Goal: Task Accomplishment & Management: Use online tool/utility

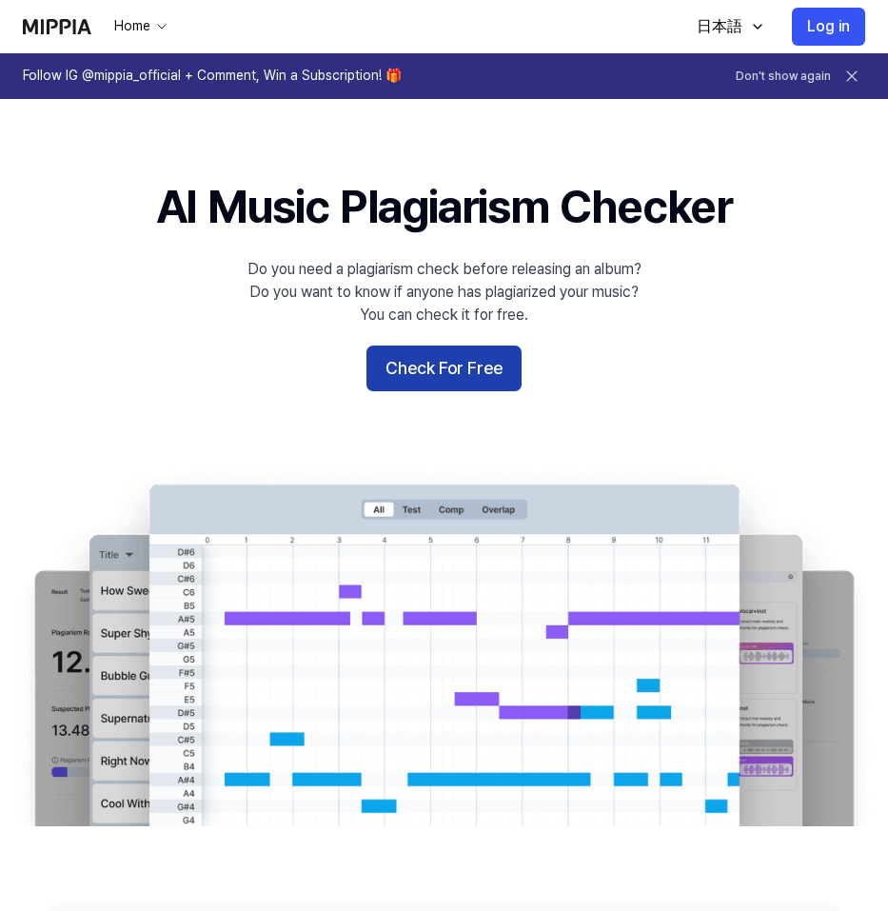
click at [429, 372] on button "Check For Free" at bounding box center [443, 369] width 155 height 46
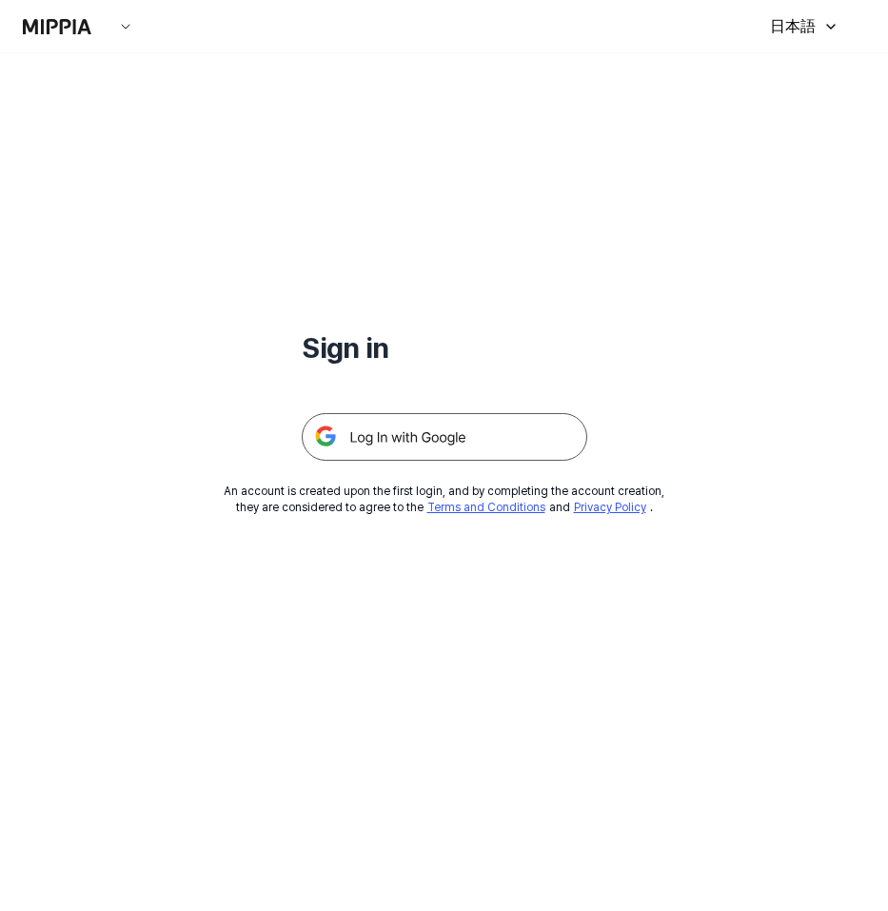
click at [425, 435] on img at bounding box center [445, 437] width 286 height 48
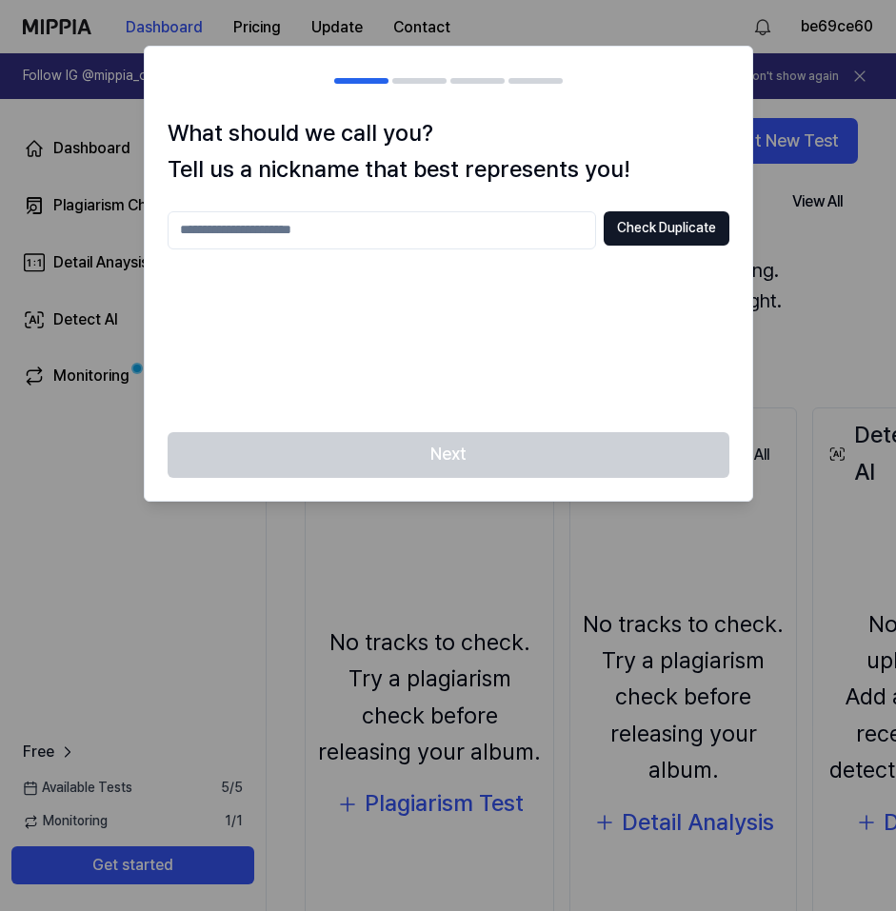
click at [326, 226] on input "text" at bounding box center [382, 230] width 428 height 38
type input "****"
click at [716, 234] on button "Check Duplicate" at bounding box center [666, 228] width 126 height 34
click at [682, 226] on button "Check Duplicate" at bounding box center [666, 228] width 126 height 34
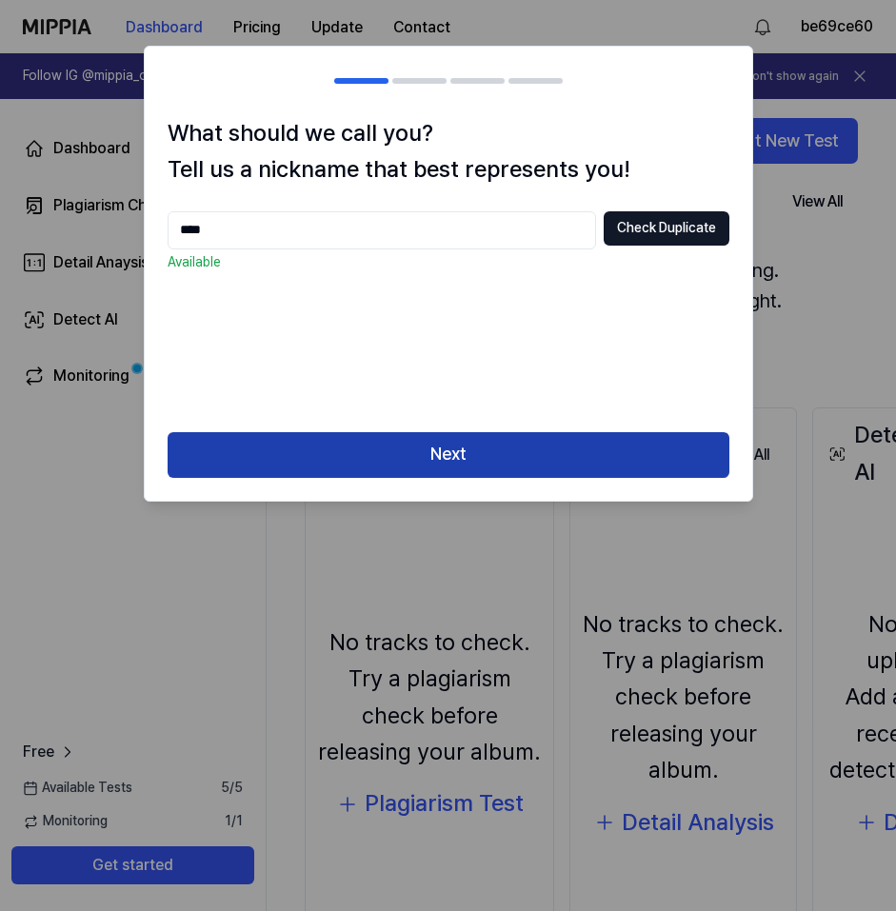
click at [604, 442] on button "Next" at bounding box center [449, 455] width 562 height 46
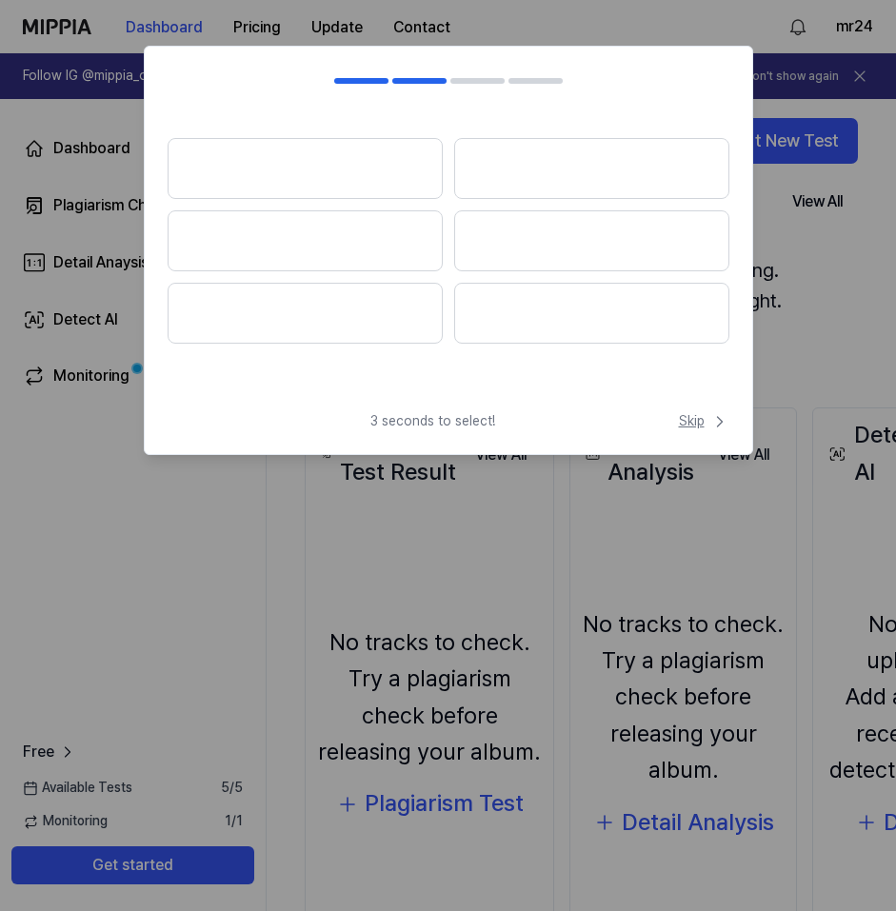
click at [705, 425] on span "Skip" at bounding box center [704, 421] width 50 height 19
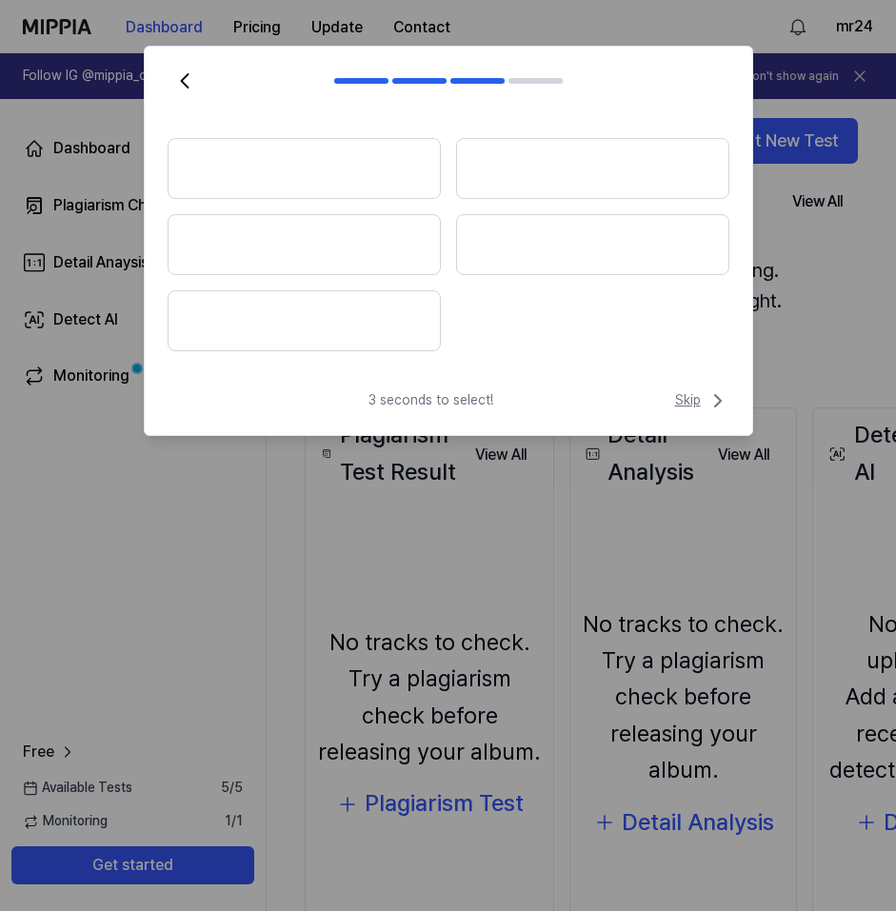
click at [700, 405] on span "Skip" at bounding box center [702, 400] width 54 height 23
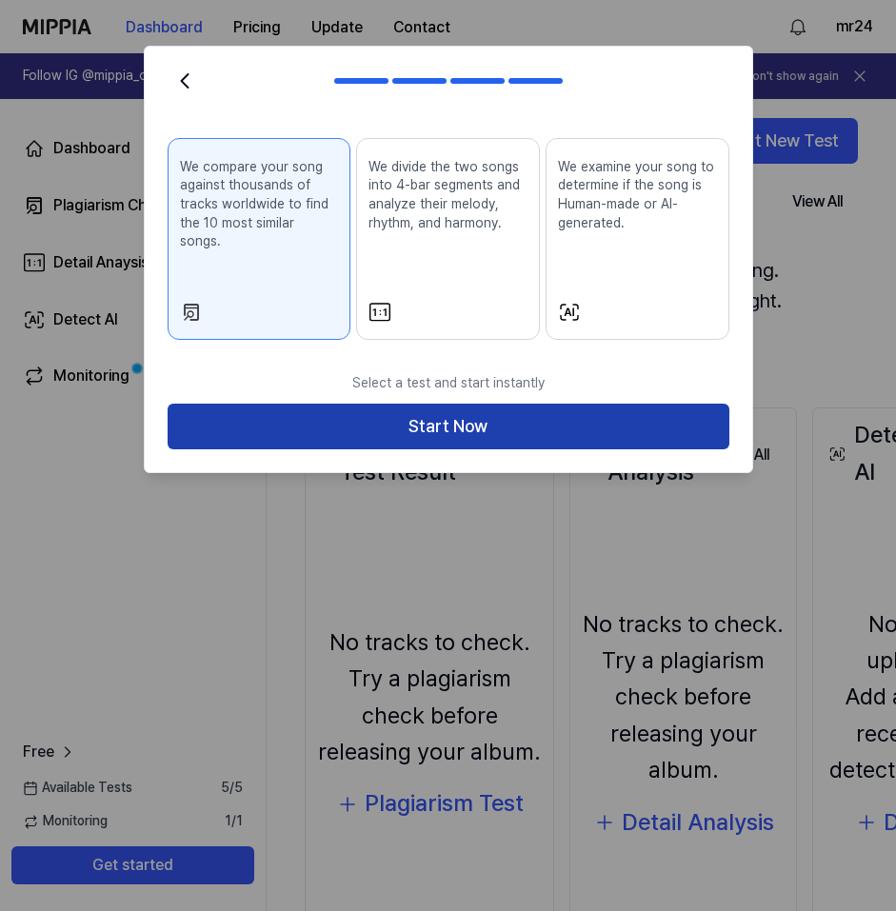
click at [587, 404] on button "Start Now" at bounding box center [449, 427] width 562 height 46
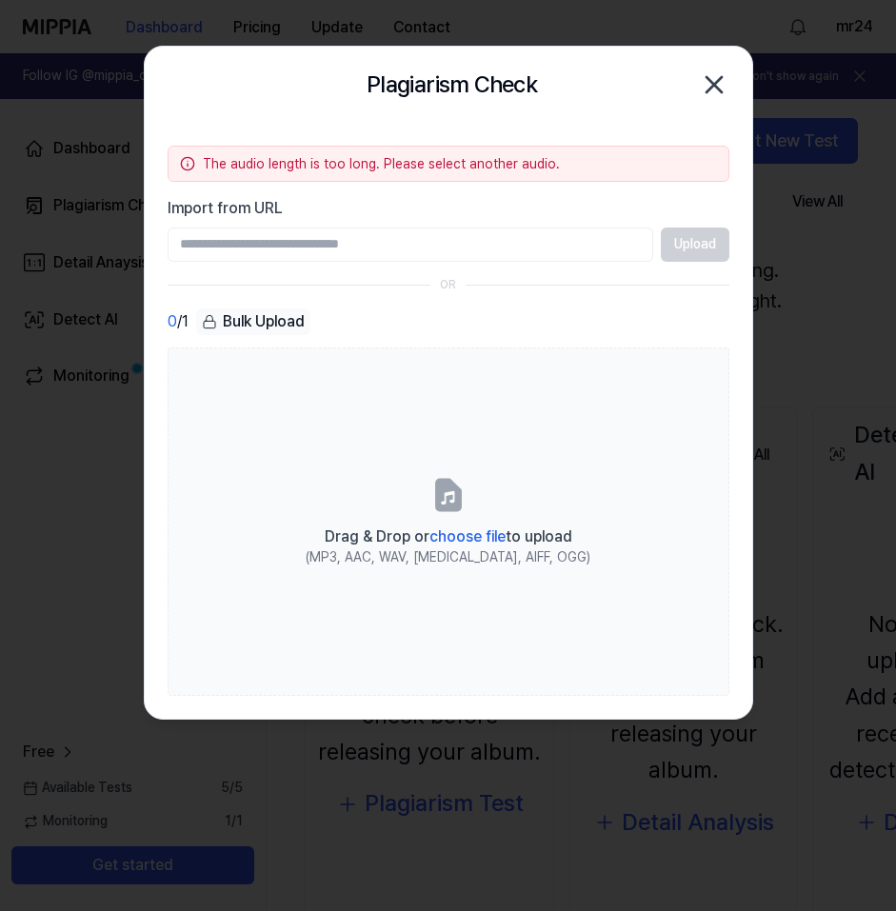
click at [711, 77] on icon "button" at bounding box center [714, 84] width 30 height 30
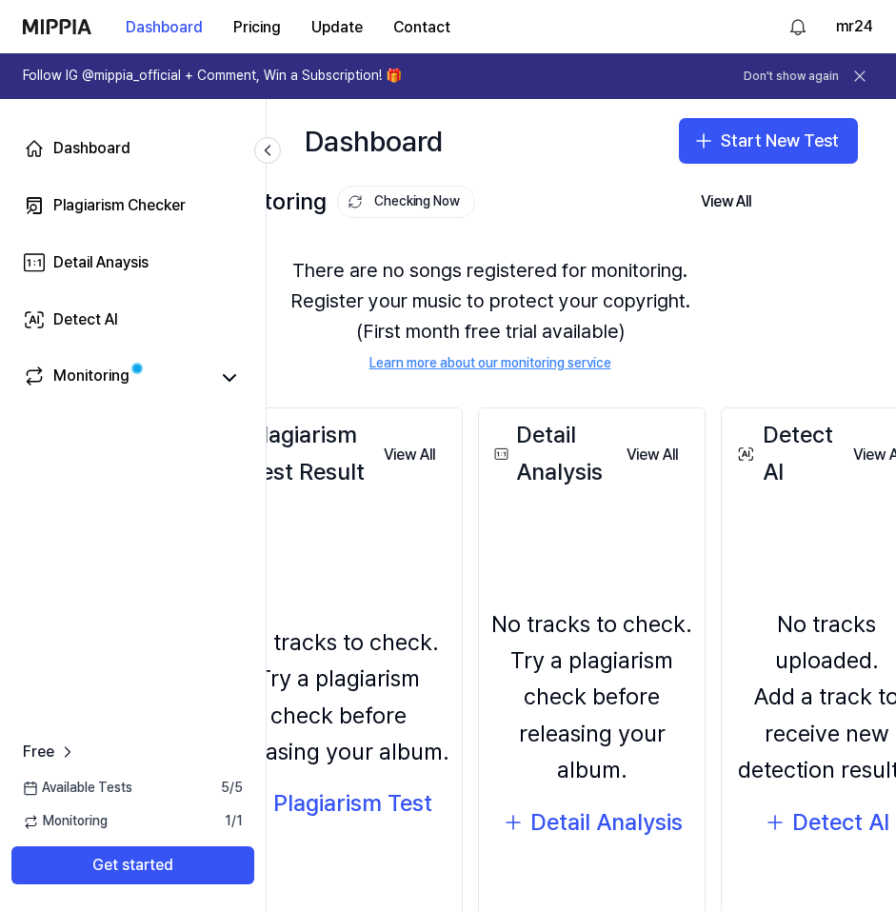
scroll to position [148, 91]
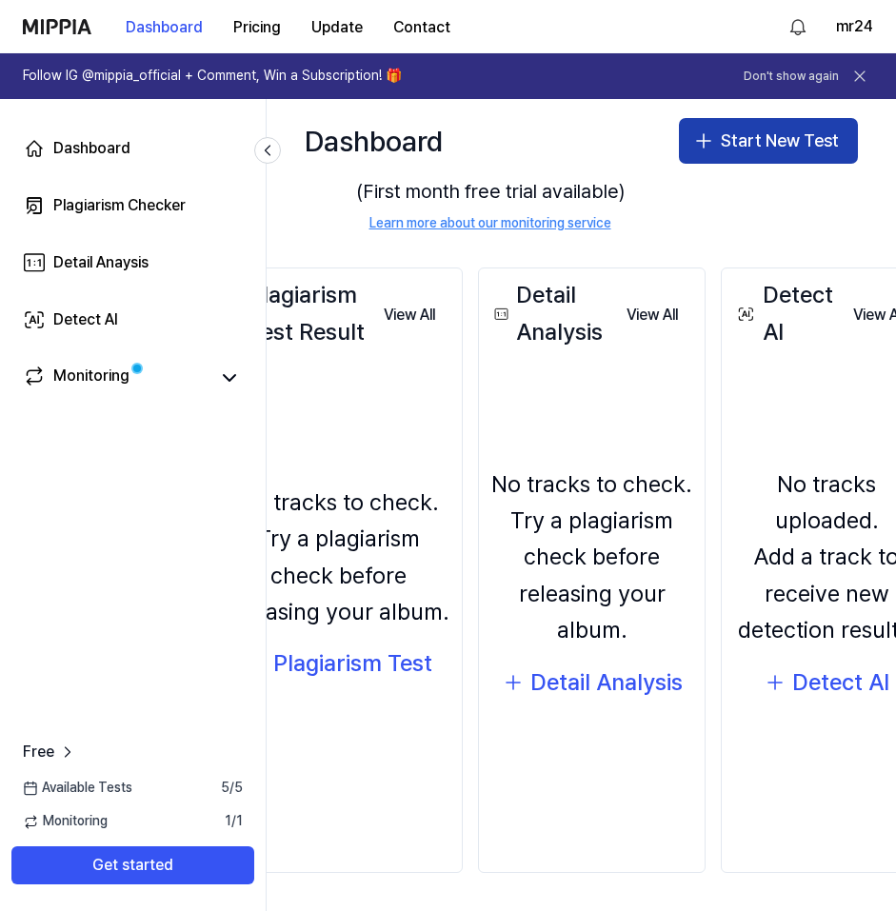
click at [750, 150] on button "Start New Test" at bounding box center [768, 141] width 179 height 46
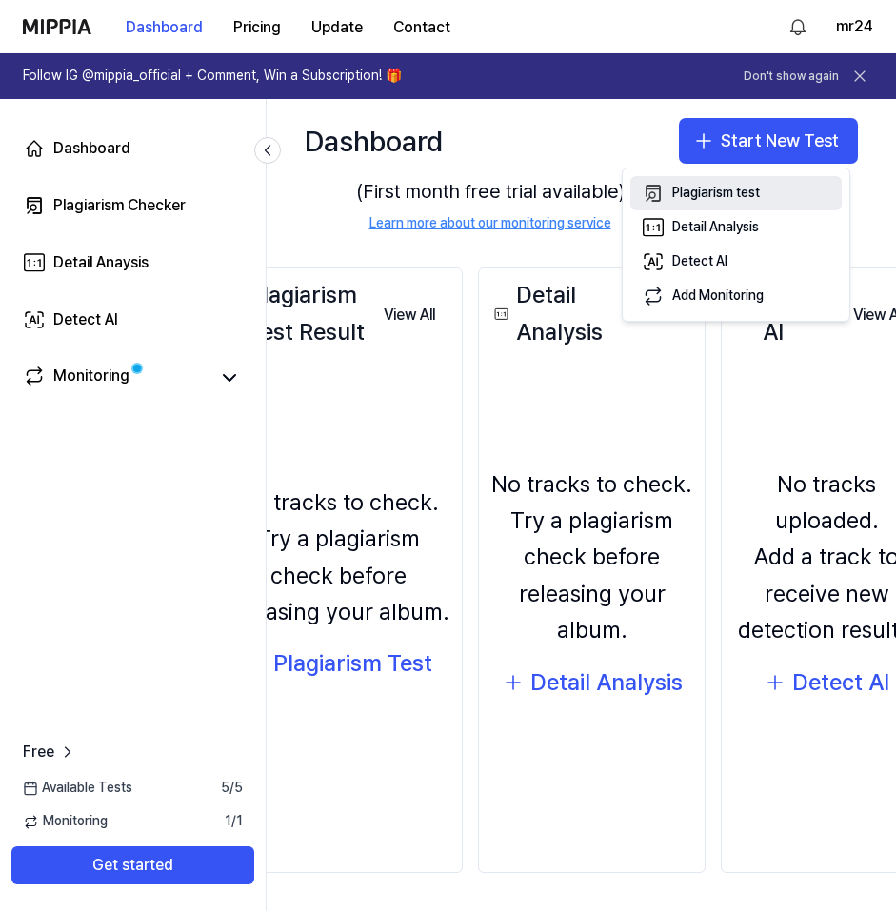
click at [693, 195] on div "Plagiarism test" at bounding box center [716, 193] width 88 height 19
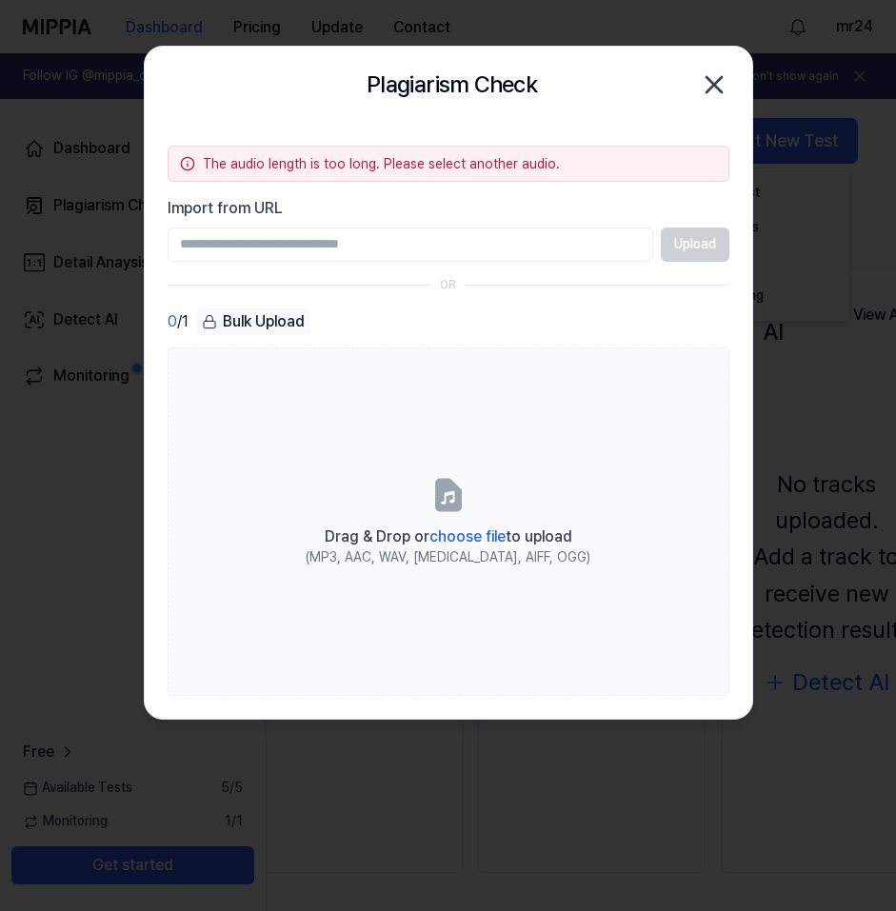
click at [717, 95] on icon "button" at bounding box center [714, 84] width 30 height 30
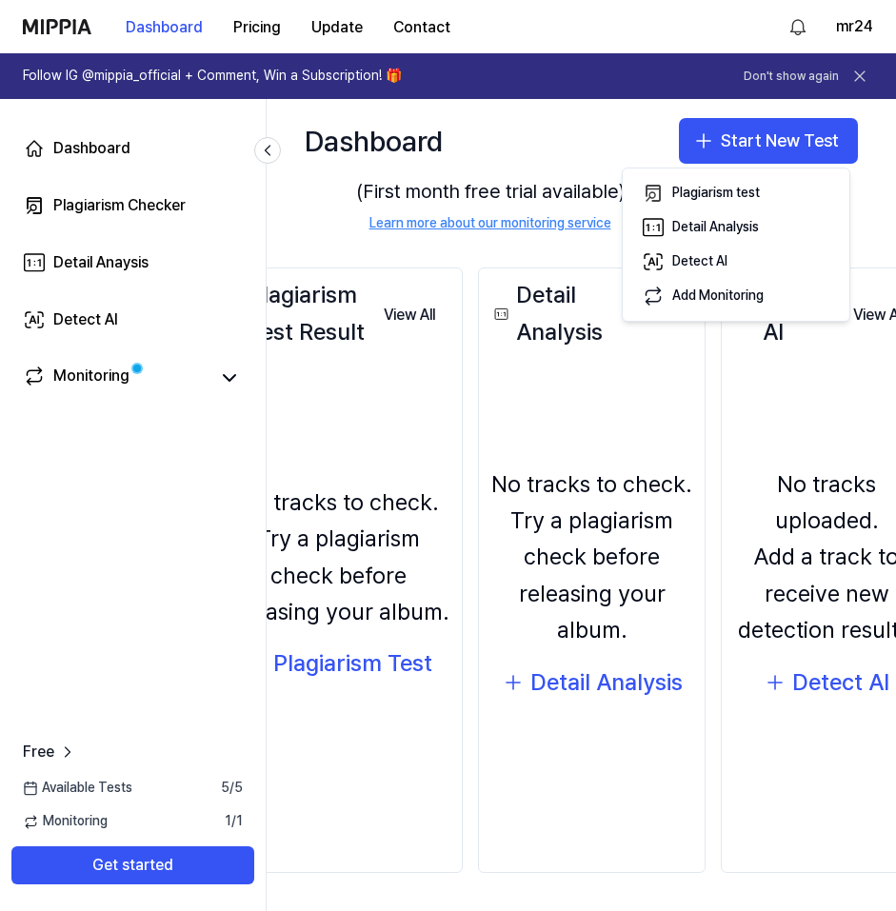
click at [148, 787] on div "Available Tests 5 / 5" at bounding box center [133, 788] width 266 height 19
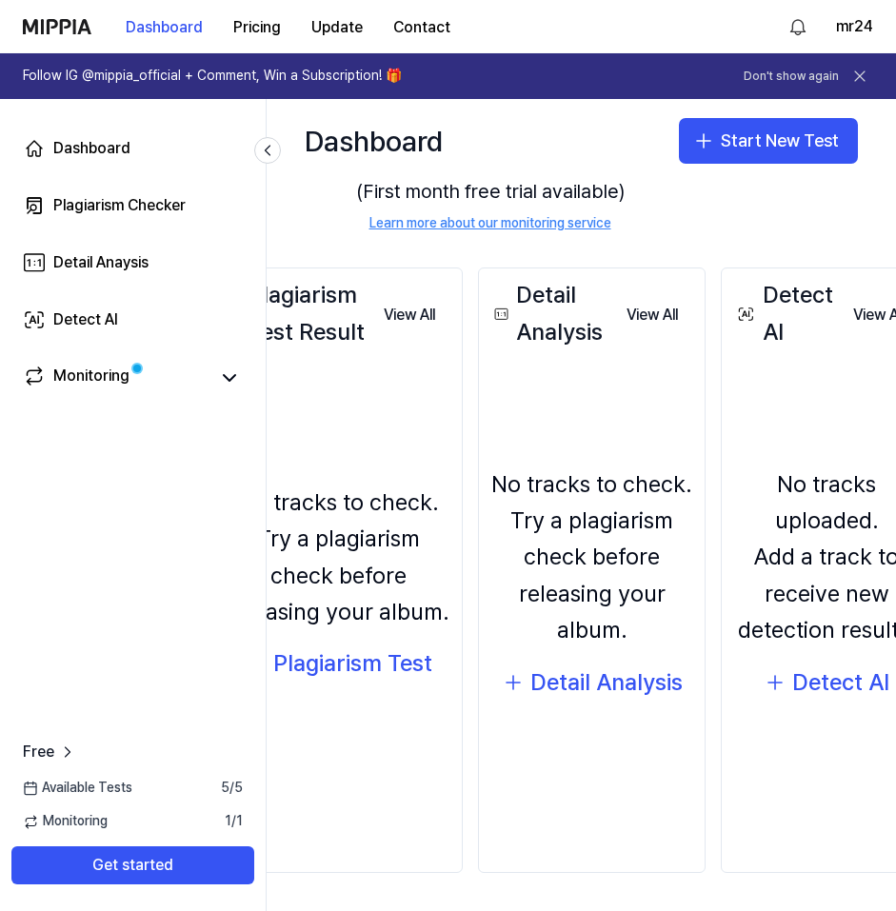
click at [148, 787] on div "Available Tests 5 / 5" at bounding box center [133, 788] width 266 height 19
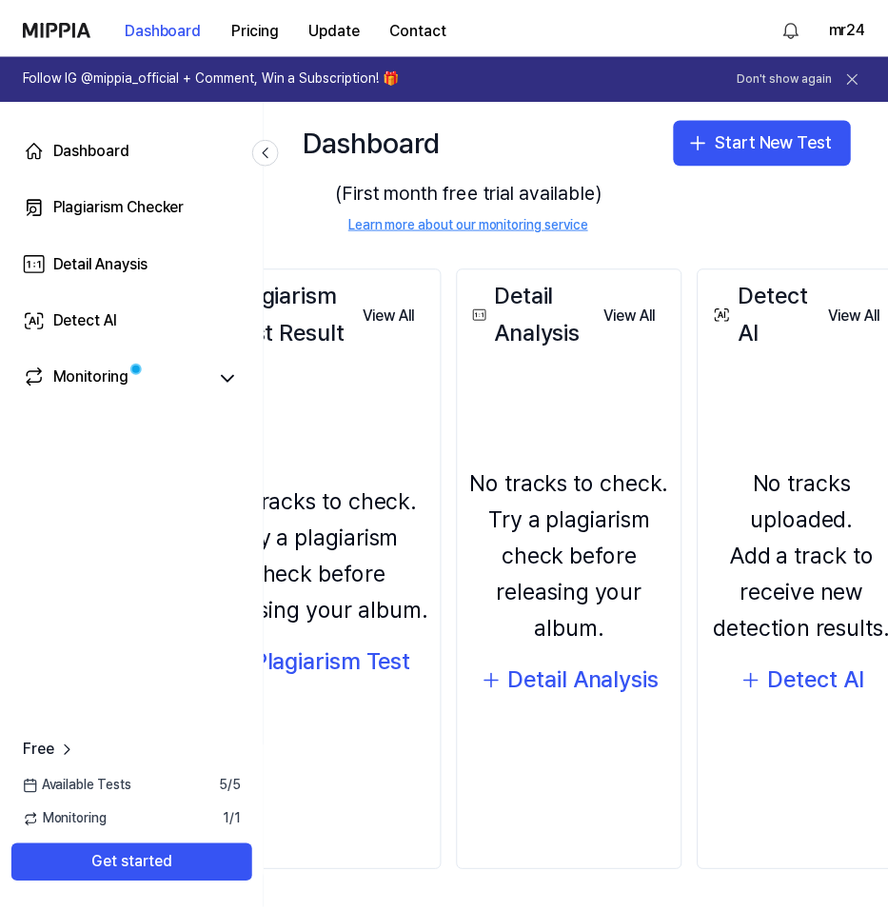
scroll to position [148, 0]
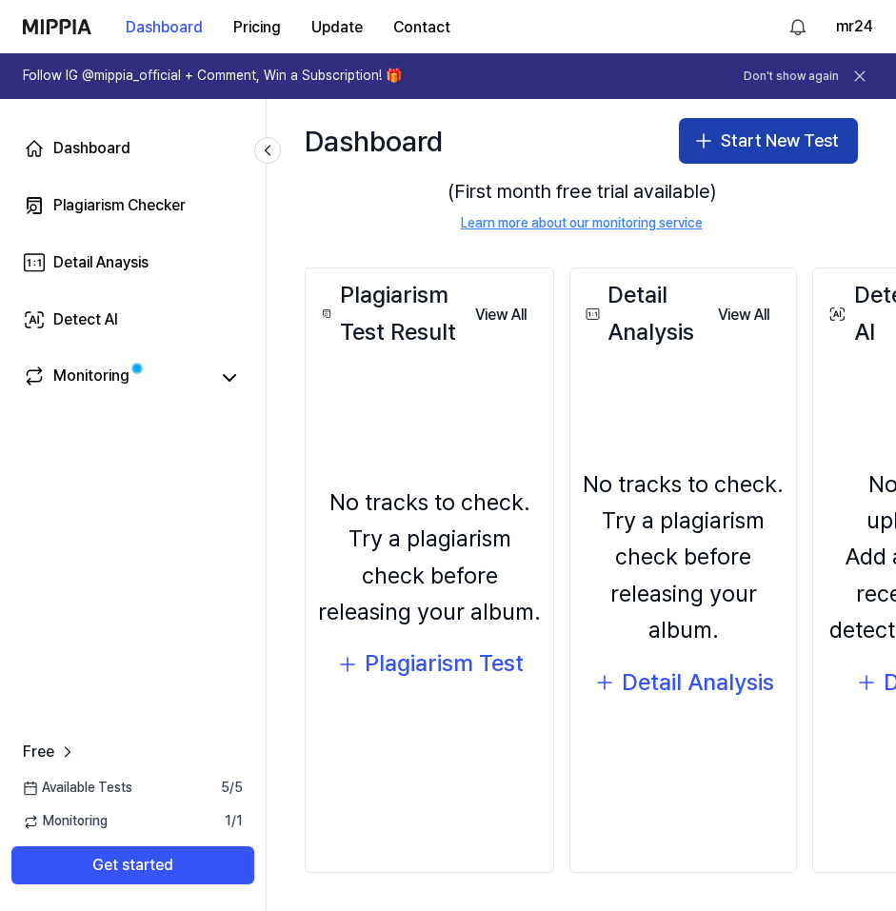
click at [752, 145] on button "Start New Test" at bounding box center [768, 141] width 179 height 46
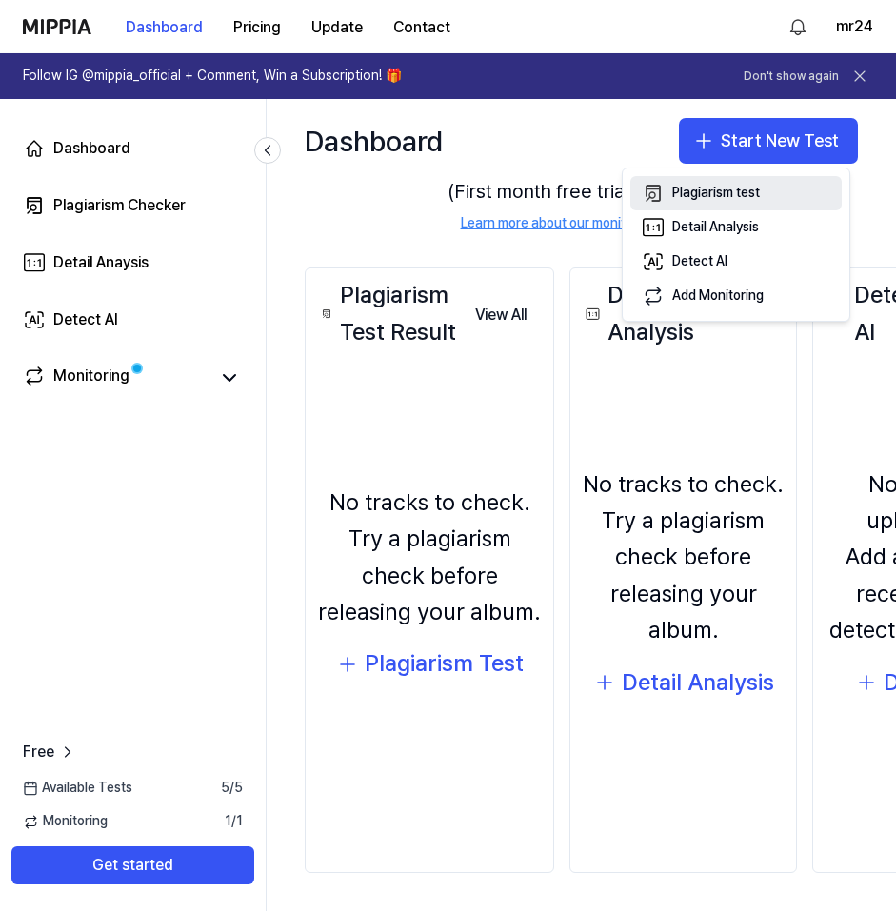
click at [745, 188] on div "Plagiarism test" at bounding box center [716, 193] width 88 height 19
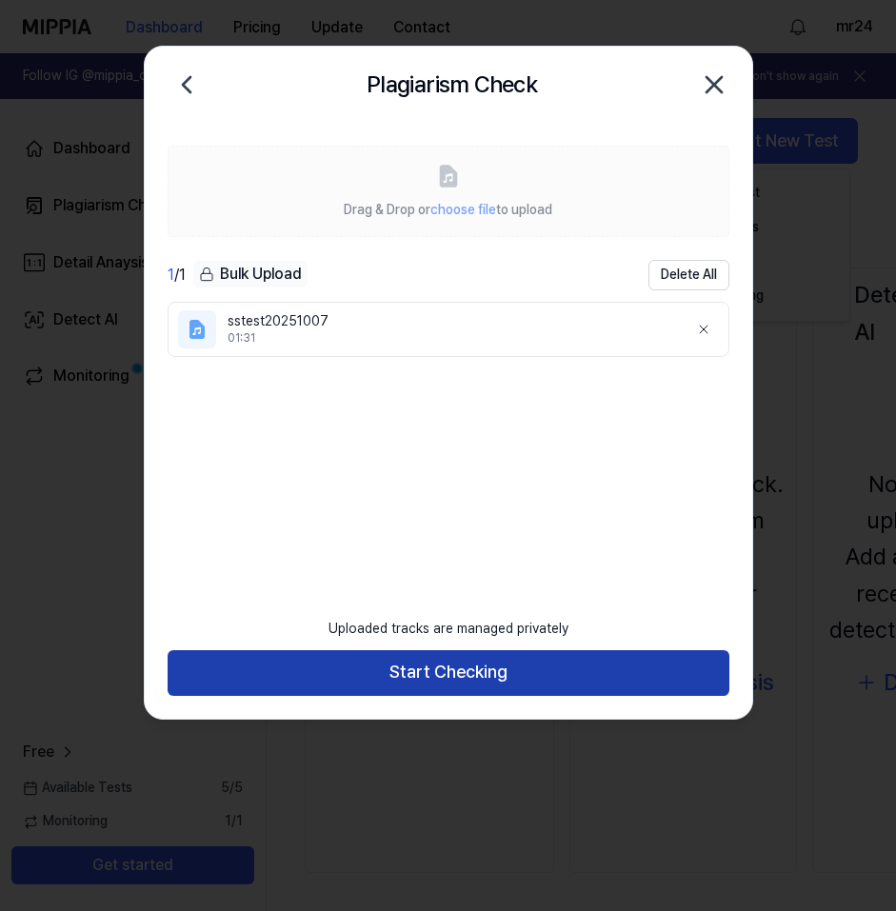
click at [370, 657] on button "Start Checking" at bounding box center [449, 673] width 562 height 46
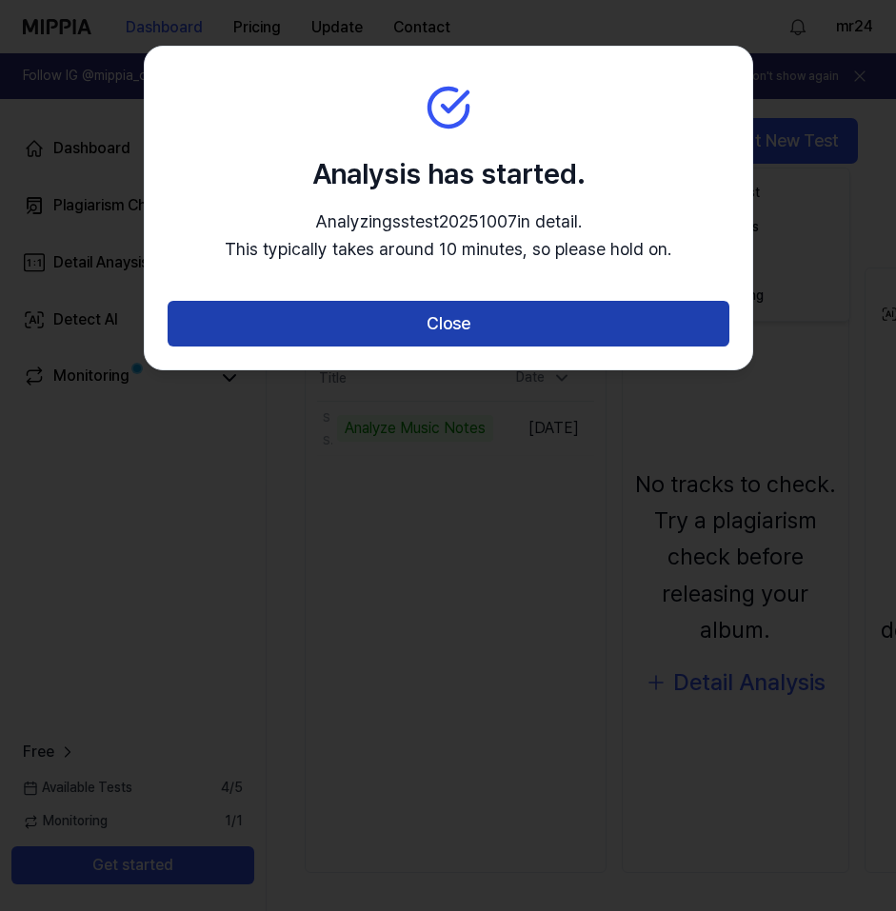
click at [389, 324] on button "Close" at bounding box center [449, 324] width 562 height 46
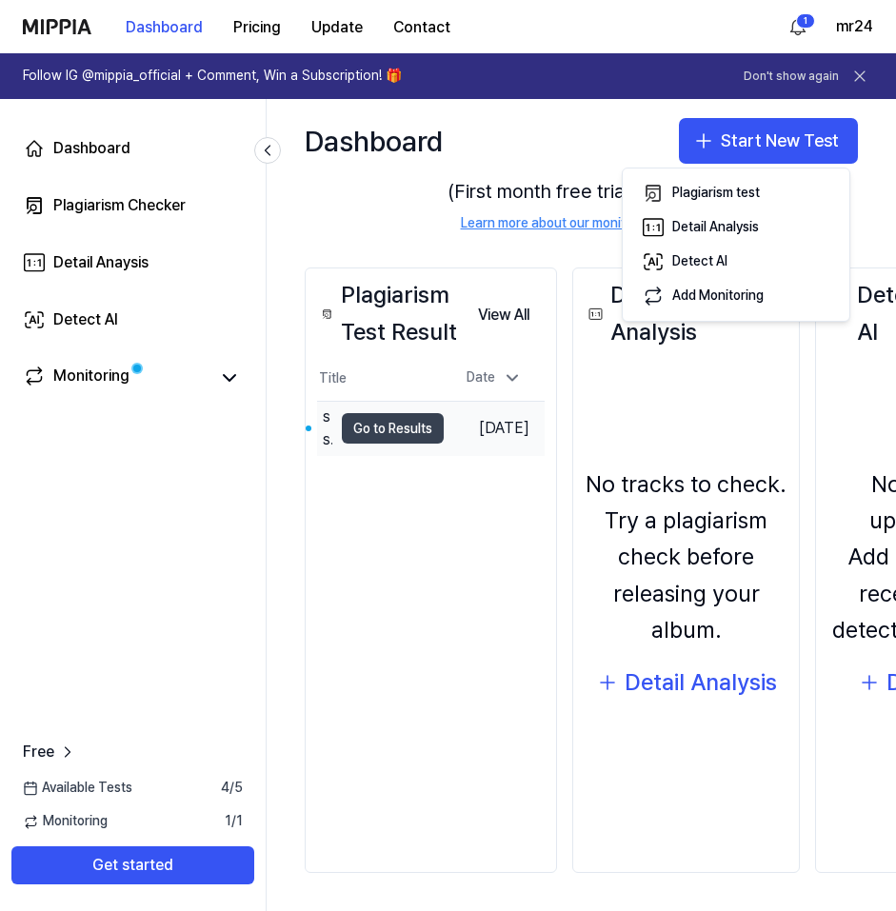
click at [418, 429] on button "Go to Results" at bounding box center [393, 428] width 102 height 30
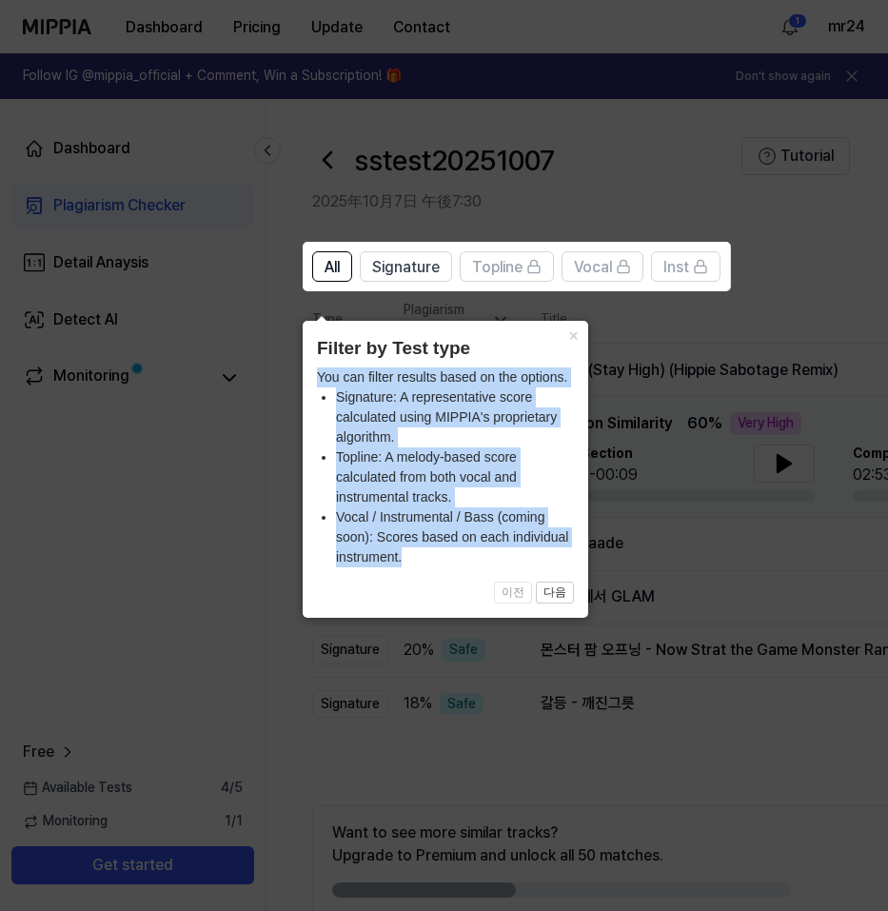
drag, startPoint x: 413, startPoint y: 561, endPoint x: 310, endPoint y: 354, distance: 230.7
click at [310, 354] on div "× Filter by Test type You can filter results based on the options. Signature: A…" at bounding box center [446, 469] width 286 height 297
copy div "You can filter results based on the options. Signature: A representative score …"
click at [573, 321] on button "×" at bounding box center [573, 334] width 30 height 27
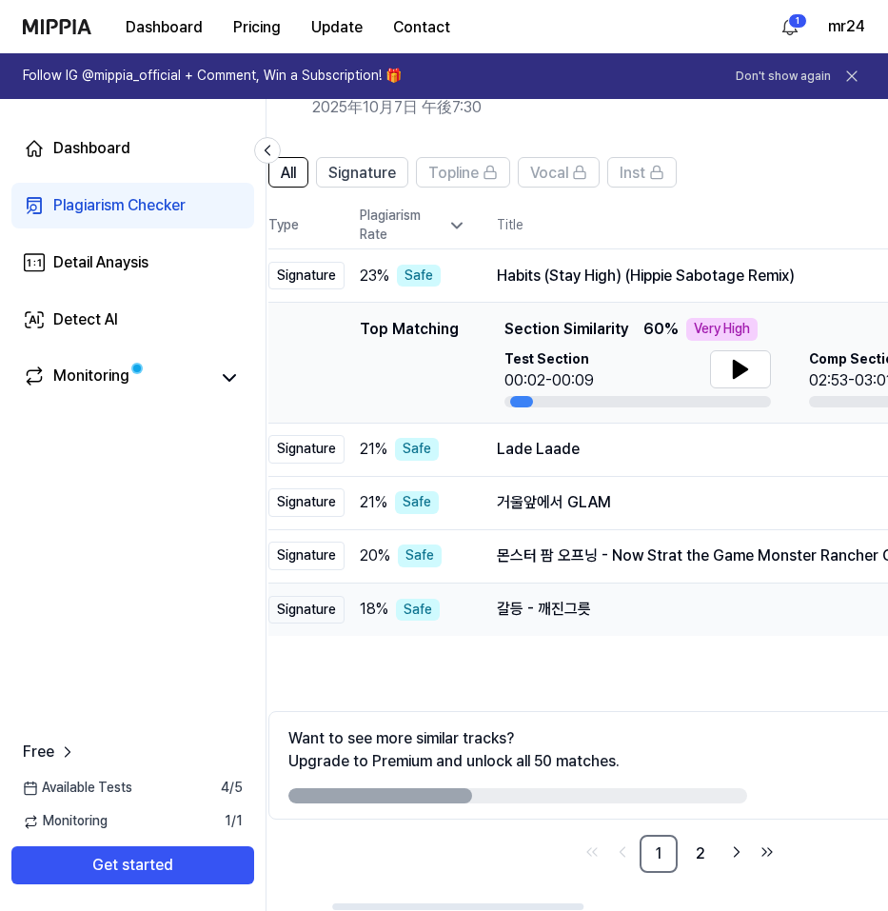
scroll to position [0, 21]
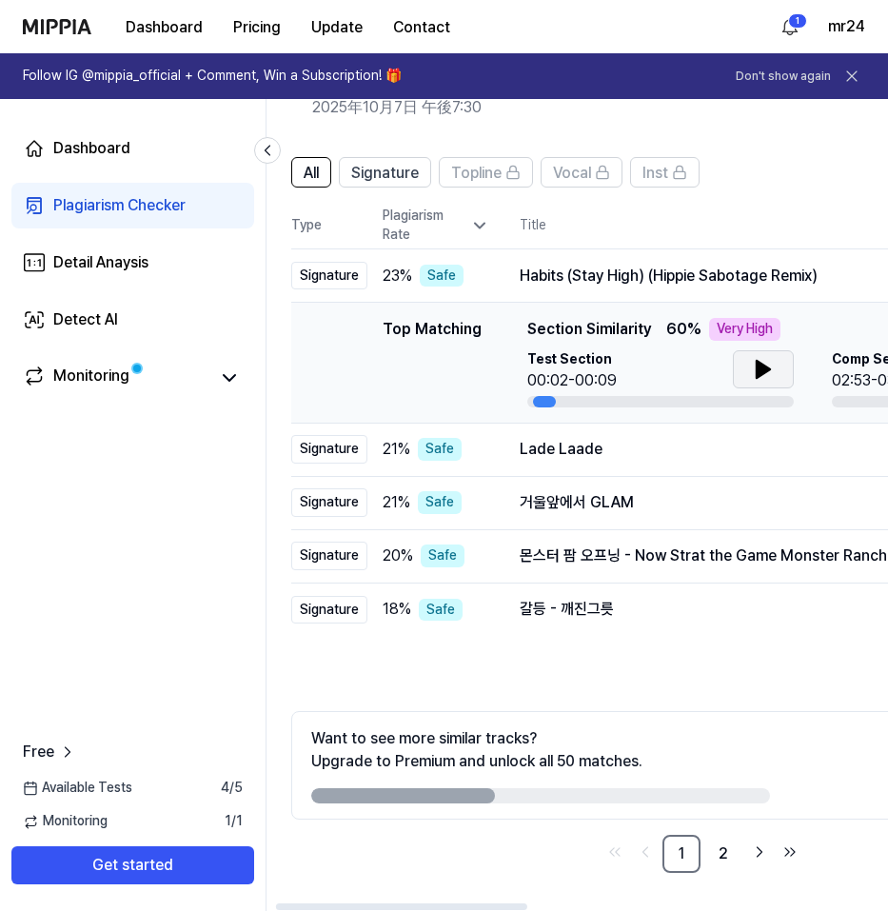
click at [757, 377] on icon at bounding box center [763, 369] width 13 height 17
click at [755, 377] on icon at bounding box center [763, 369] width 23 height 23
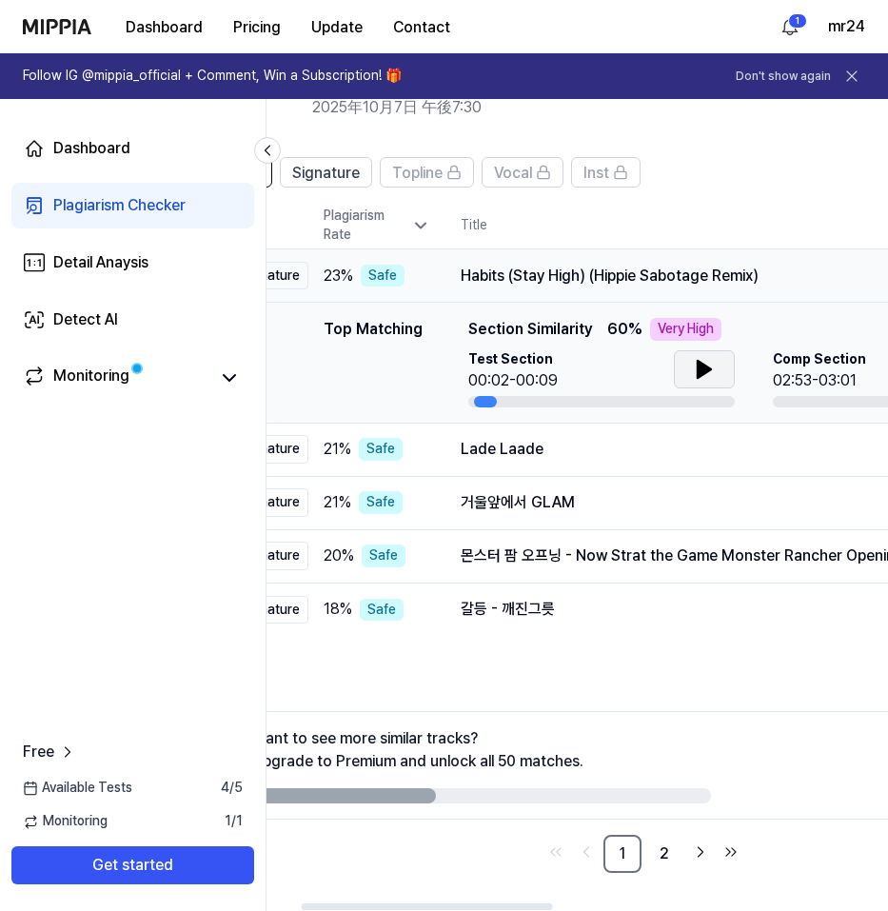
scroll to position [0, 84]
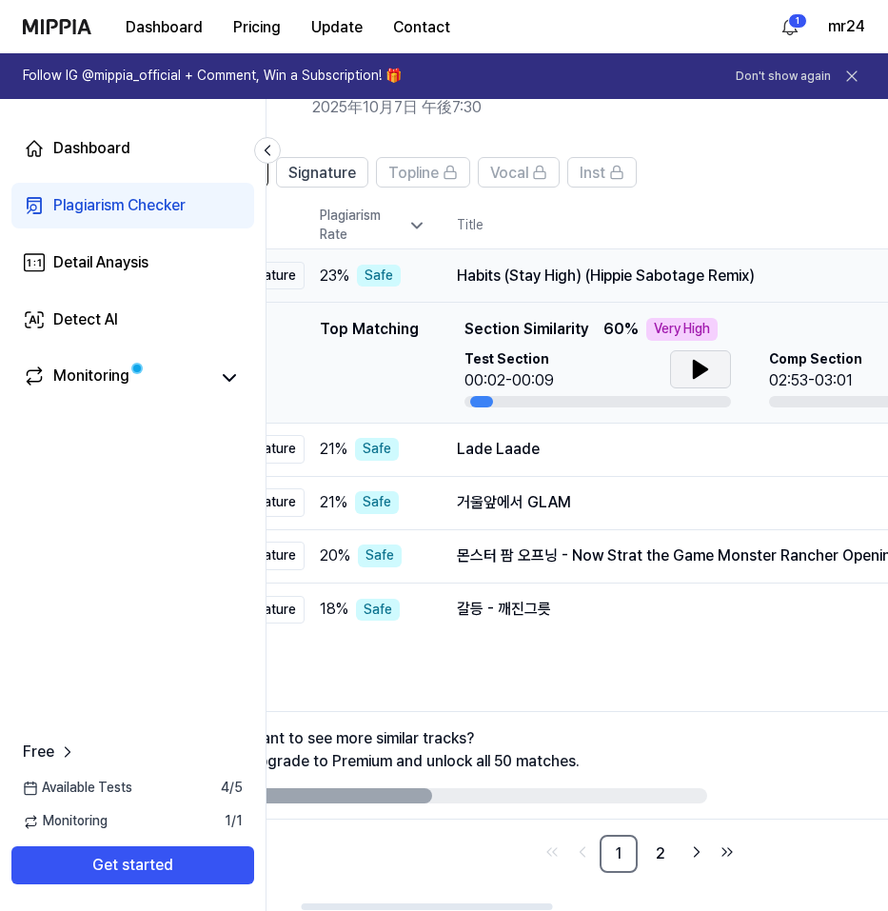
drag, startPoint x: 669, startPoint y: 277, endPoint x: 585, endPoint y: 277, distance: 83.8
click at [585, 277] on div "Habits (Stay High) (Hippie Sabotage Remix)" at bounding box center [711, 276] width 508 height 23
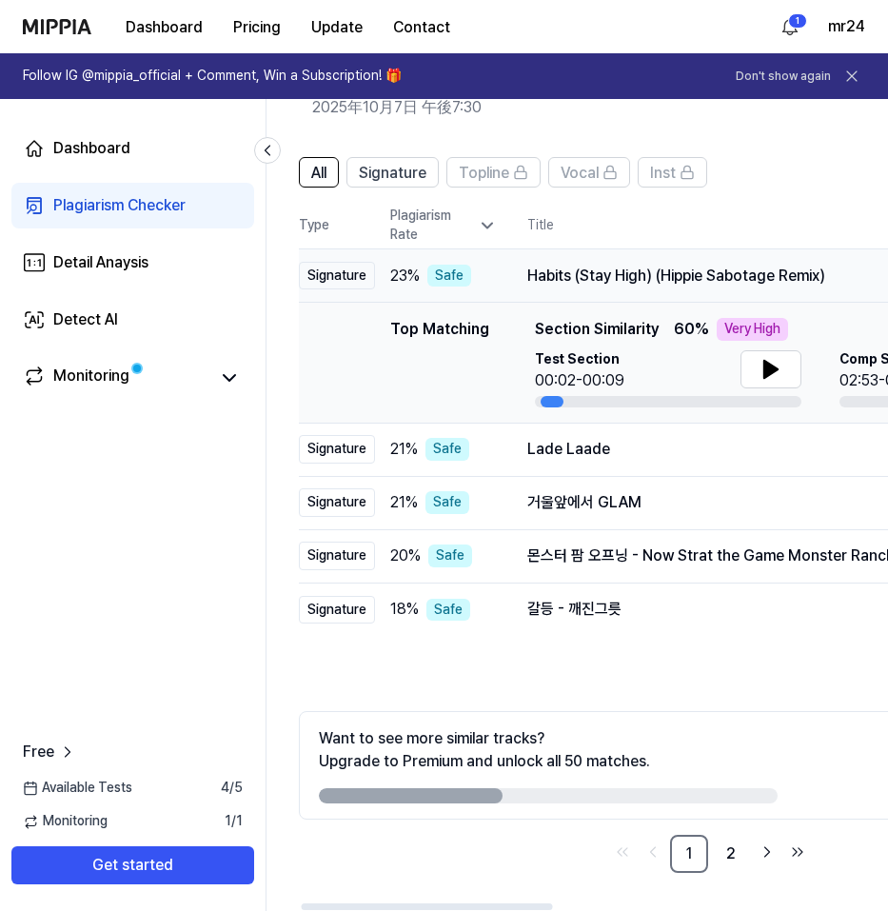
scroll to position [0, 0]
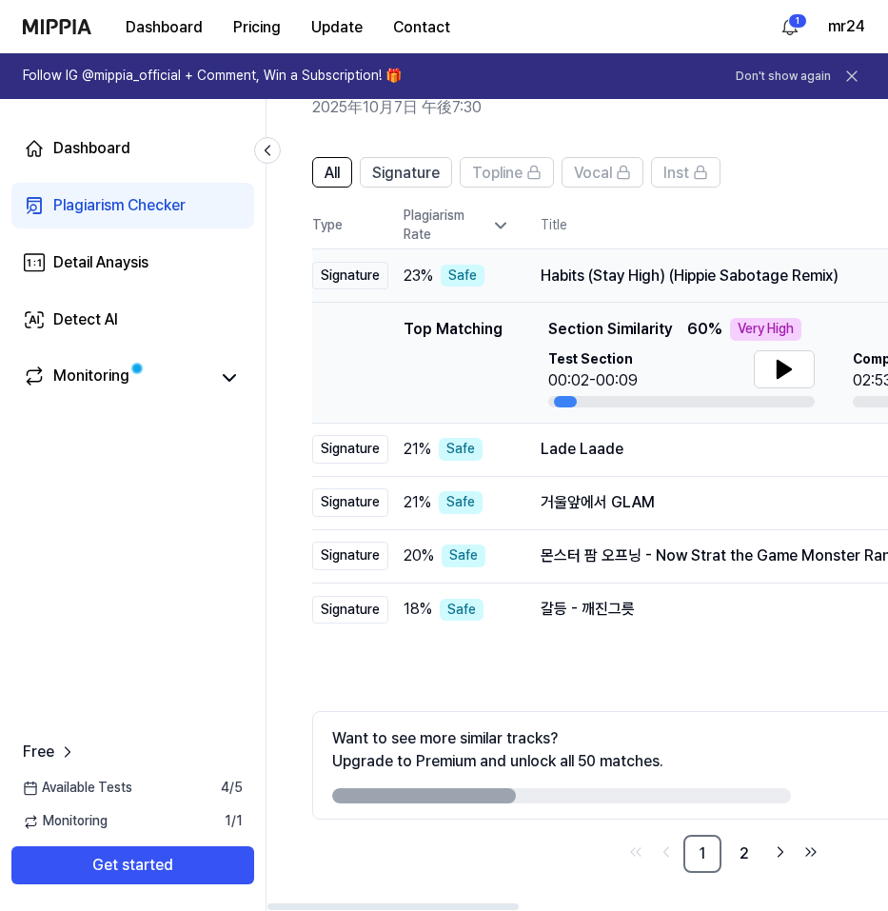
drag, startPoint x: 459, startPoint y: 274, endPoint x: 579, endPoint y: 282, distance: 120.2
click at [579, 282] on div "Habits (Stay High) (Hippie Sabotage Remix)" at bounding box center [795, 276] width 508 height 23
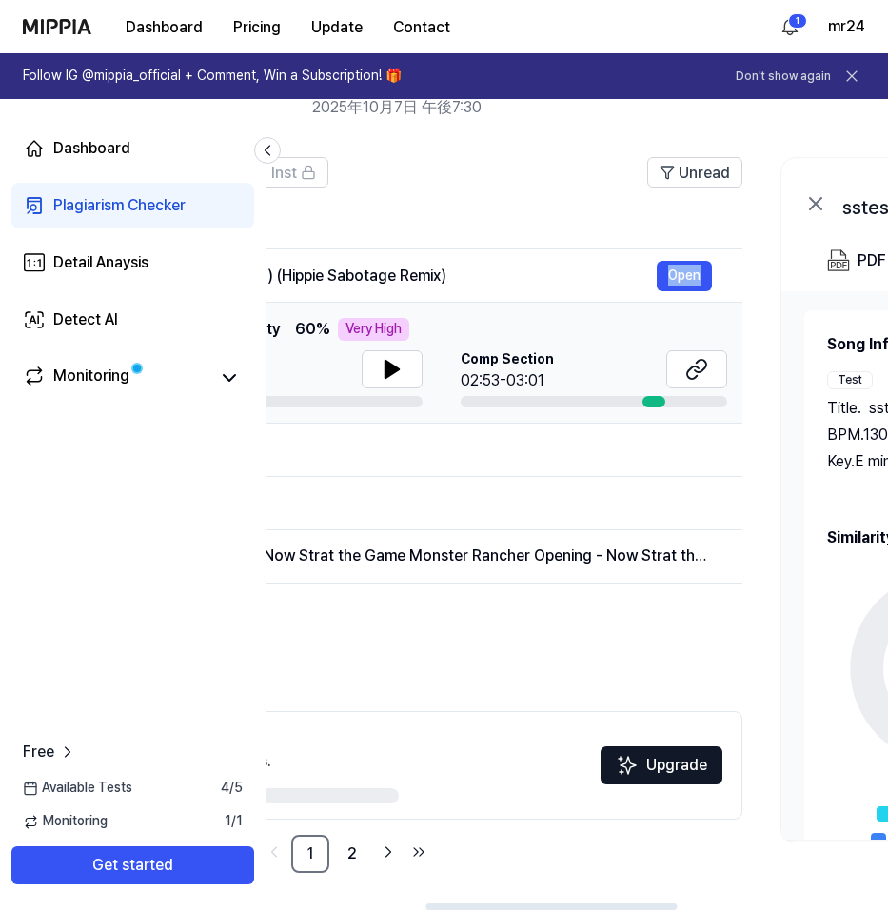
scroll to position [0, 362]
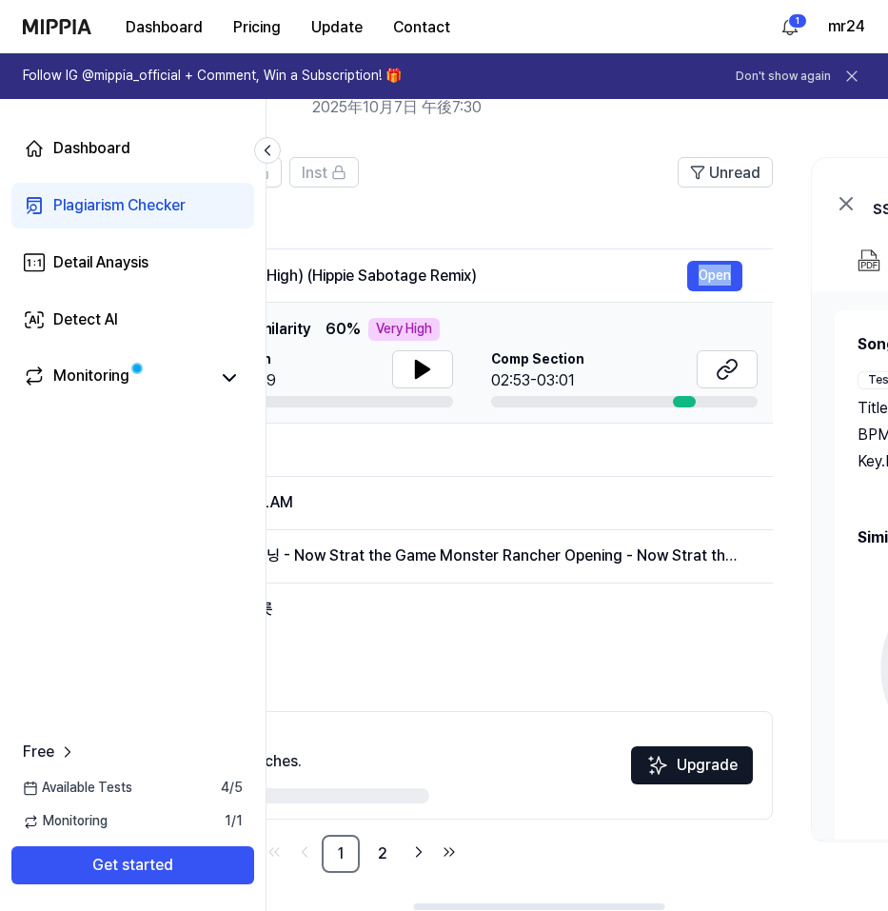
click at [733, 305] on td "Top Matching Top Matching Section Similarity 60 % Very High Test Section 00:02-…" at bounding box center [362, 363] width 822 height 121
click at [714, 275] on button "Open" at bounding box center [714, 276] width 55 height 30
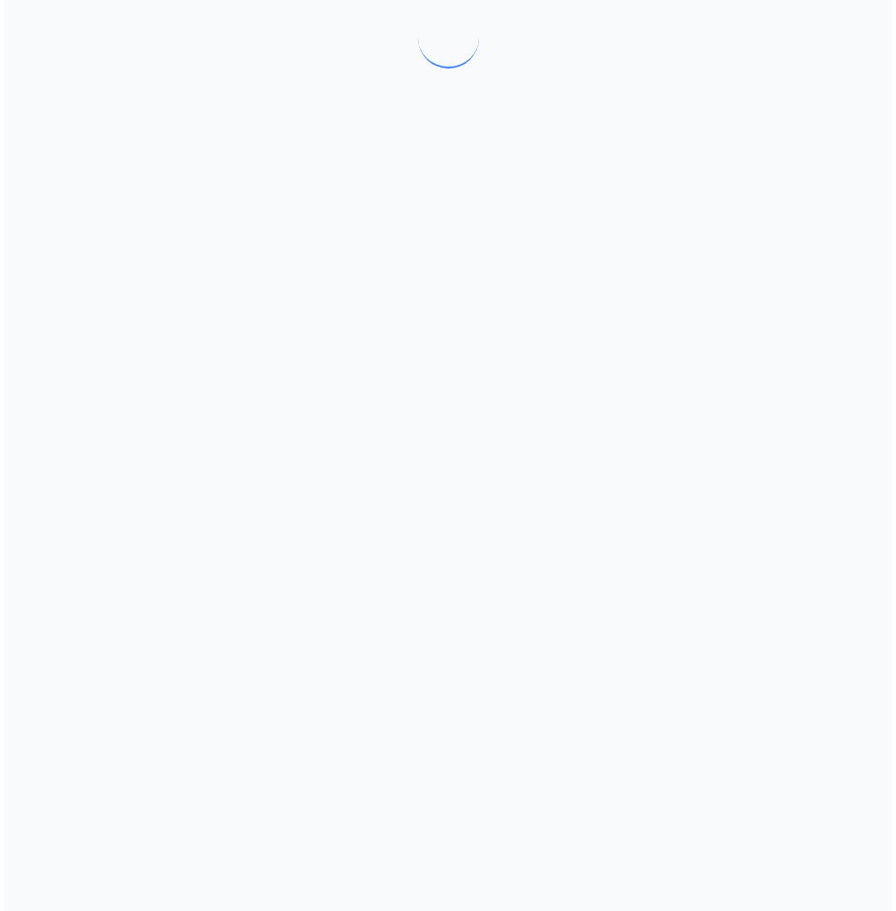
scroll to position [0, 0]
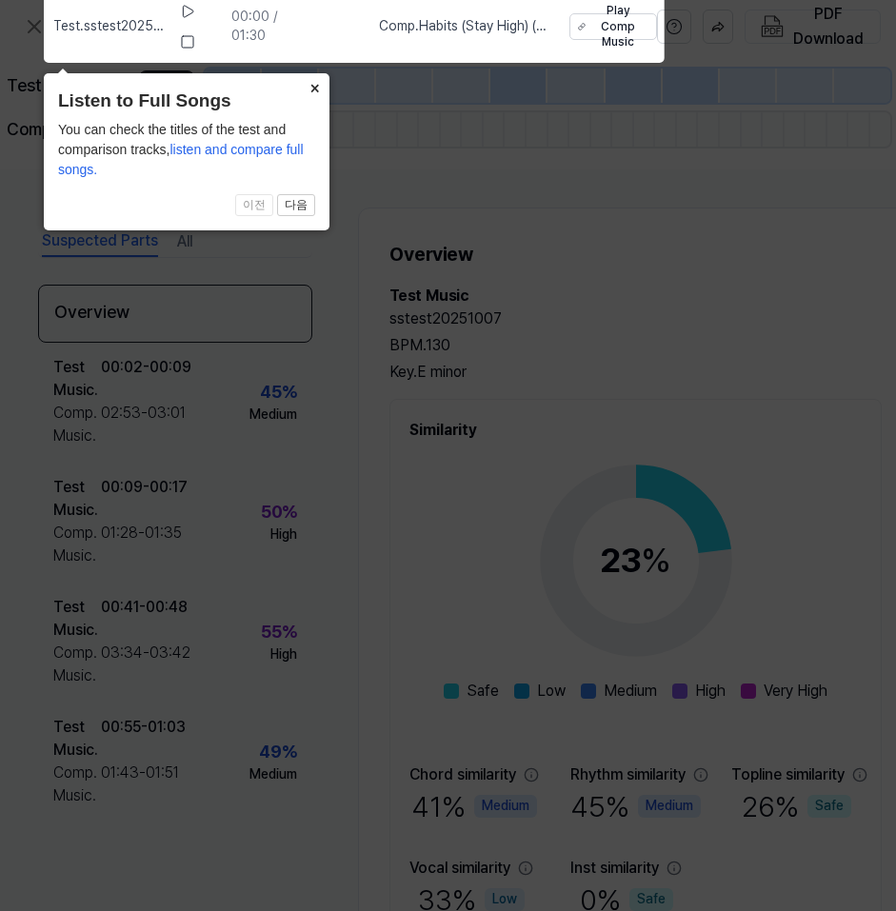
click at [313, 88] on button "×" at bounding box center [314, 86] width 30 height 27
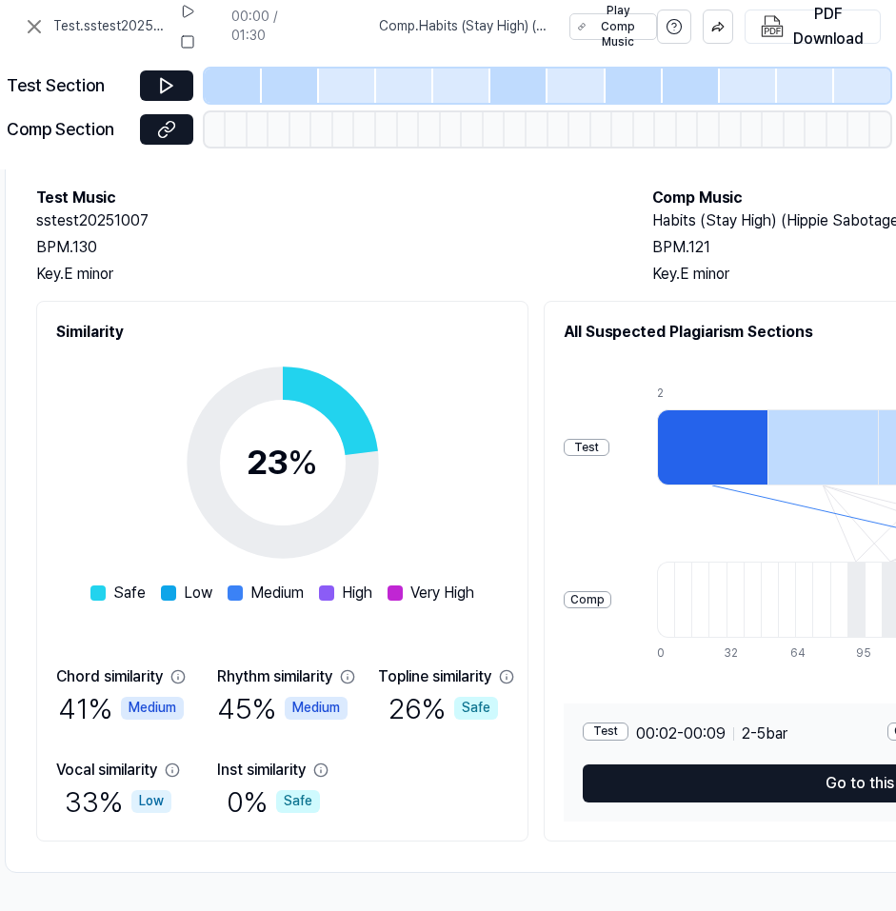
scroll to position [106, 480]
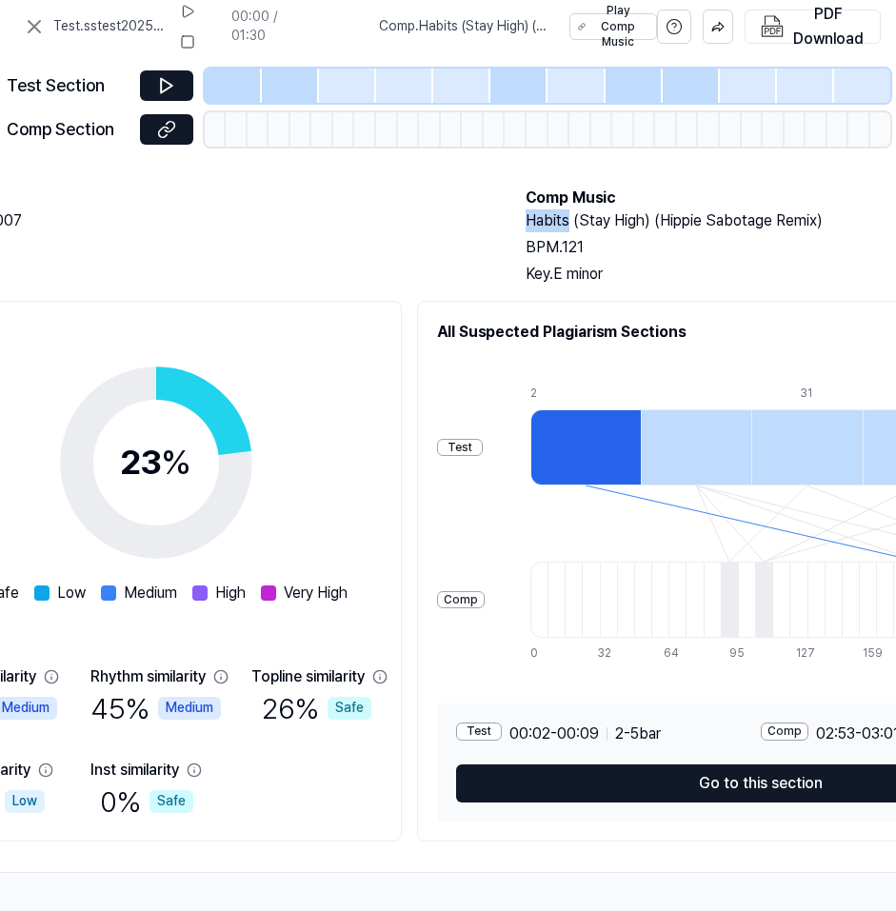
drag, startPoint x: 570, startPoint y: 216, endPoint x: 529, endPoint y: 210, distance: 41.3
click at [529, 210] on h2 "Habits (Stay High) (Hippie Sabotage Remix)" at bounding box center [814, 220] width 578 height 23
copy h2 "Habits"
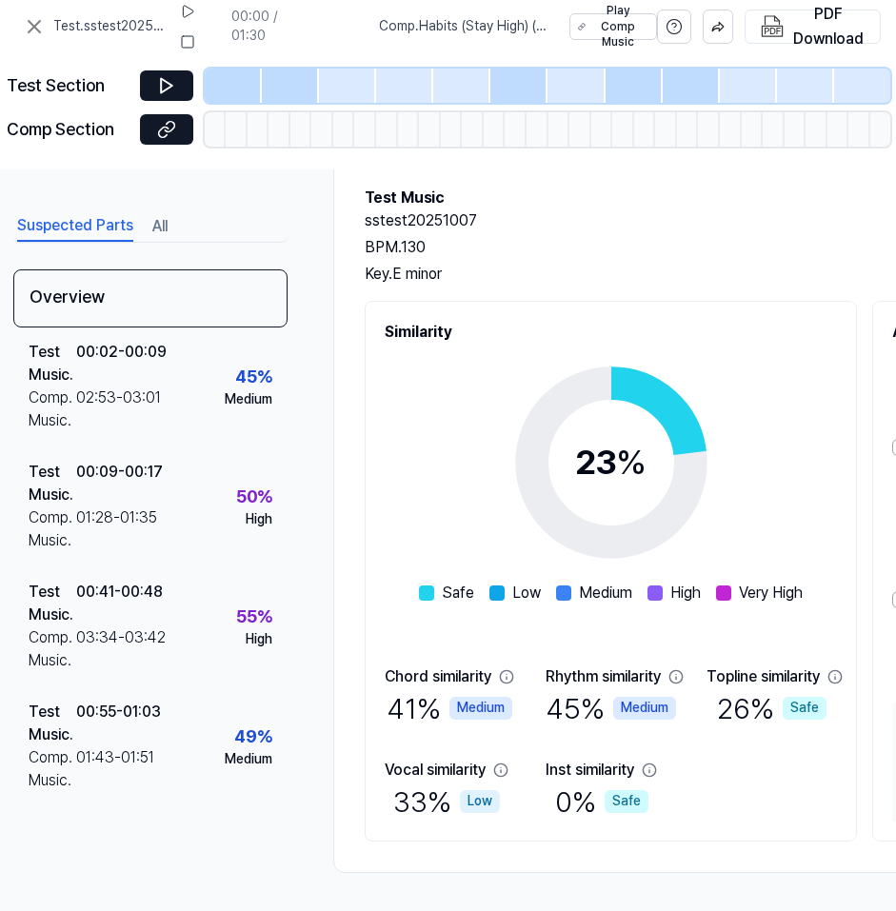
scroll to position [106, 0]
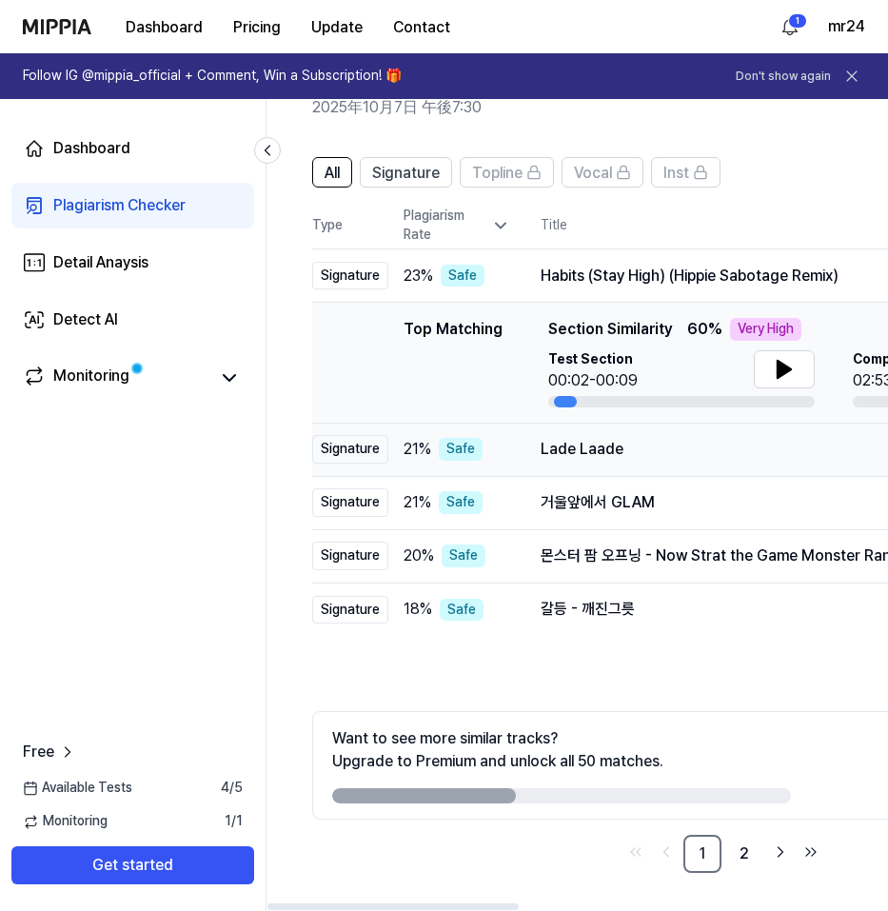
click at [704, 468] on td "Lade Laade Open" at bounding box center [822, 449] width 624 height 53
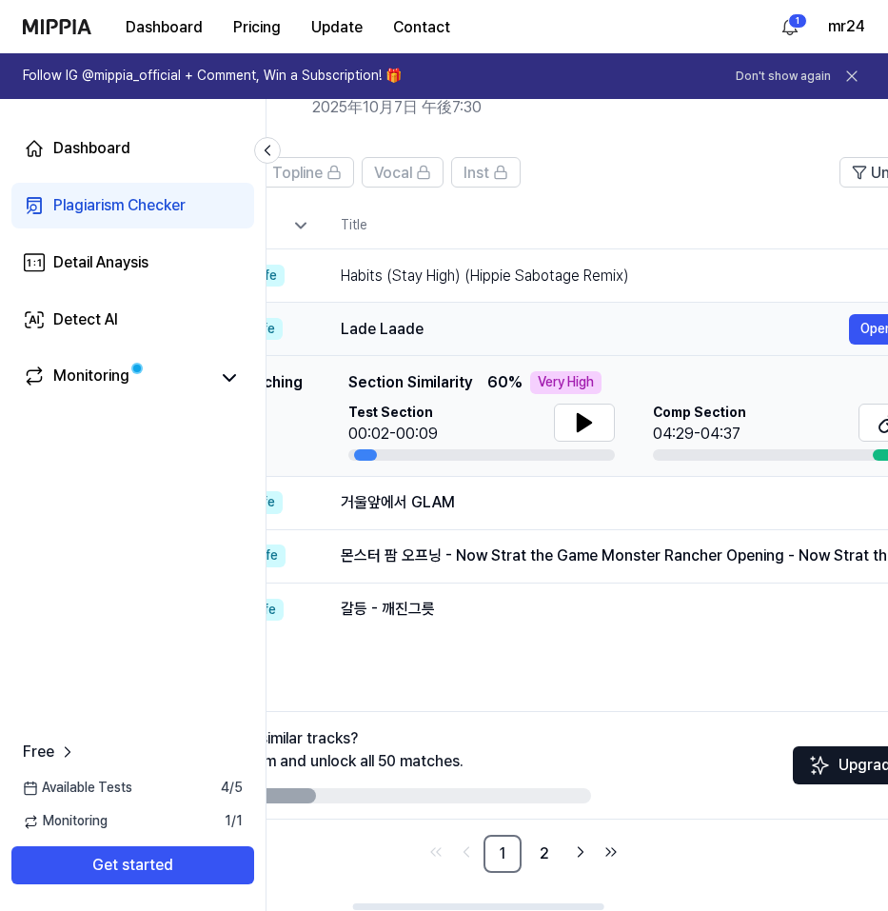
scroll to position [0, 153]
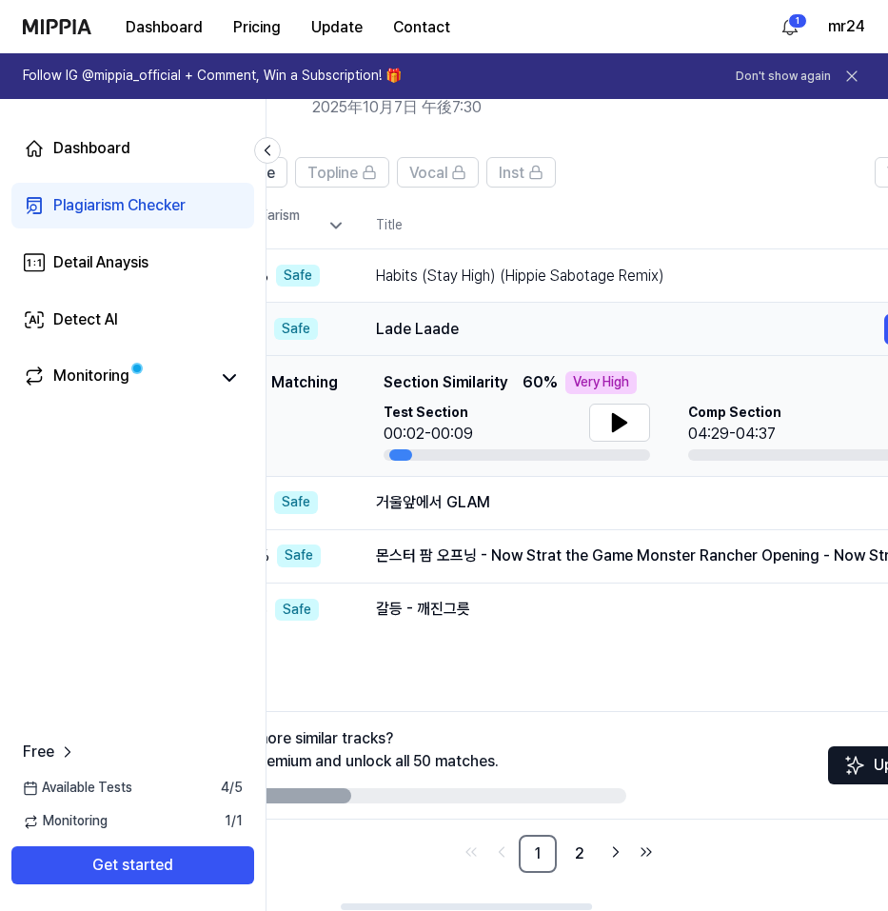
drag, startPoint x: 479, startPoint y: 332, endPoint x: 468, endPoint y: 341, distance: 13.5
click at [468, 341] on div "Lade Laade Open" at bounding box center [658, 329] width 564 height 30
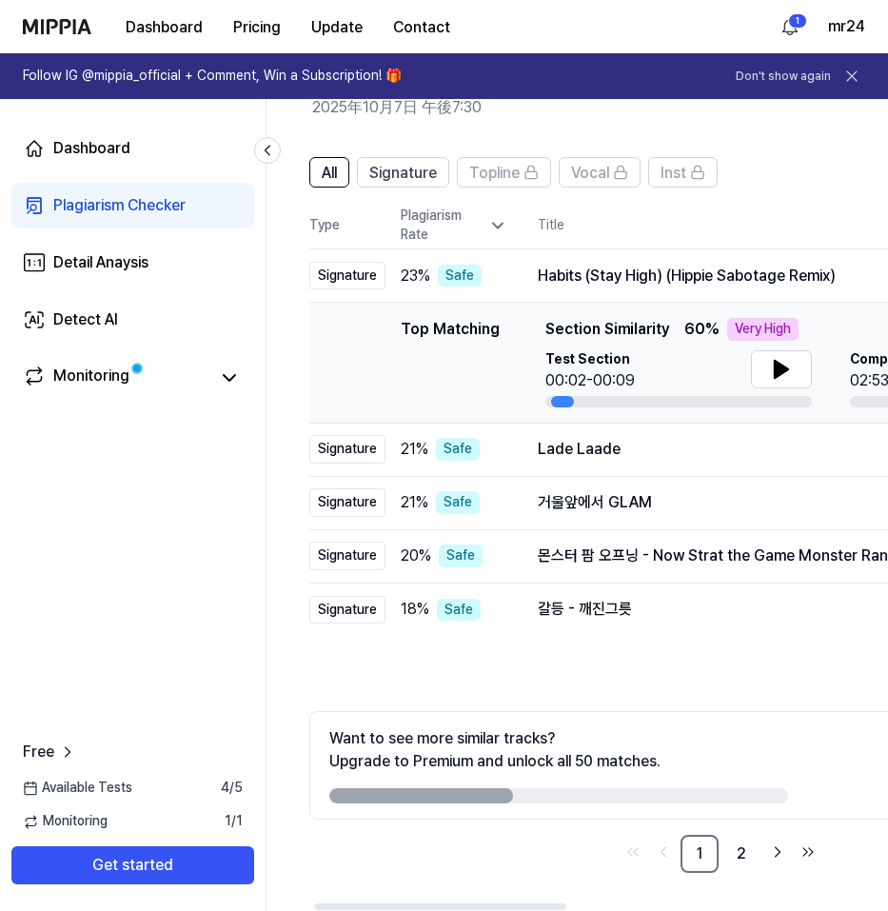
scroll to position [0, 0]
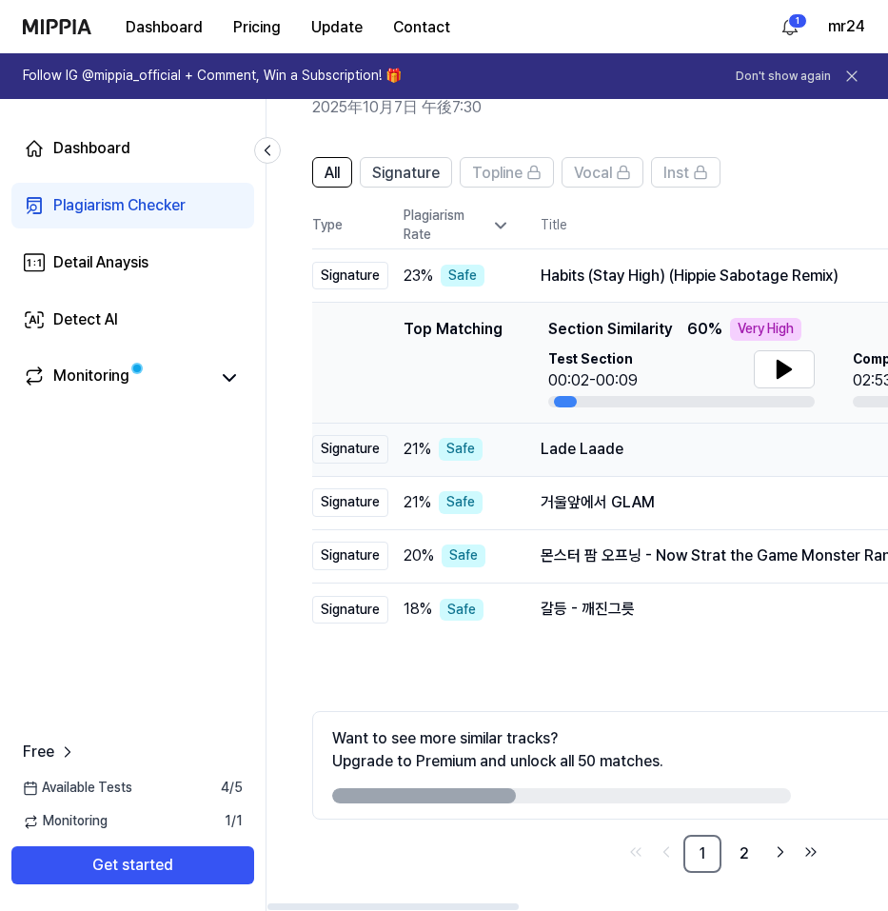
click at [651, 445] on div "Lade Laade" at bounding box center [795, 449] width 508 height 23
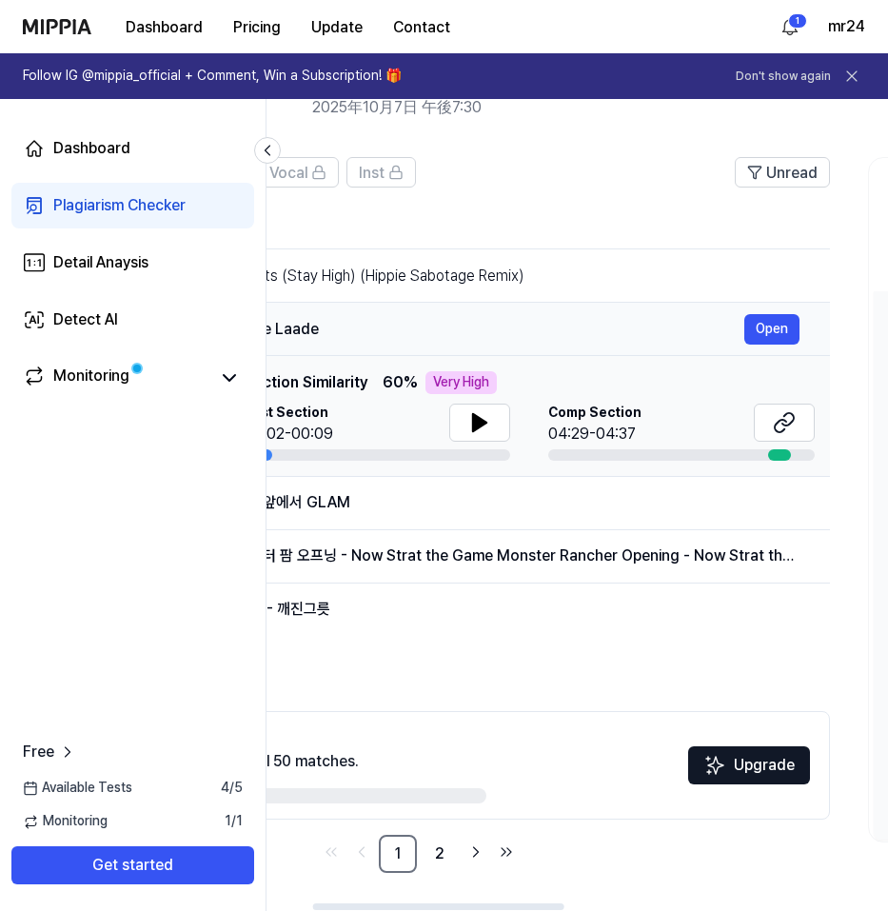
scroll to position [0, 510]
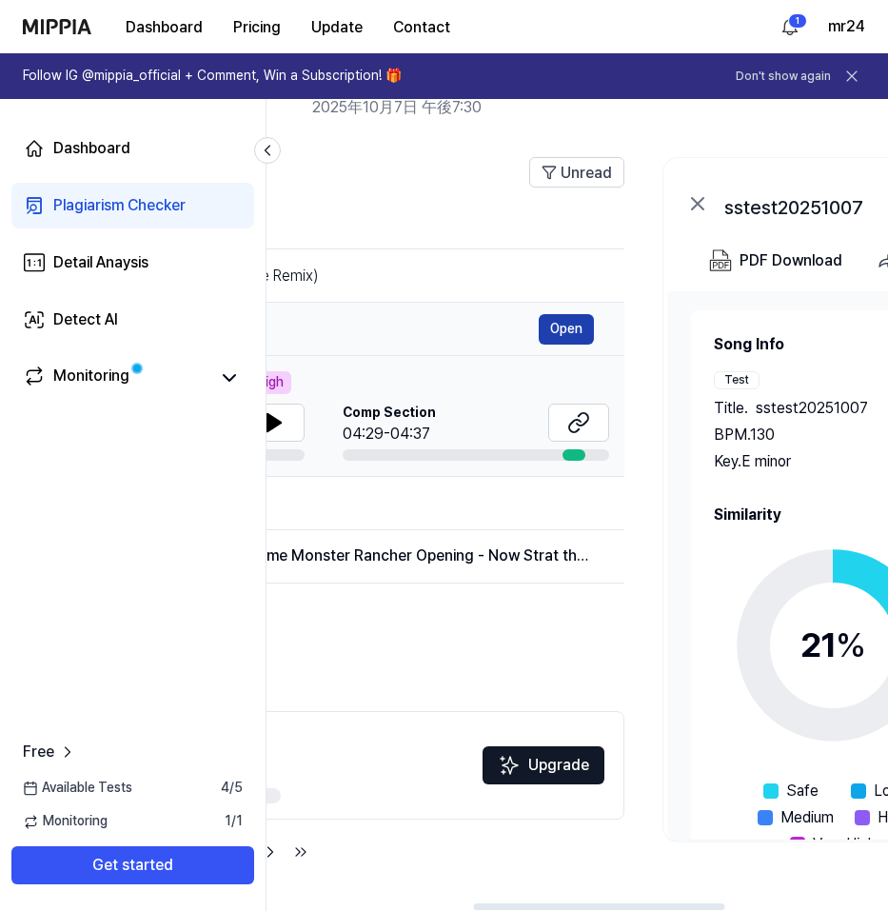
click at [573, 332] on button "Open" at bounding box center [566, 329] width 55 height 30
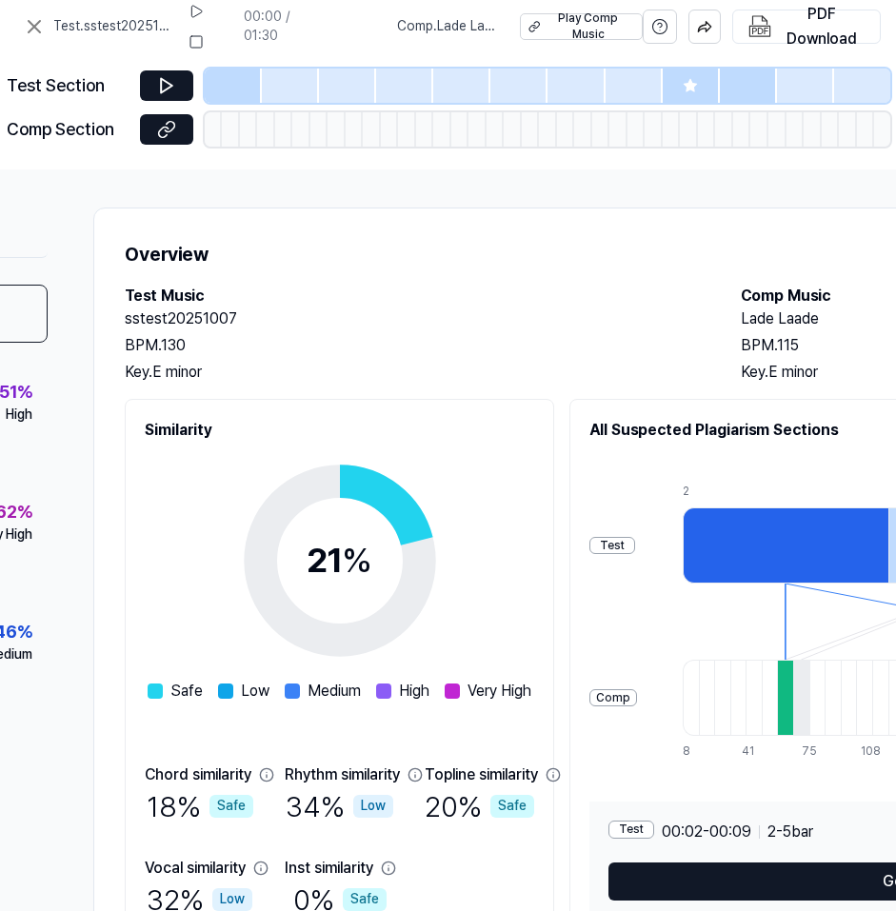
scroll to position [0, 338]
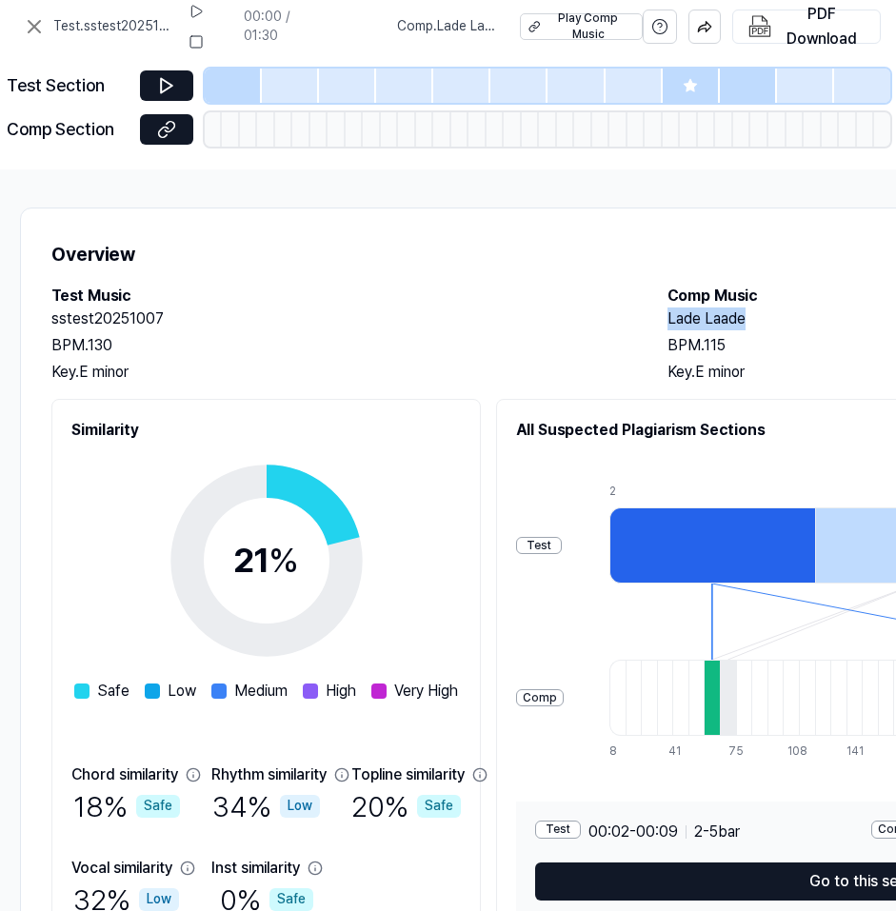
drag, startPoint x: 749, startPoint y: 318, endPoint x: 667, endPoint y: 318, distance: 81.9
copy h2 "Lade Laade"
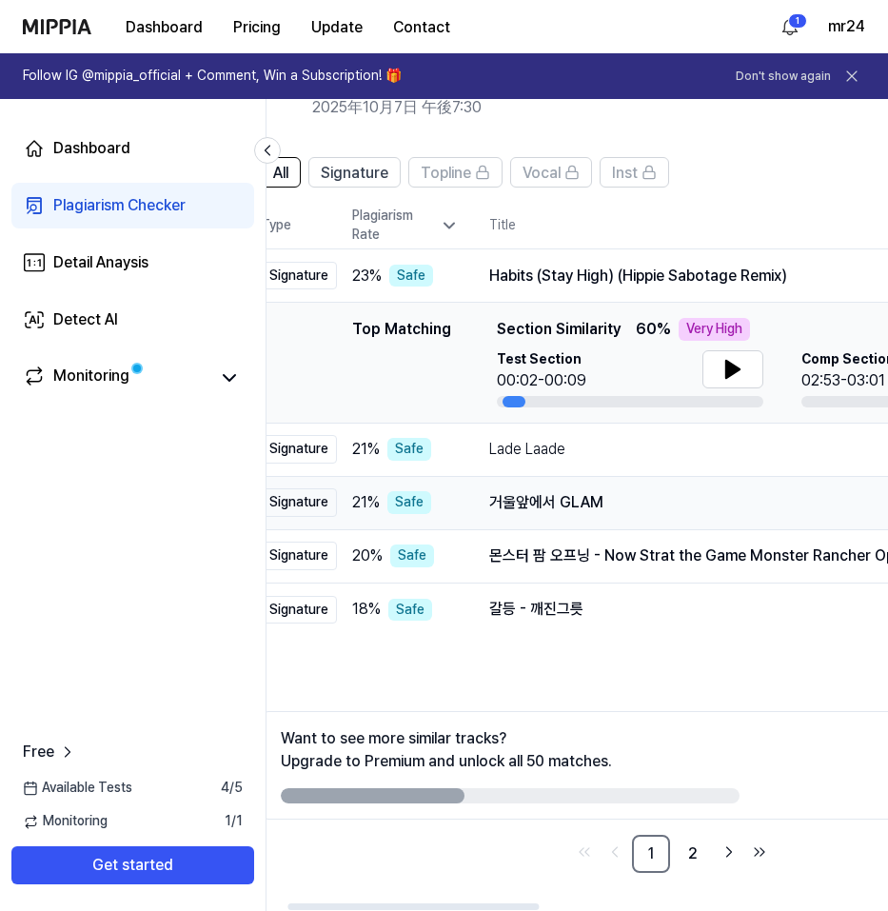
scroll to position [0, 58]
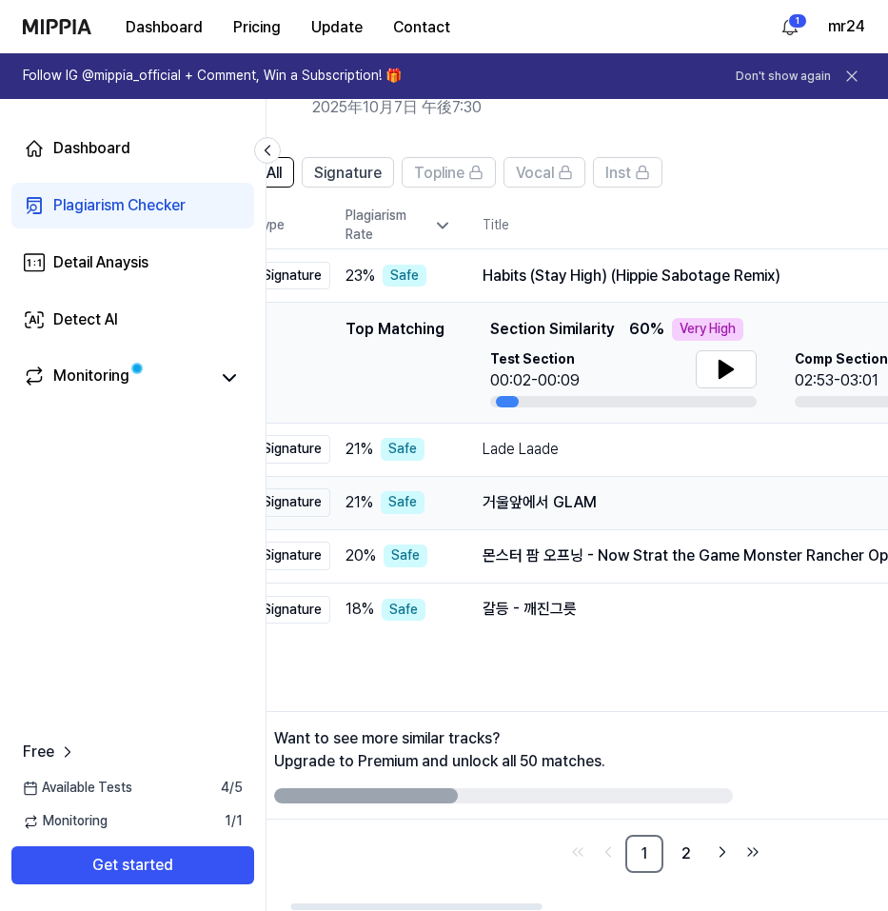
drag, startPoint x: 608, startPoint y: 503, endPoint x: 550, endPoint y: 503, distance: 58.1
click at [550, 503] on div "거울앞에서 GLAM" at bounding box center [737, 502] width 508 height 23
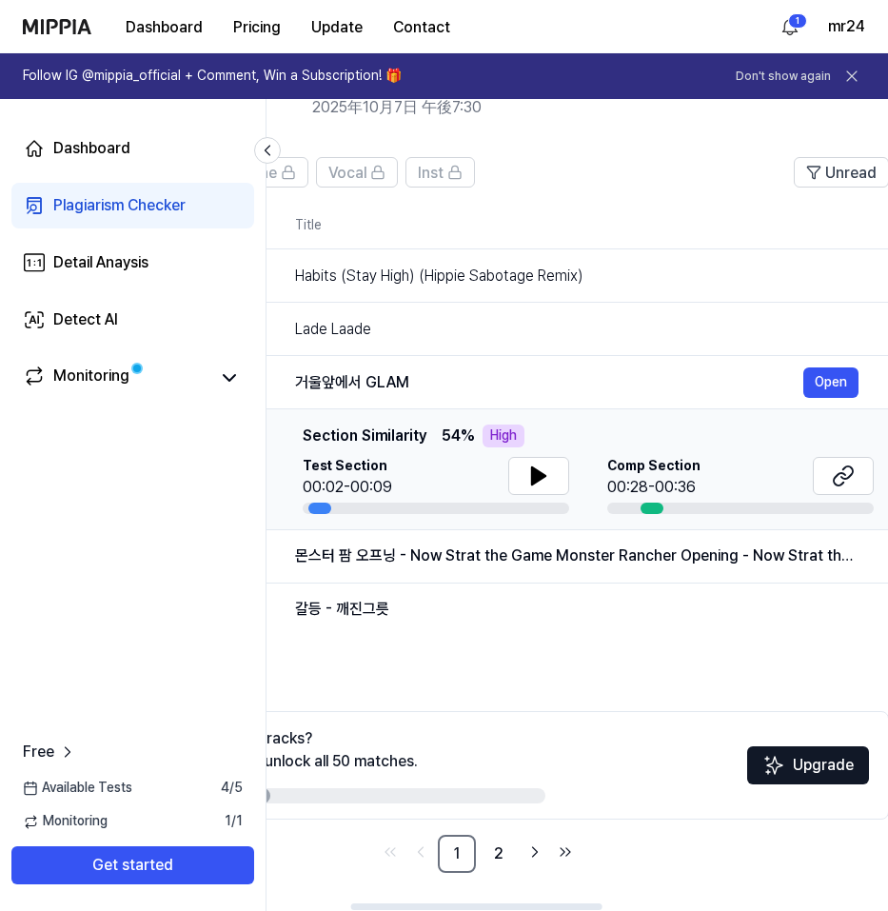
scroll to position [0, 270]
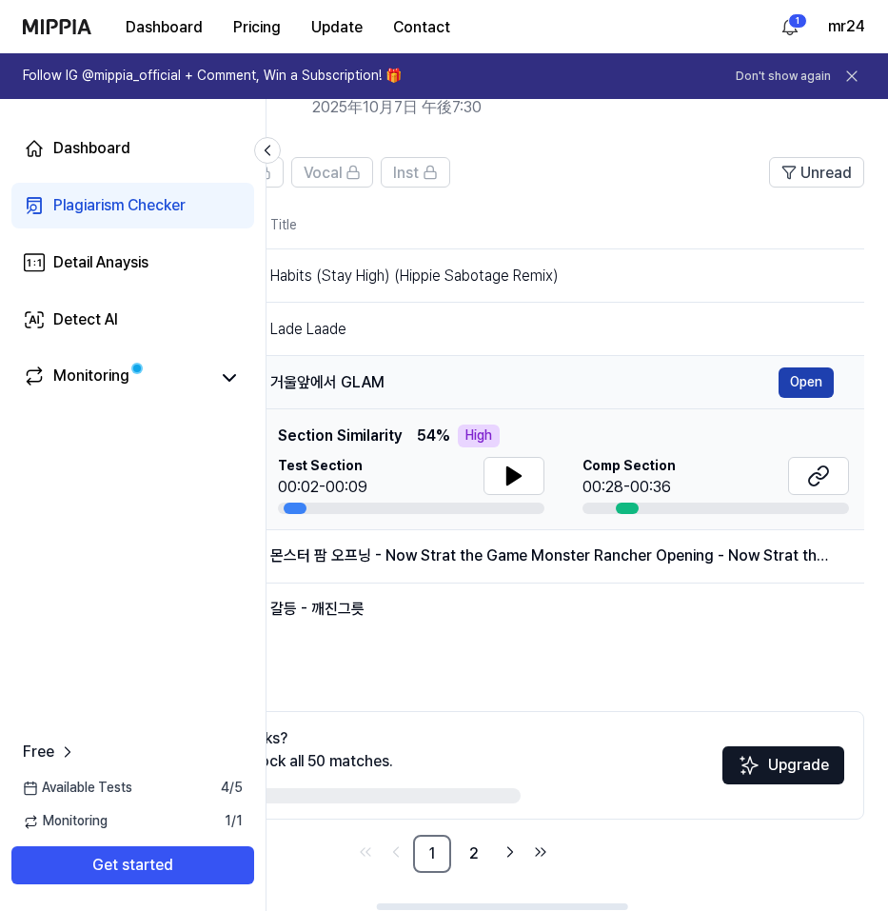
click at [807, 381] on button "Open" at bounding box center [806, 382] width 55 height 30
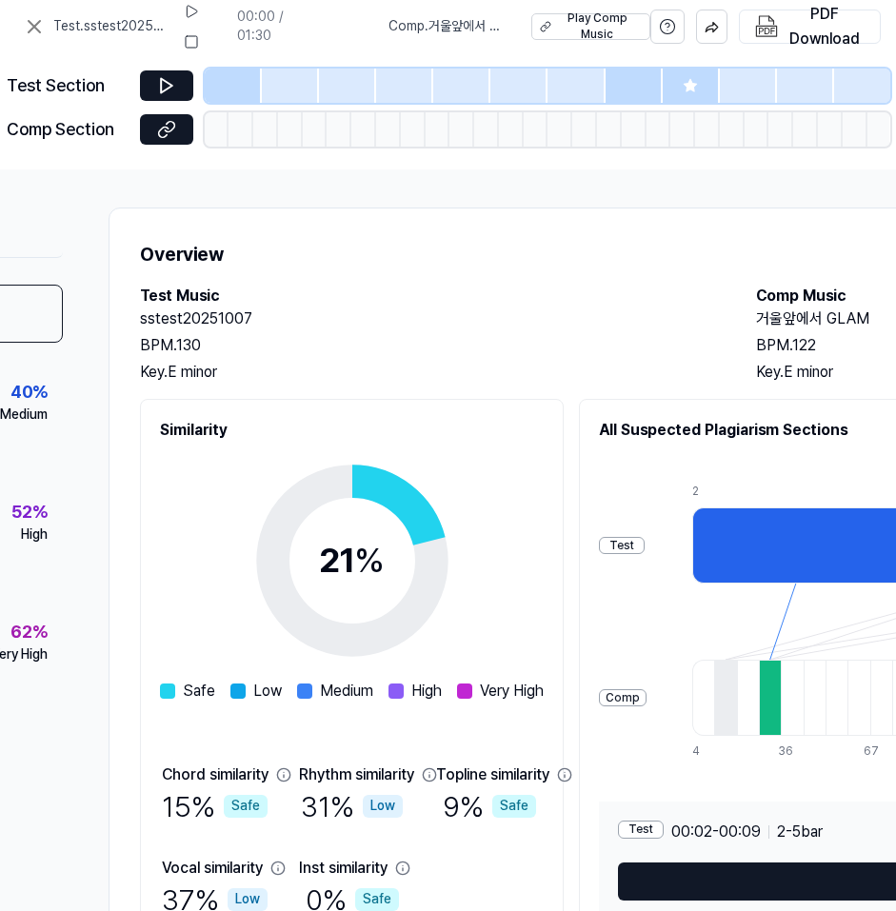
scroll to position [0, 278]
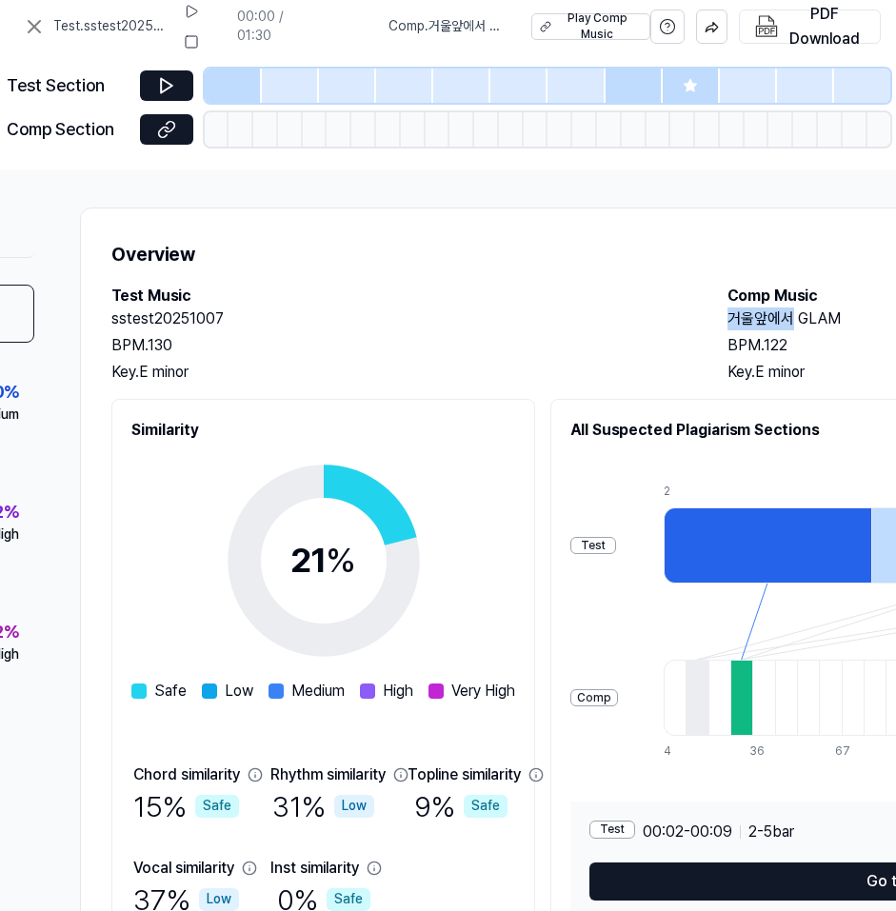
drag, startPoint x: 795, startPoint y: 320, endPoint x: 731, endPoint y: 320, distance: 63.8
copy h2 "거울앞에서"
drag, startPoint x: 840, startPoint y: 319, endPoint x: 725, endPoint y: 319, distance: 114.2
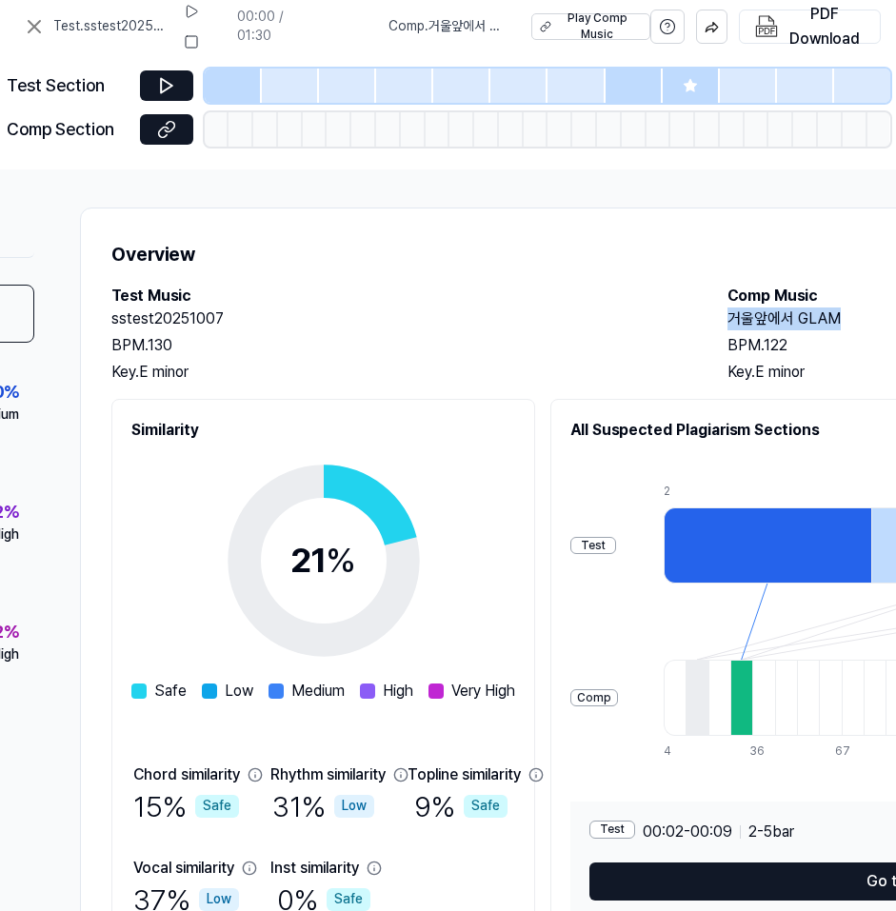
click at [725, 319] on div "Test Music sstest20251007 BPM. 130 Key. E minor Comp Music 거울앞에서 GLAM BPM. 122 …" at bounding box center [708, 334] width 1194 height 99
copy h2 "거울앞에서 GLAM"
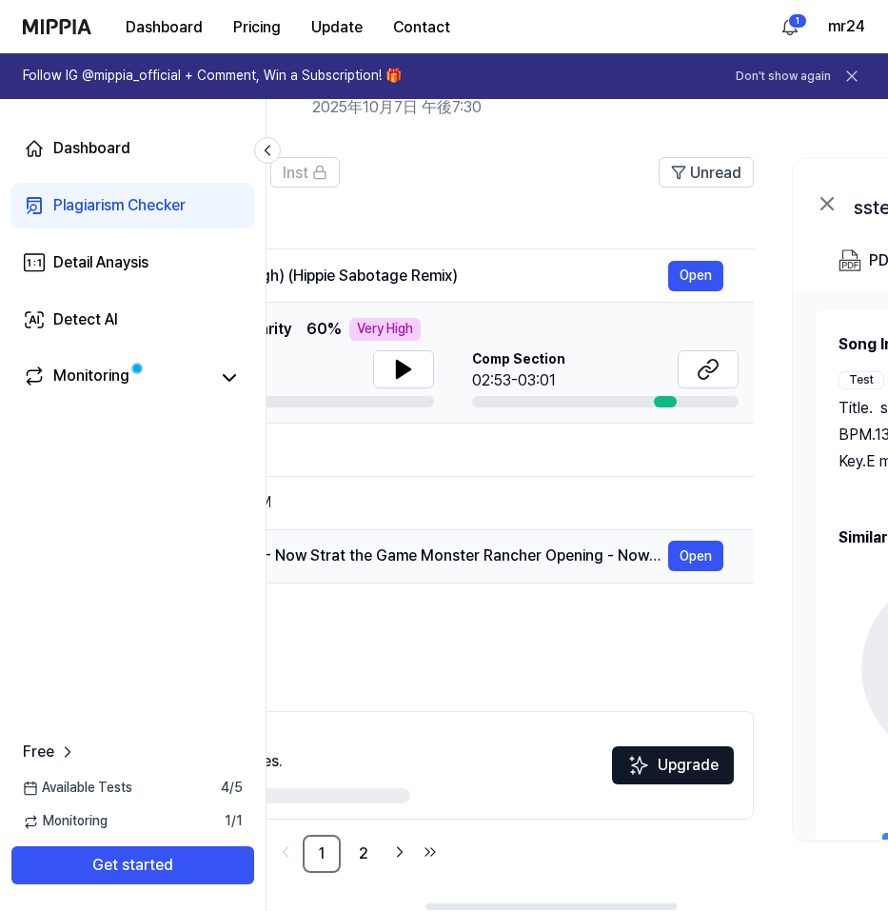
scroll to position [0, 392]
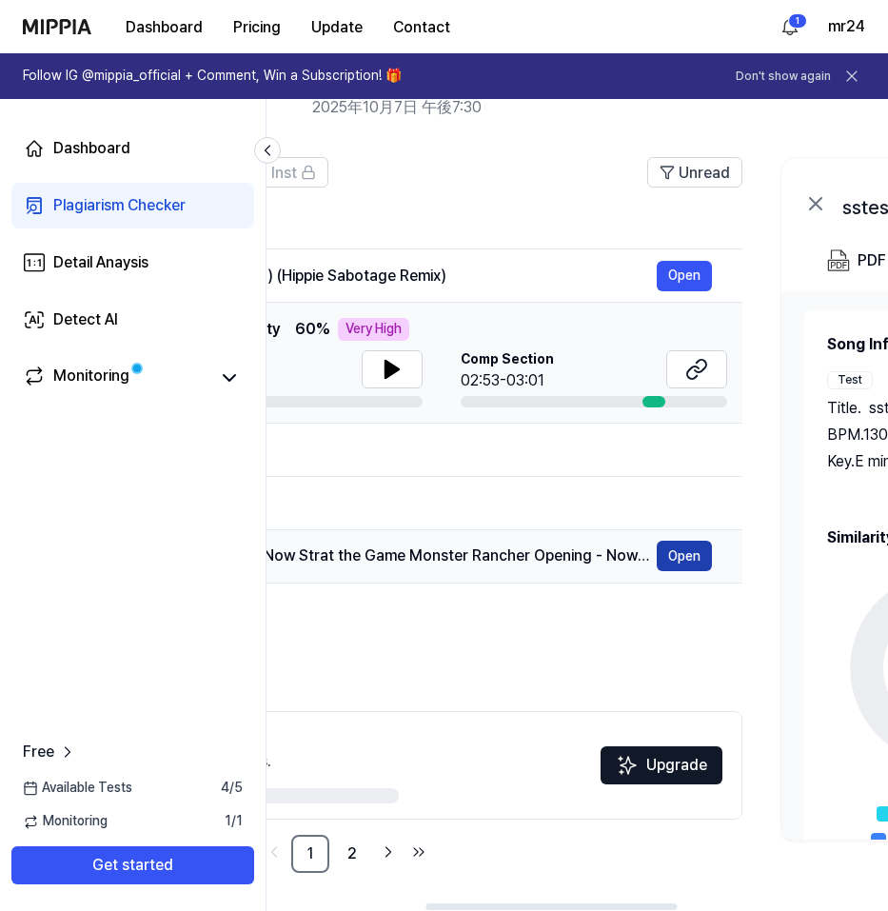
click at [684, 553] on button "Open" at bounding box center [684, 556] width 55 height 30
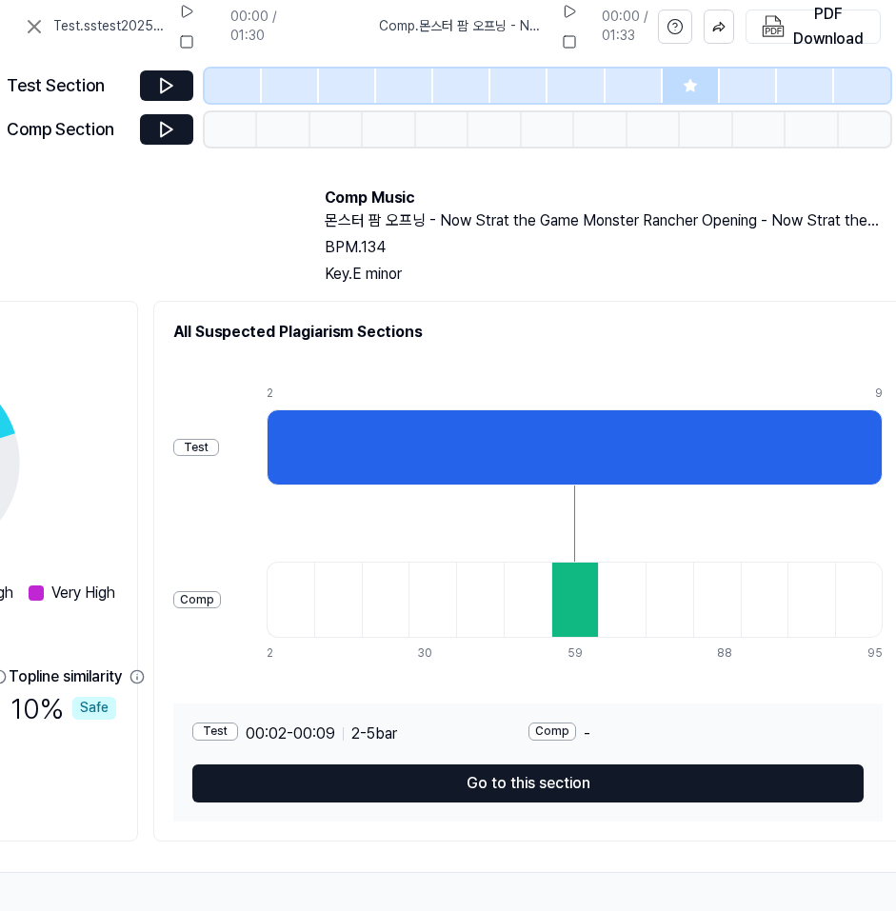
scroll to position [106, 728]
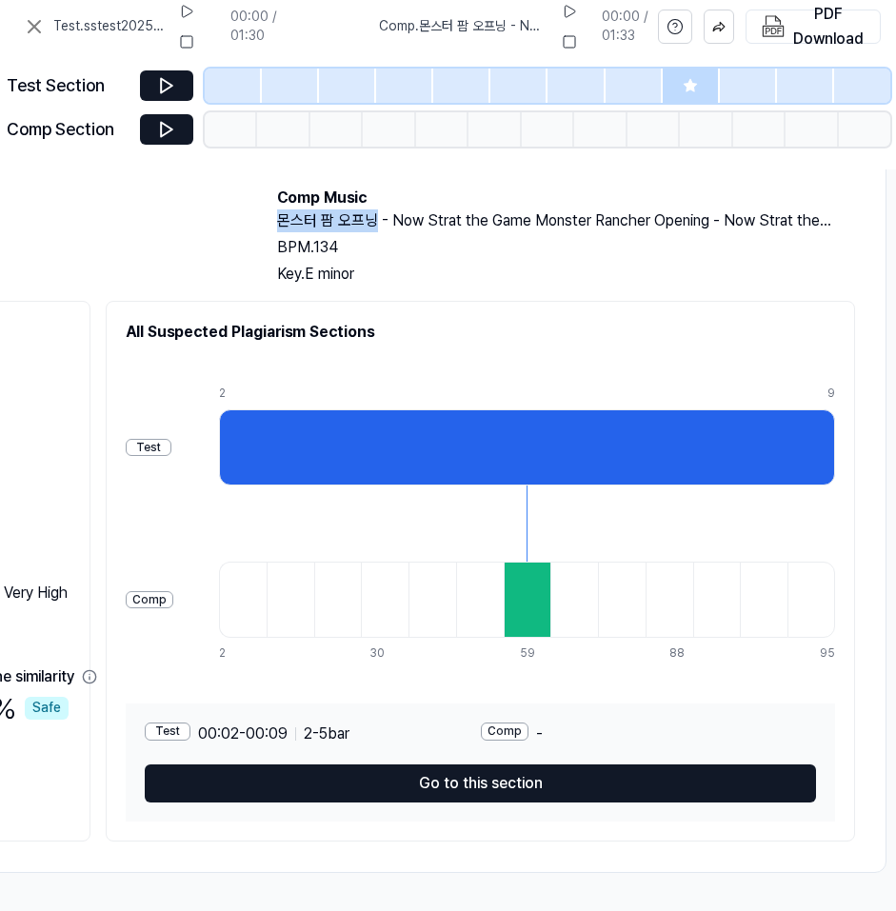
drag, startPoint x: 376, startPoint y: 213, endPoint x: 279, endPoint y: 213, distance: 97.1
click at [279, 213] on h2 "몬스터 팜 오프닝 - Now Strat the Game Monster Rancher Opening - Now Strat the Game" at bounding box center [566, 220] width 578 height 23
copy h2 "몬스터 팜 오프닝"
click at [178, 131] on button at bounding box center [166, 129] width 53 height 30
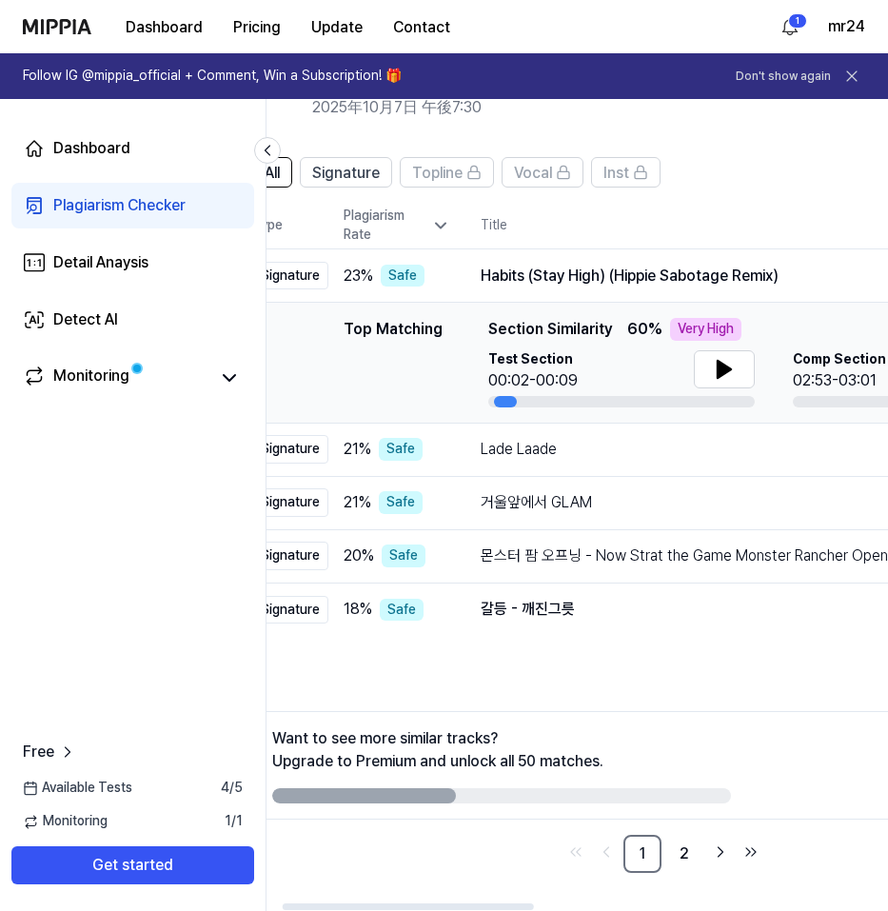
scroll to position [0, 31]
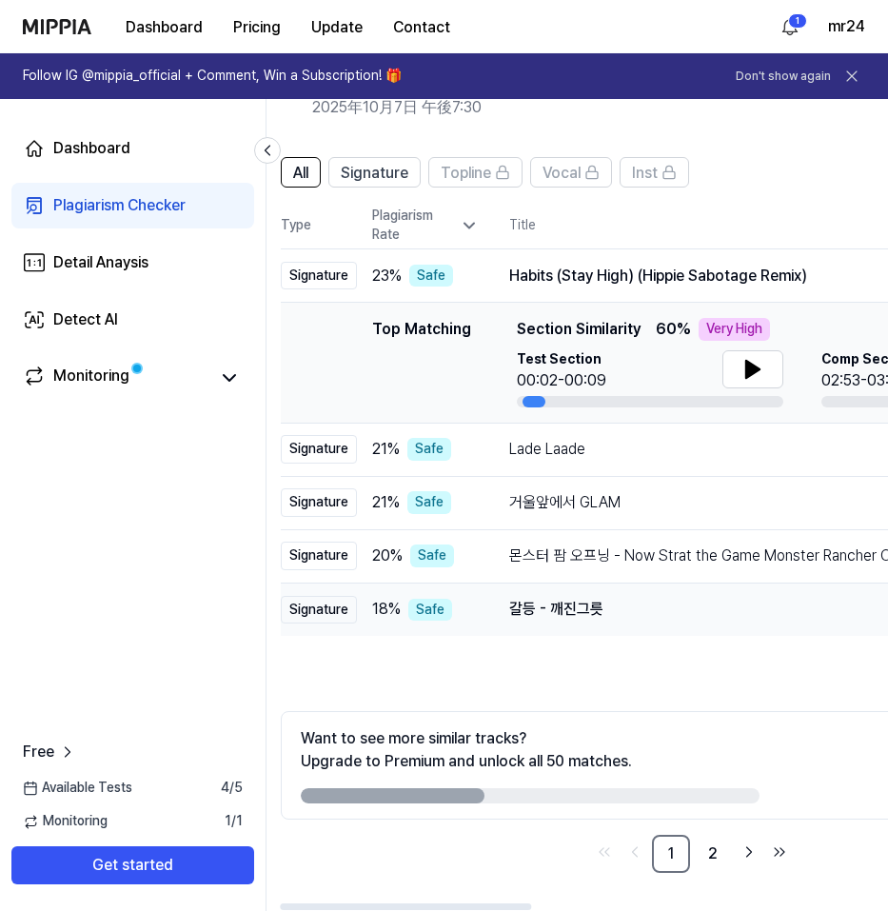
click at [588, 608] on div "갈등 - 깨진그릇" at bounding box center [763, 609] width 508 height 23
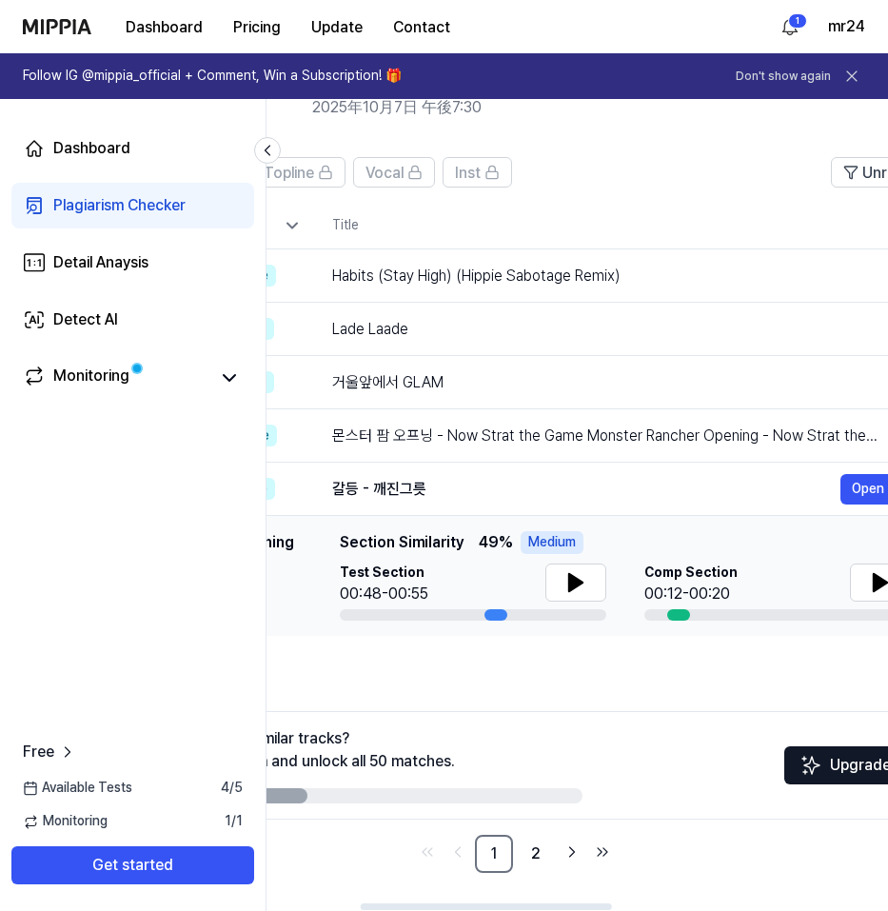
scroll to position [0, 266]
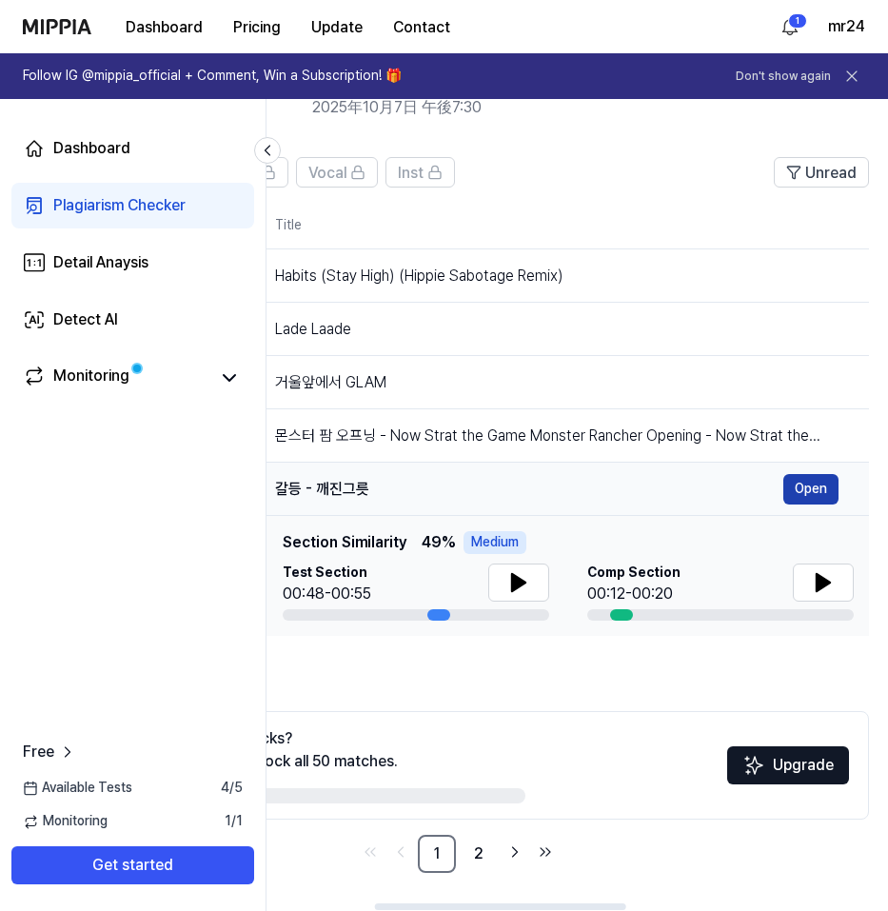
click at [804, 488] on button "Open" at bounding box center [810, 489] width 55 height 30
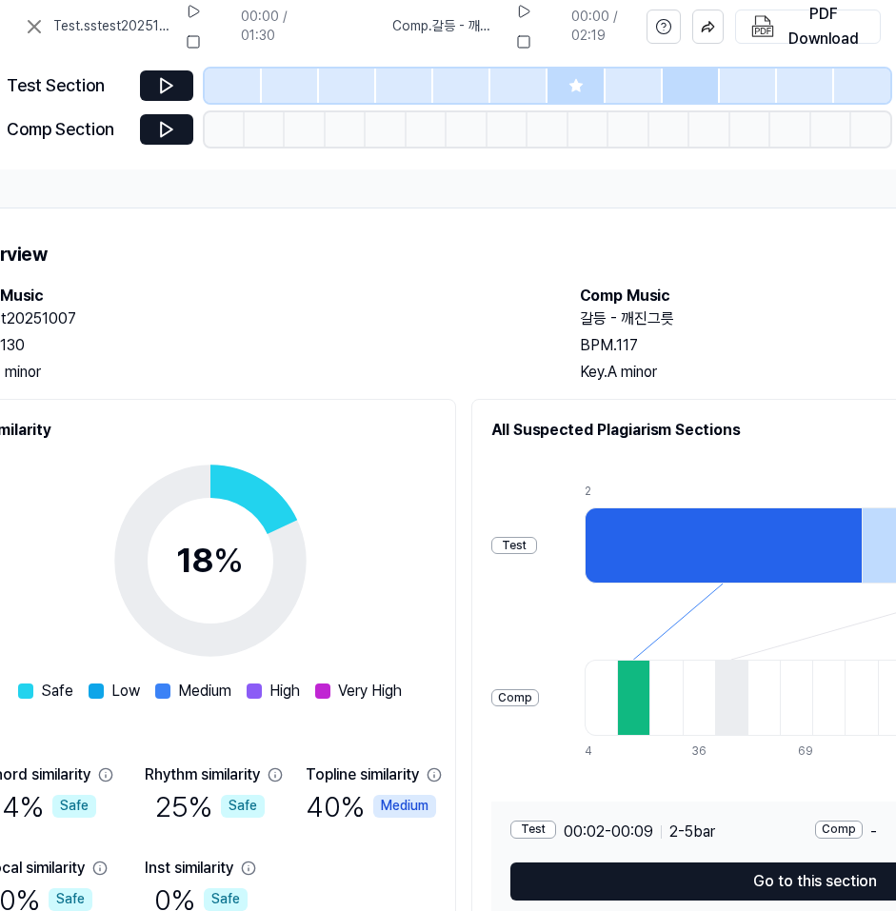
scroll to position [0, 569]
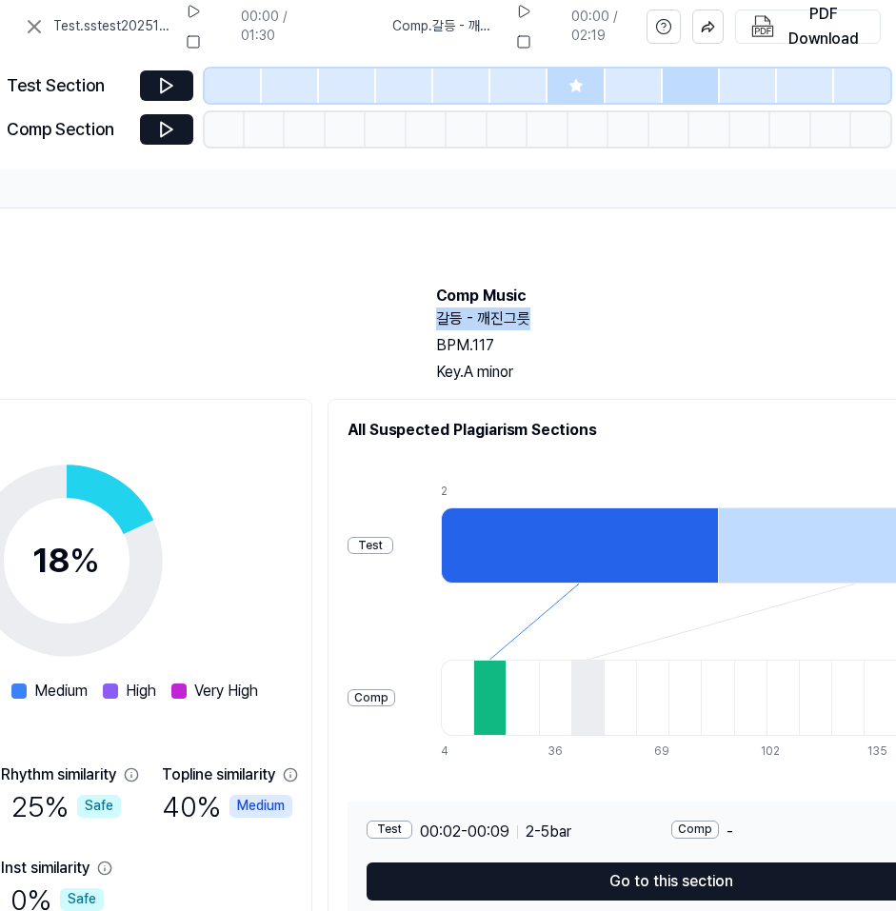
drag, startPoint x: 528, startPoint y: 319, endPoint x: 438, endPoint y: 319, distance: 90.4
click at [438, 319] on h2 "갈등 - 깨진그릇" at bounding box center [725, 318] width 578 height 23
copy h2 "갈등 - 깨진그릇"
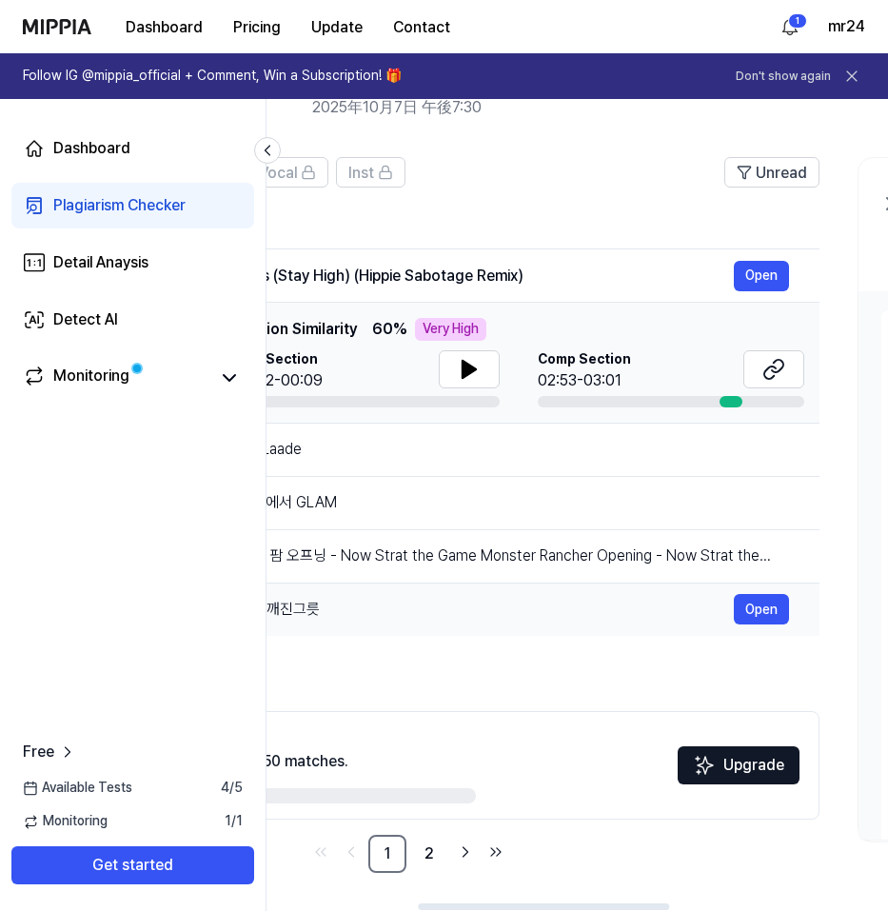
scroll to position [0, 252]
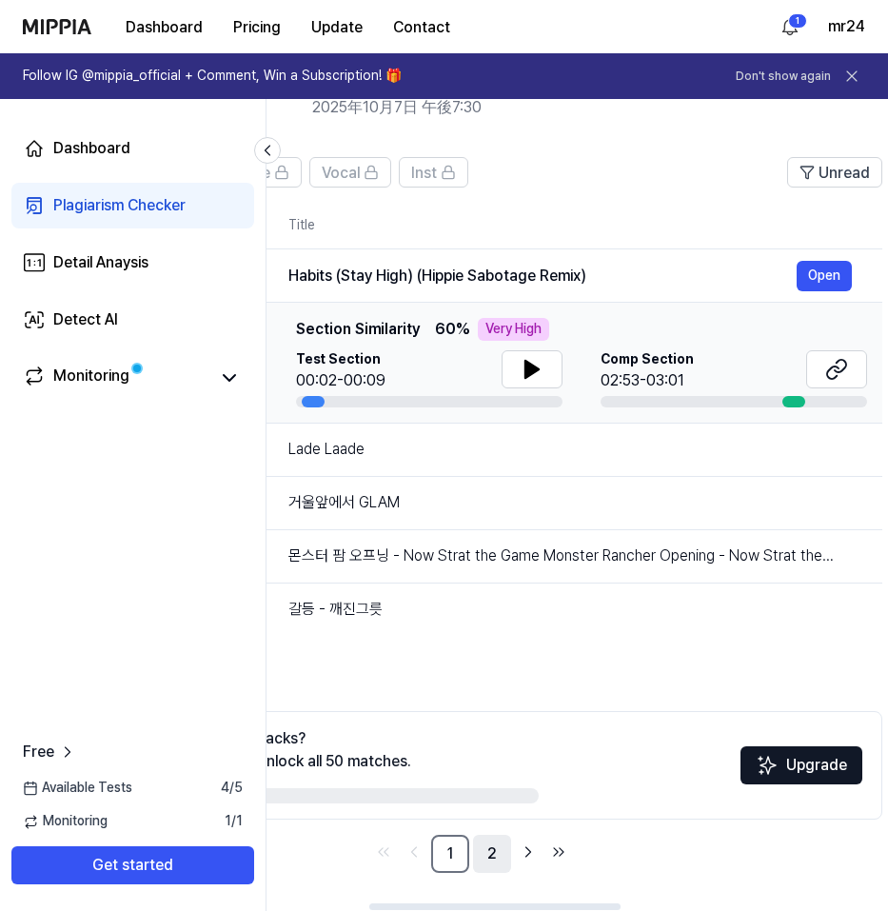
click at [493, 853] on link "2" at bounding box center [492, 854] width 38 height 38
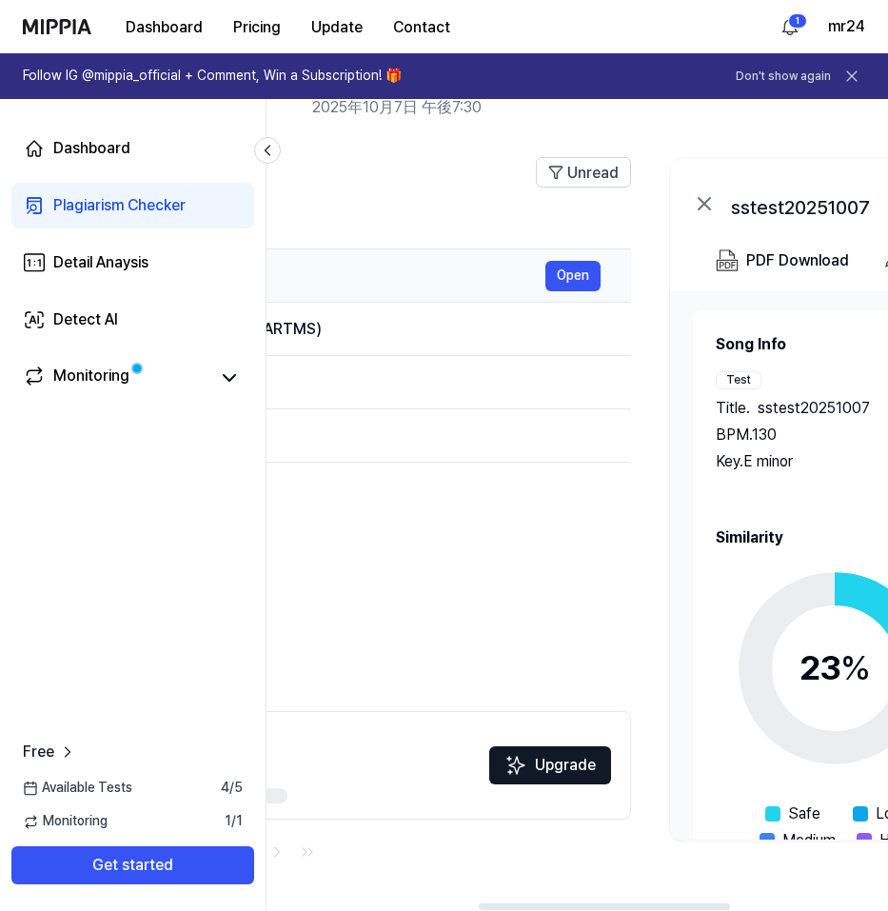
scroll to position [0, 445]
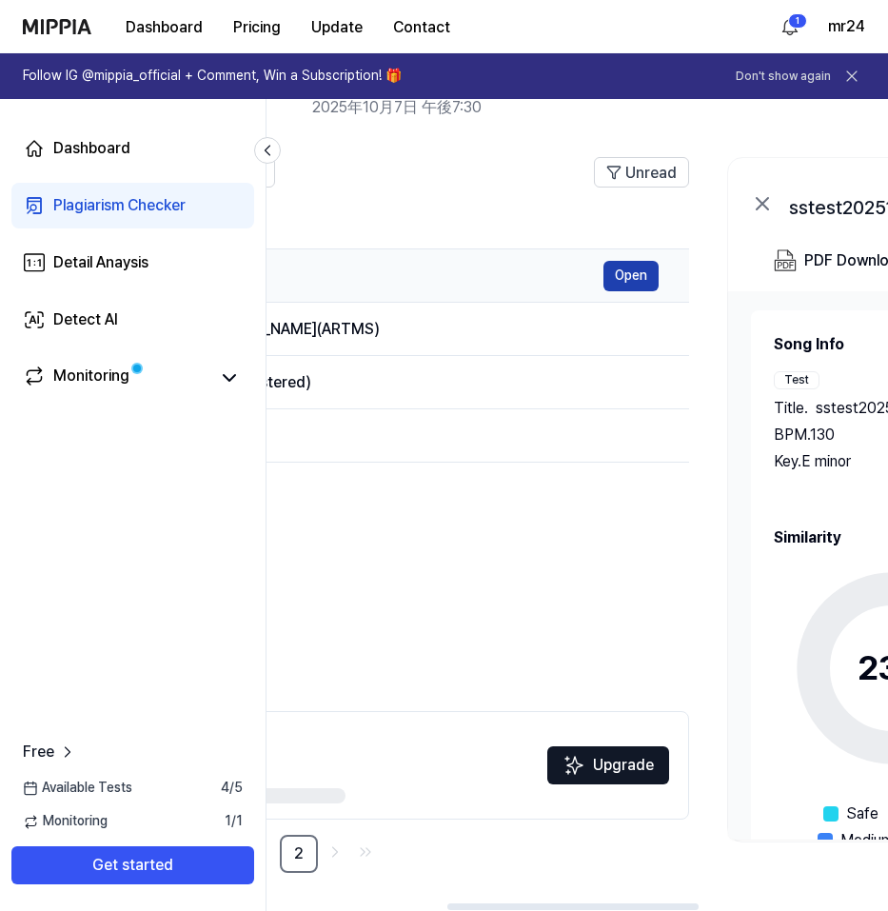
click at [609, 277] on button "Open" at bounding box center [630, 276] width 55 height 30
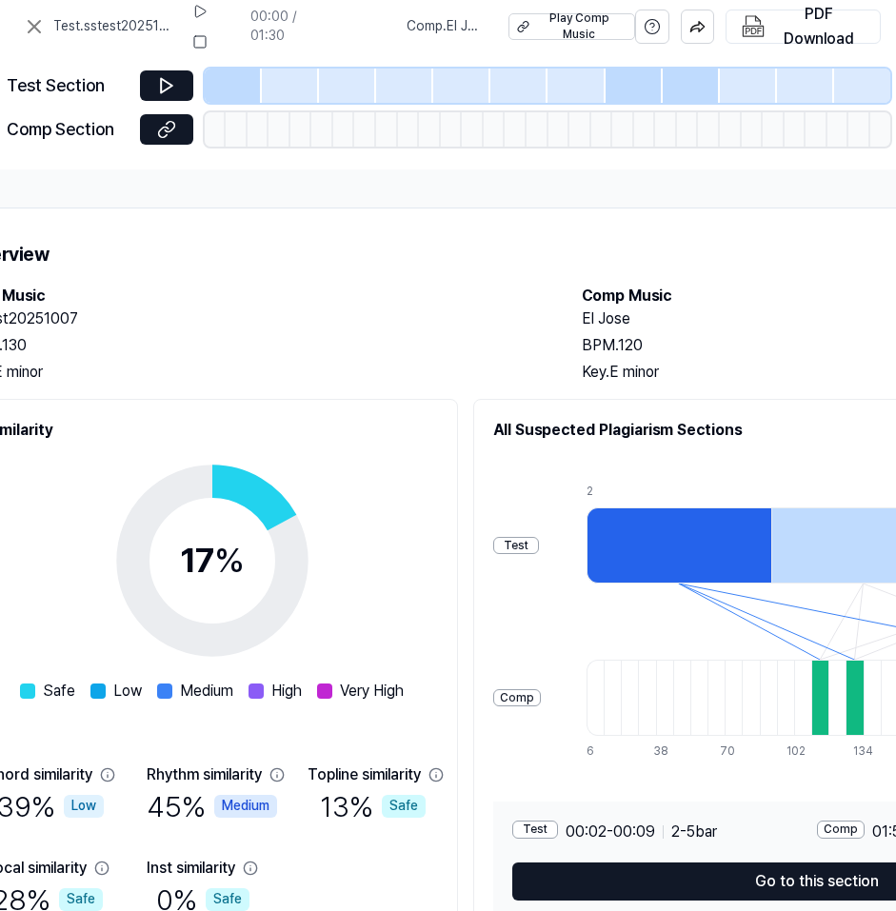
scroll to position [0, 495]
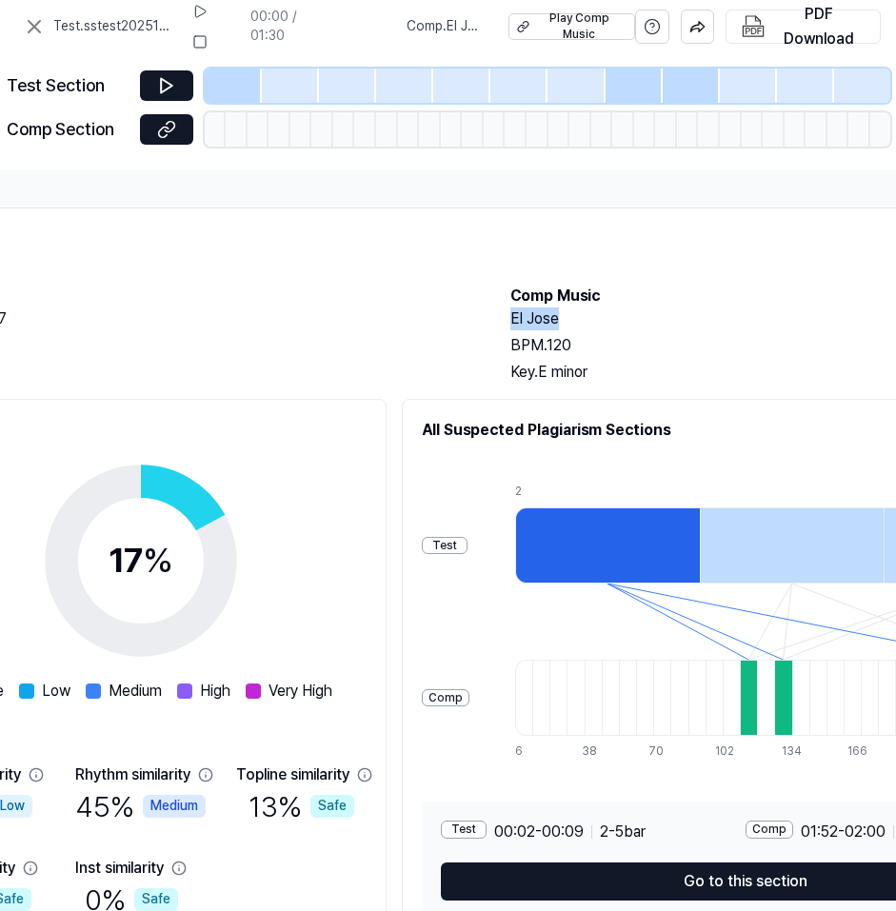
drag, startPoint x: 566, startPoint y: 320, endPoint x: 508, endPoint y: 320, distance: 58.1
click at [508, 320] on div "Test Music sstest20251007 BPM. 130 Key. E minor Comp Music El Jose BPM. 120 Key…" at bounding box center [491, 334] width 1194 height 99
copy h2 "El Jose"
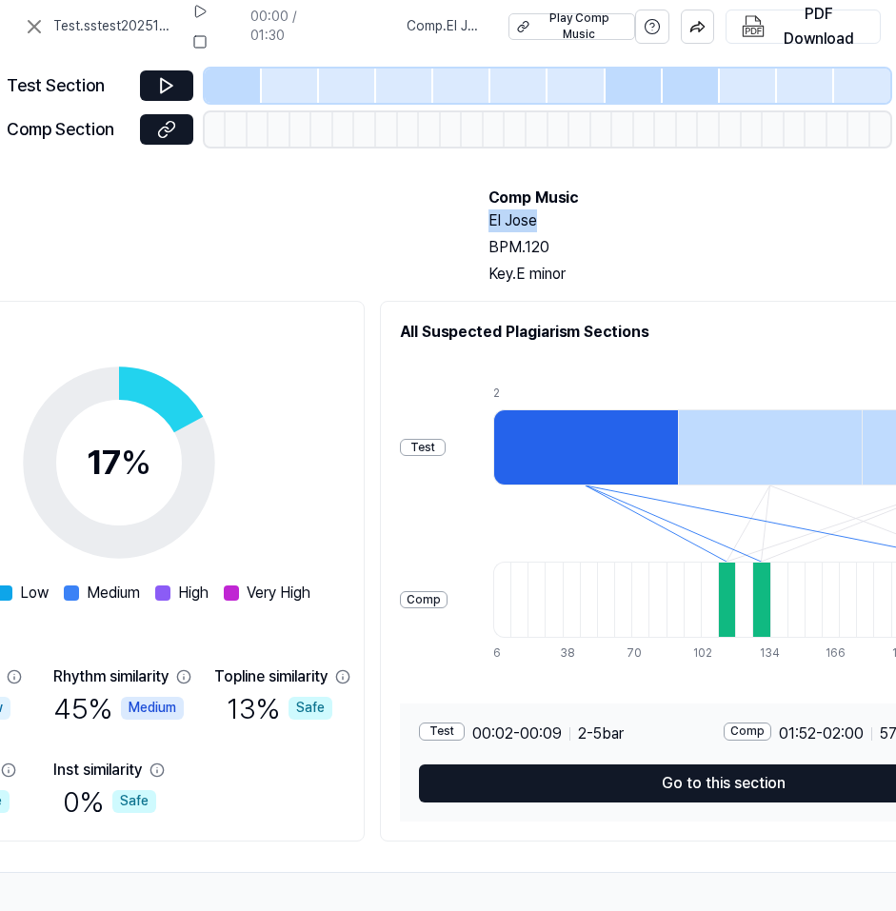
scroll to position [106, 394]
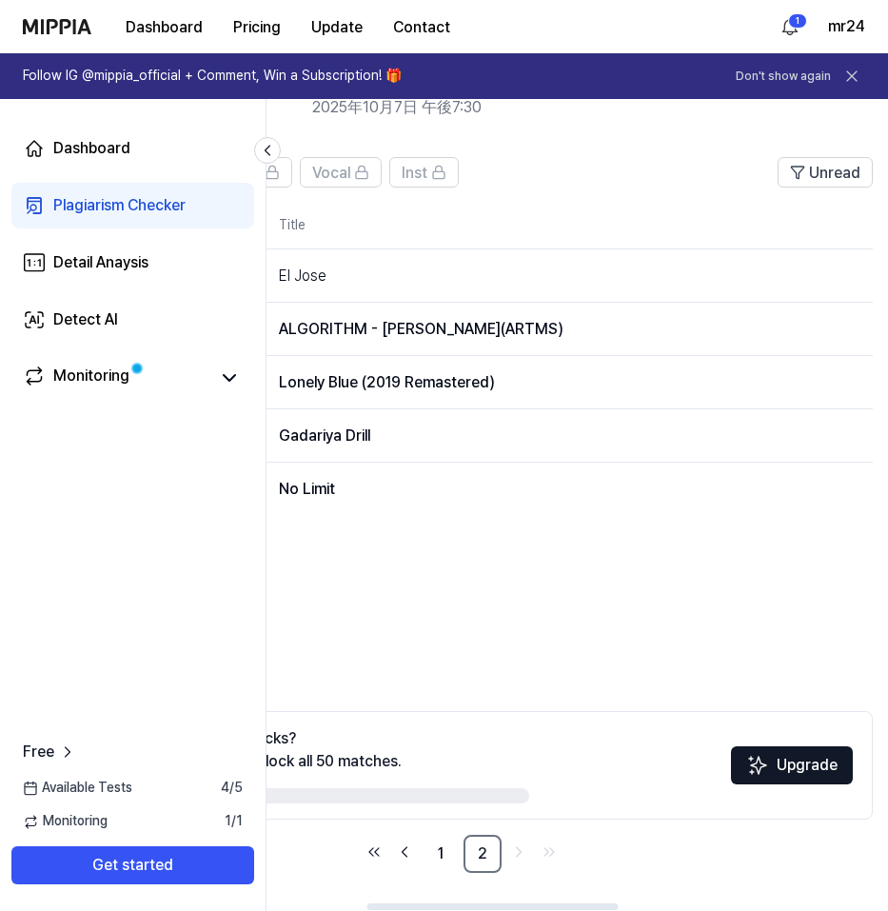
scroll to position [0, 247]
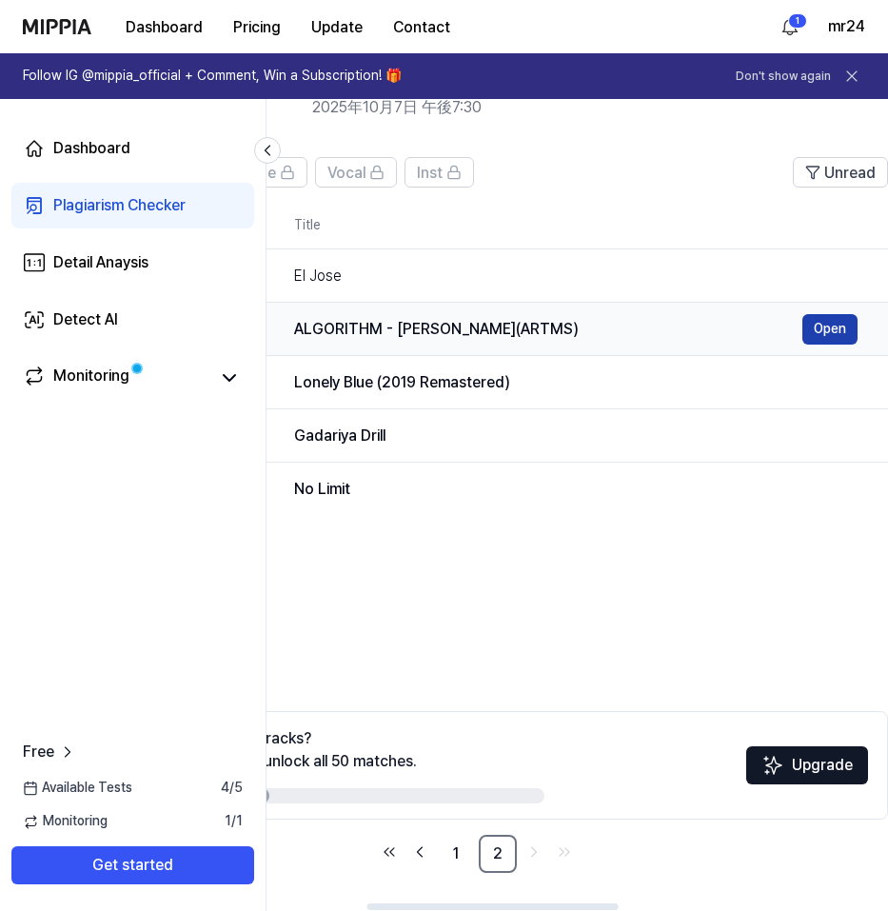
click at [823, 336] on button "Open" at bounding box center [829, 329] width 55 height 30
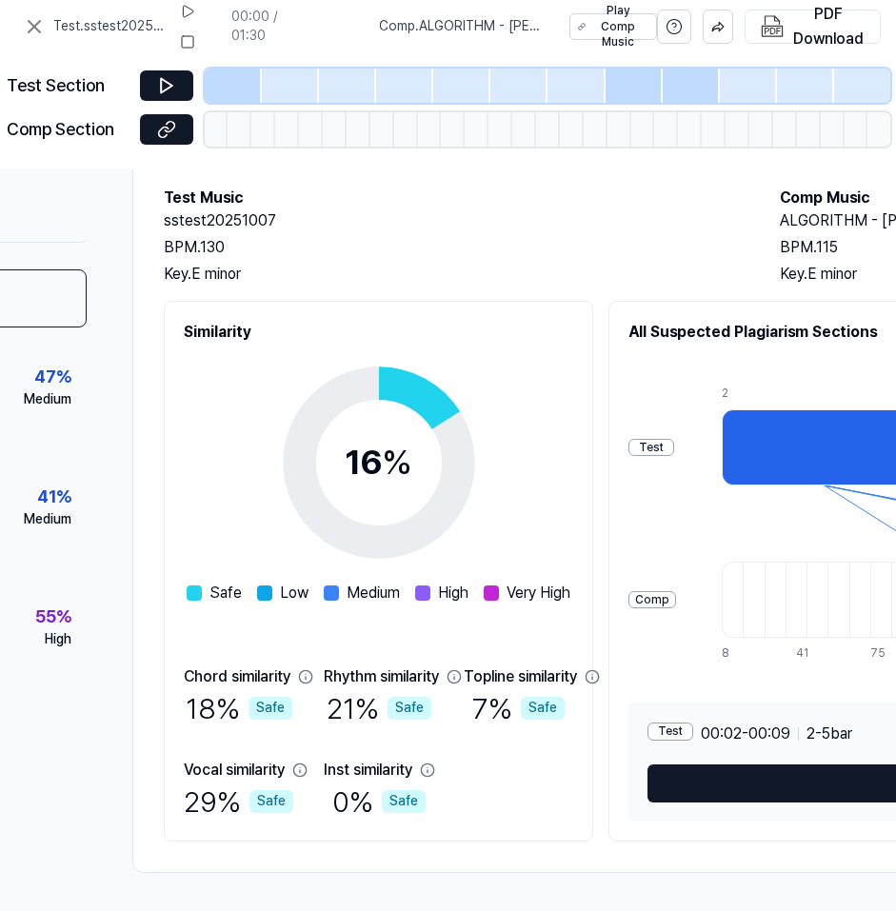
scroll to position [106, 455]
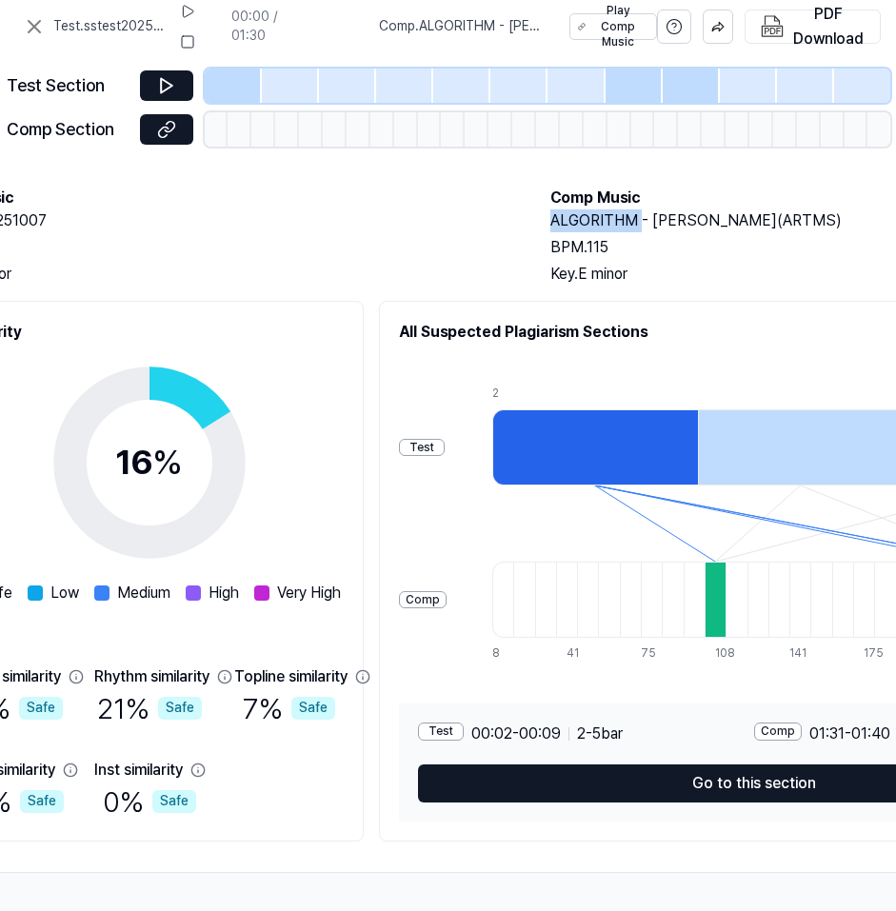
drag, startPoint x: 638, startPoint y: 215, endPoint x: 551, endPoint y: 213, distance: 86.6
click at [551, 213] on h2 "ALGORITHM - 희진(ARTMS)" at bounding box center [839, 220] width 578 height 23
copy h2 "ALGORITHM"
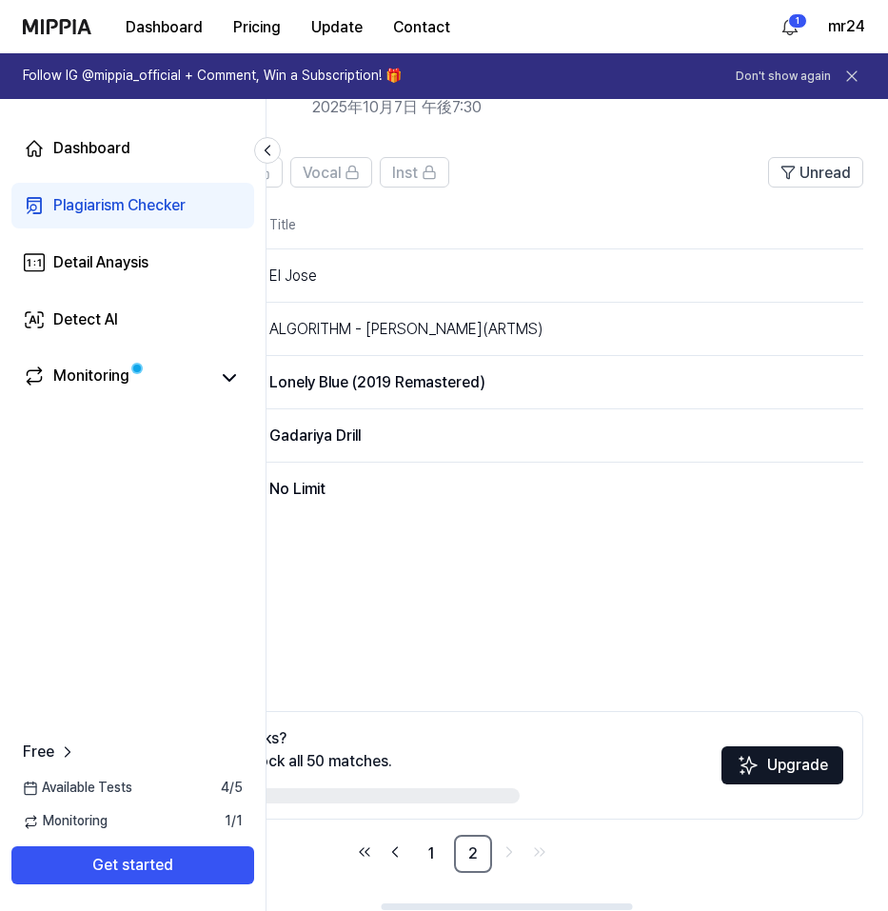
scroll to position [0, 282]
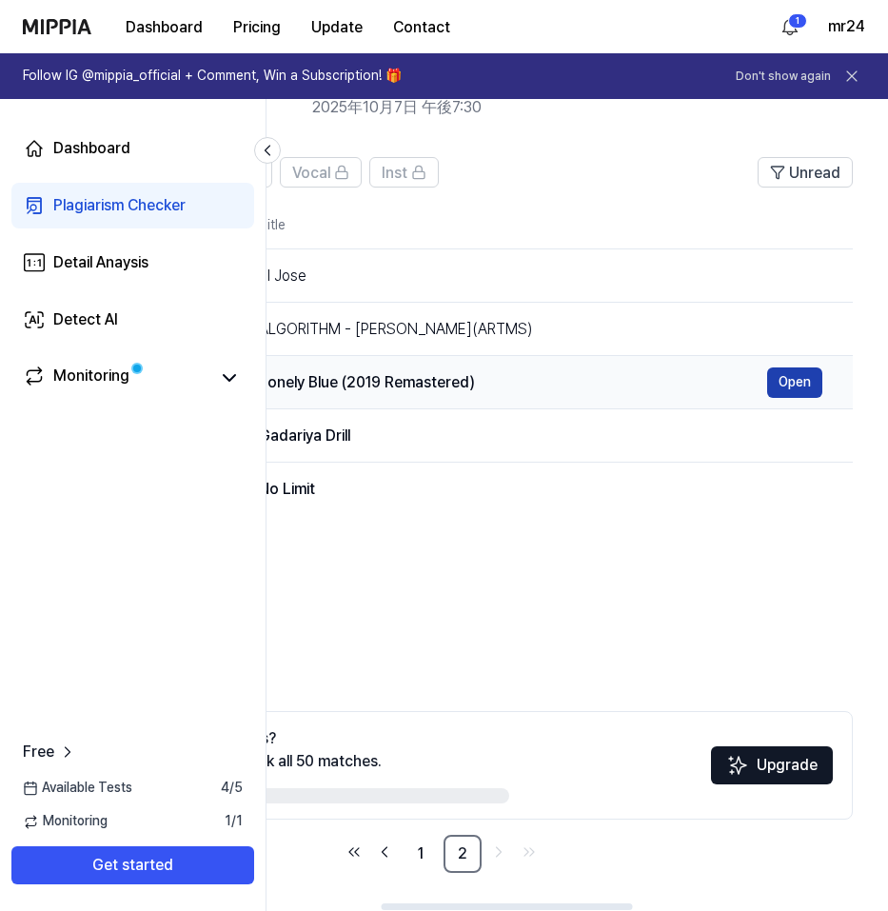
click at [786, 381] on button "Open" at bounding box center [794, 382] width 55 height 30
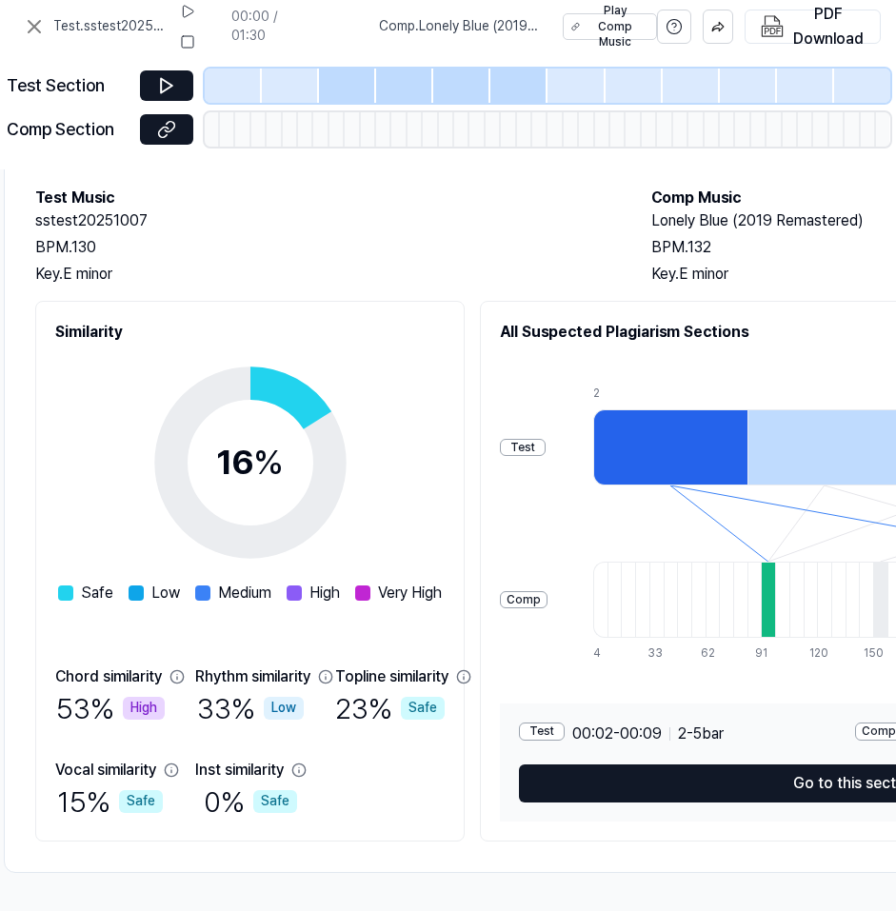
scroll to position [106, 387]
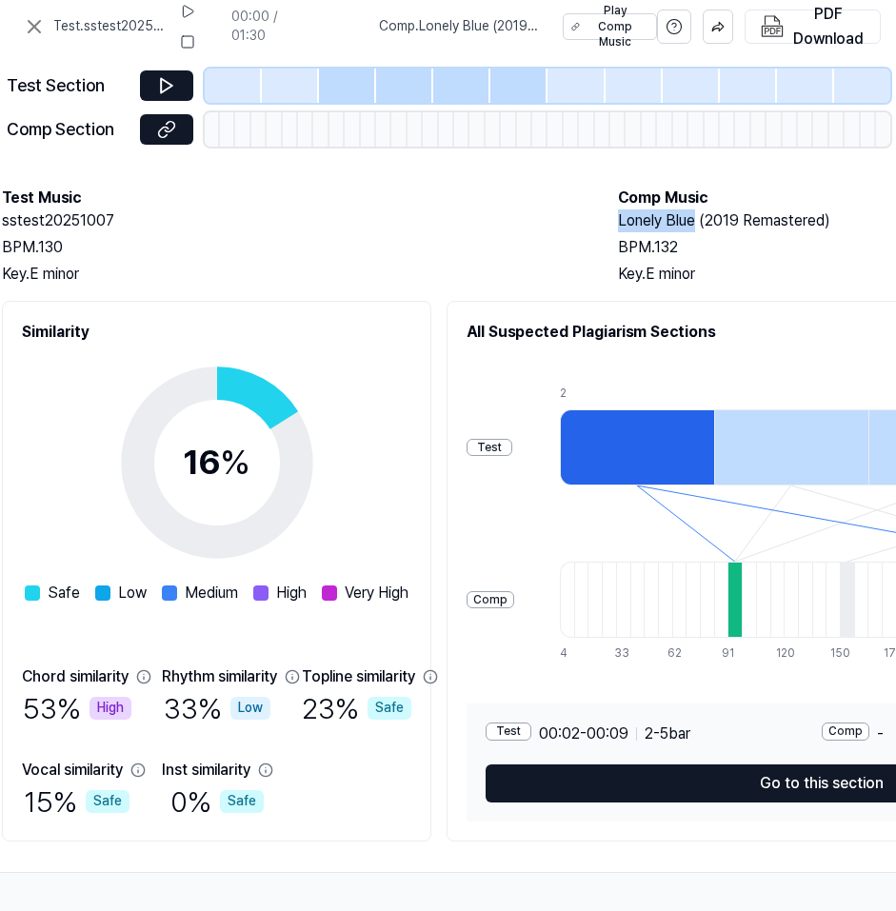
drag, startPoint x: 695, startPoint y: 214, endPoint x: 620, endPoint y: 208, distance: 75.4
click at [620, 209] on h2 "Lonely Blue (2019 Remastered)" at bounding box center [907, 220] width 578 height 23
copy h2 "Lonely Blue"
drag, startPoint x: 835, startPoint y: 211, endPoint x: 701, endPoint y: 203, distance: 134.5
click at [701, 209] on h2 "Lonely Blue (2019 Remastered)" at bounding box center [907, 220] width 578 height 23
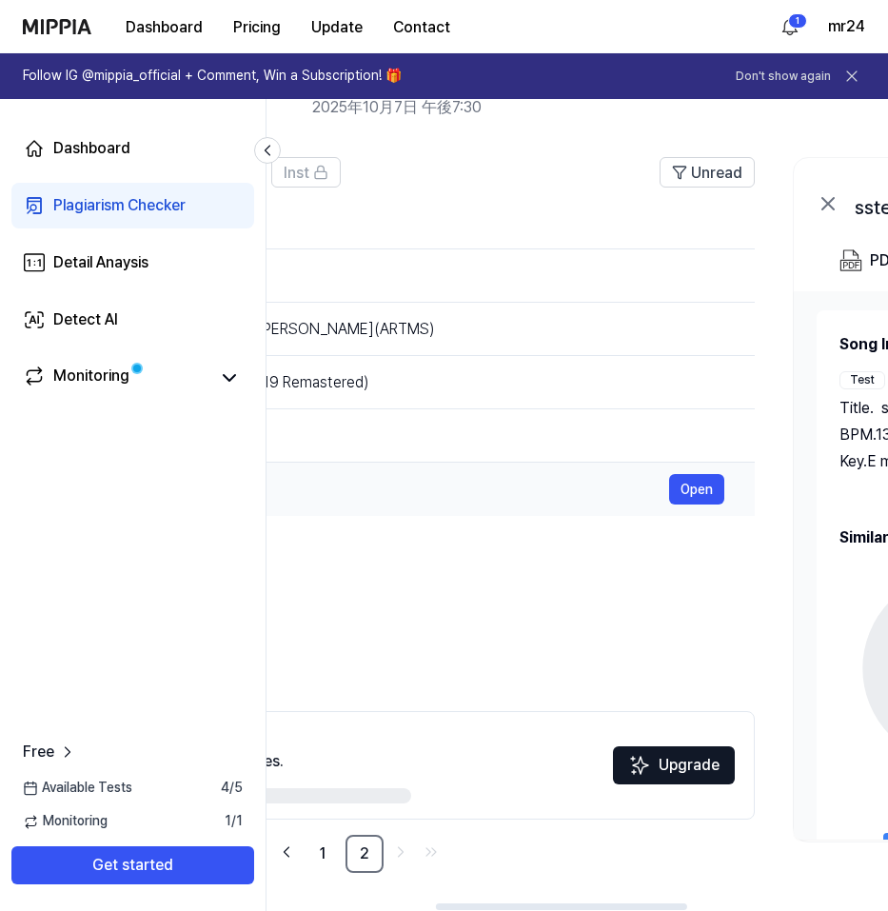
scroll to position [0, 498]
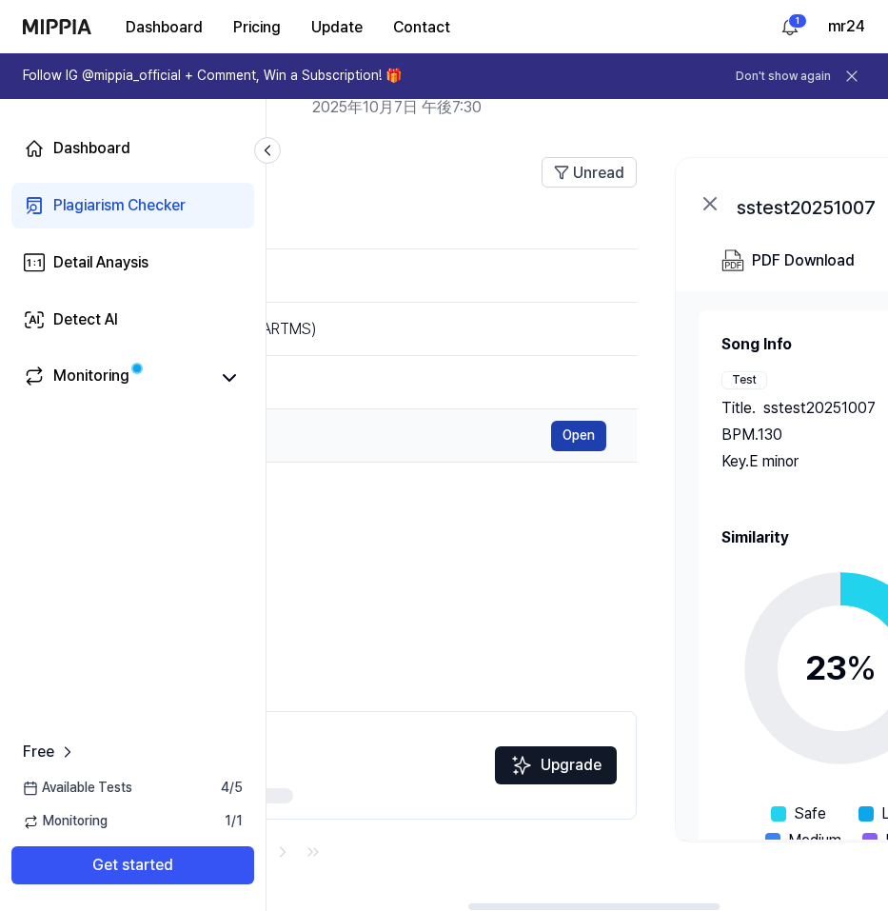
click at [597, 436] on button "Open" at bounding box center [578, 436] width 55 height 30
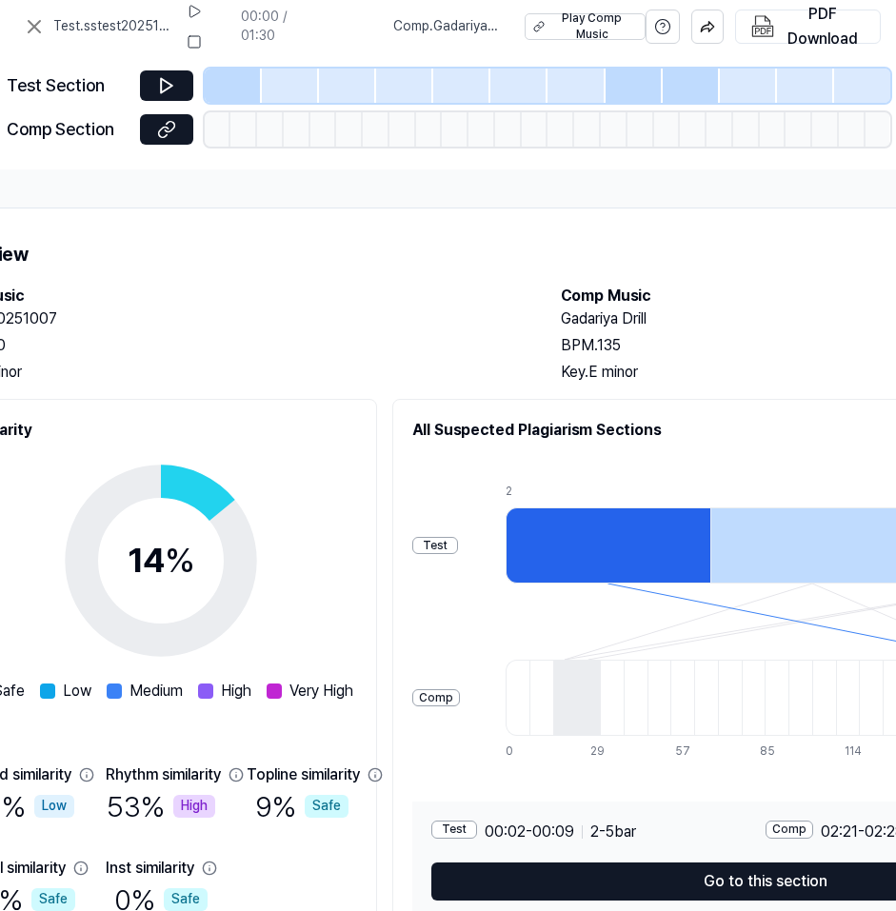
scroll to position [0, 479]
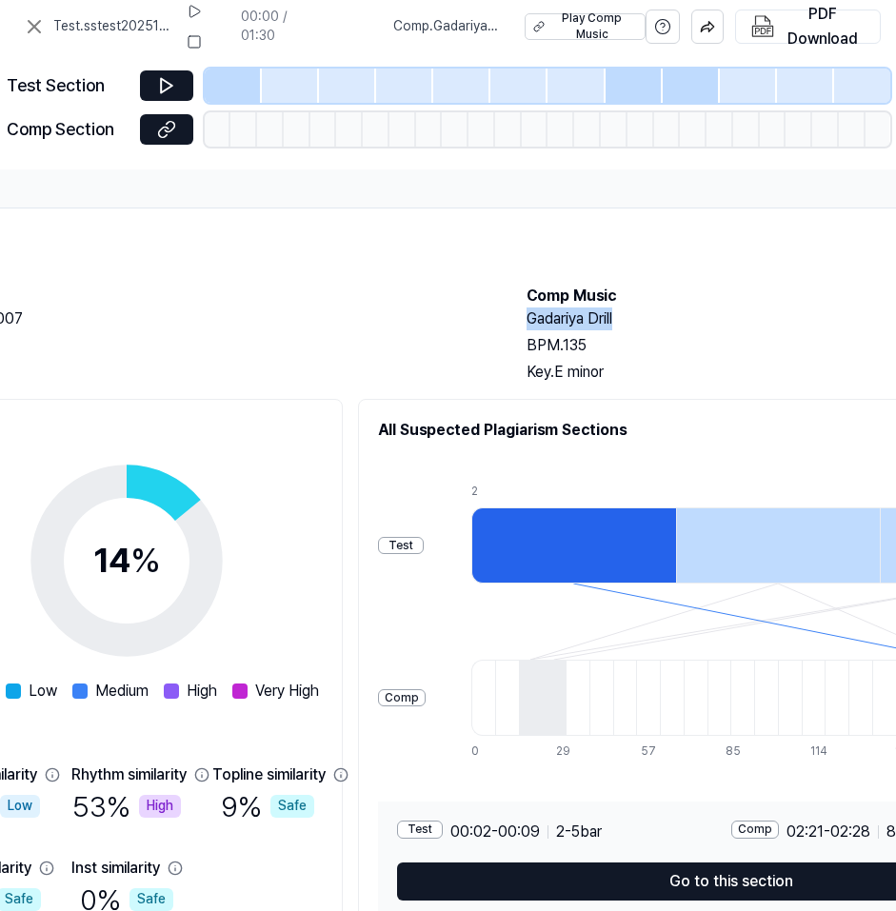
drag, startPoint x: 621, startPoint y: 317, endPoint x: 530, endPoint y: 317, distance: 90.4
click at [530, 317] on h2 "Gadariya Drill" at bounding box center [815, 318] width 578 height 23
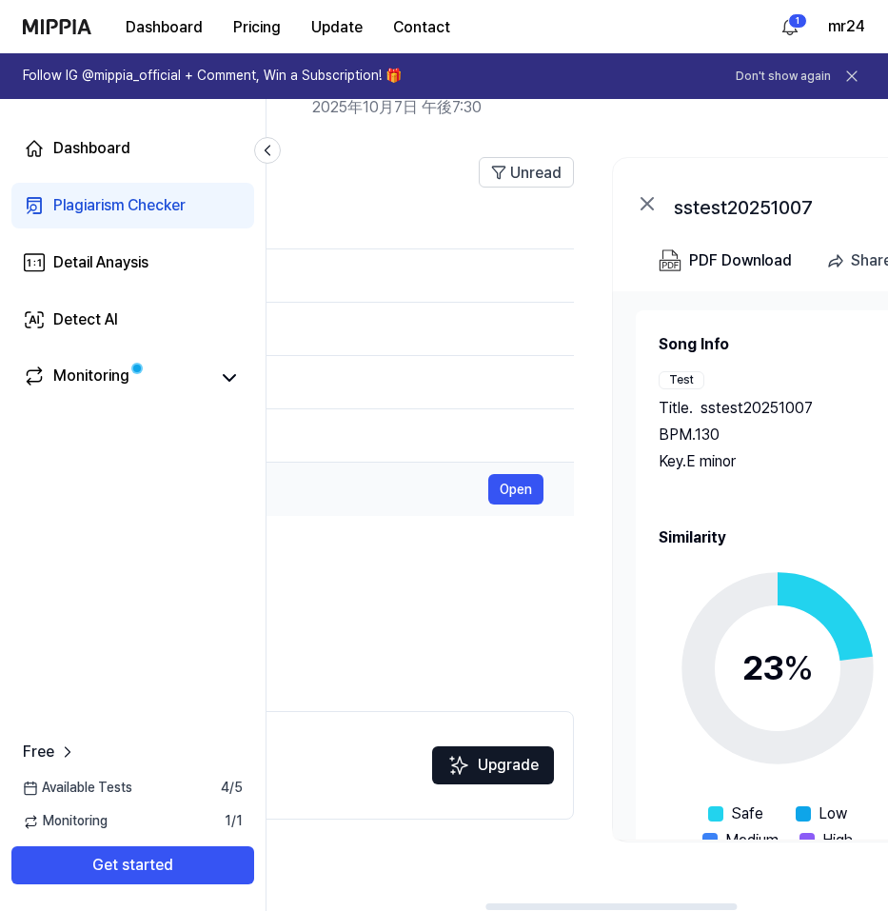
scroll to position [0, 494]
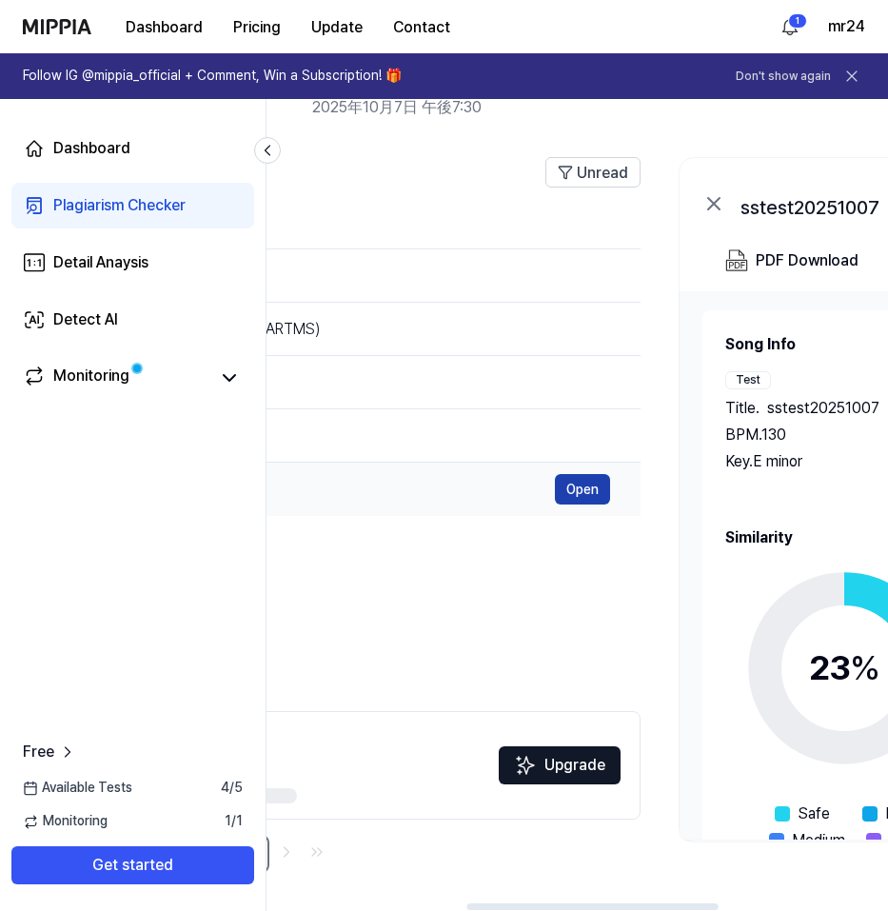
click at [583, 495] on button "Open" at bounding box center [582, 489] width 55 height 30
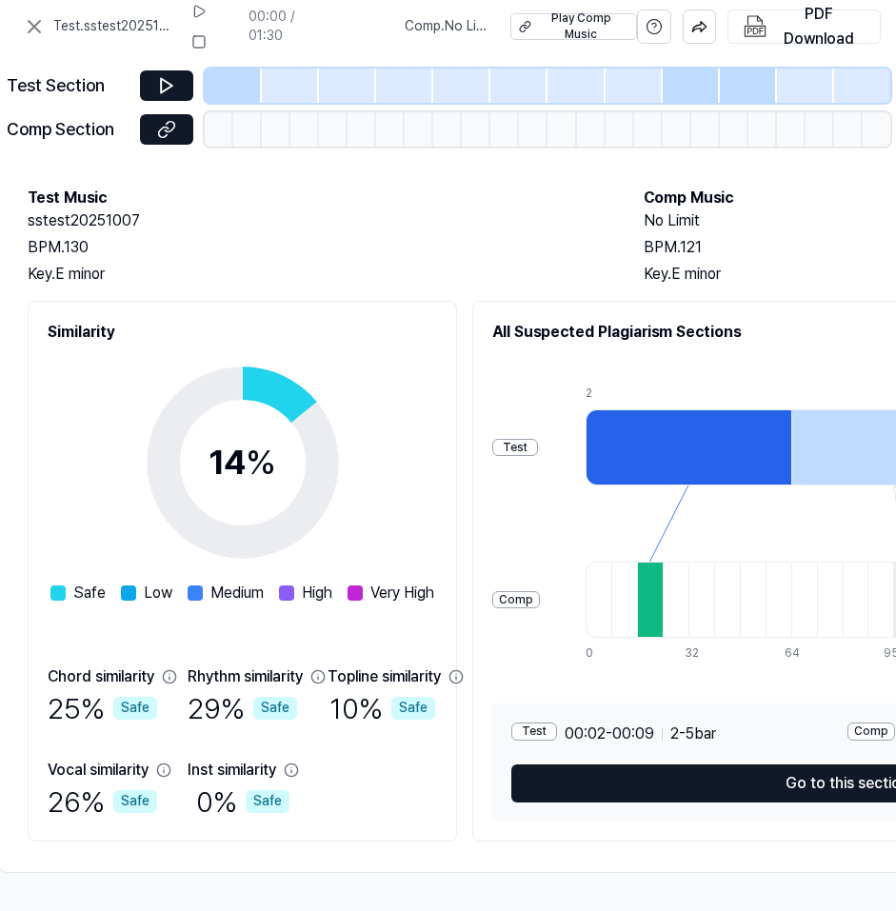
scroll to position [106, 356]
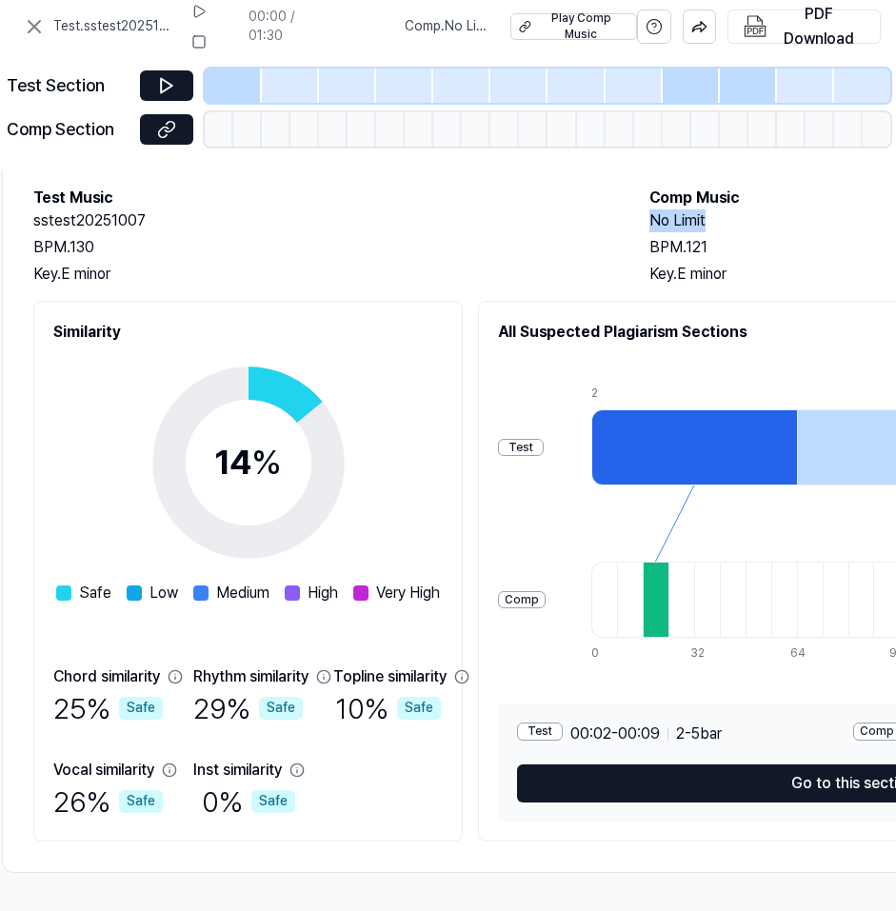
drag, startPoint x: 714, startPoint y: 215, endPoint x: 648, endPoint y: 210, distance: 65.9
click at [648, 210] on div "Test Music sstest20251007 BPM. 130 Key. E minor Comp Music No Limit BPM. 121 Ke…" at bounding box center [630, 236] width 1194 height 99
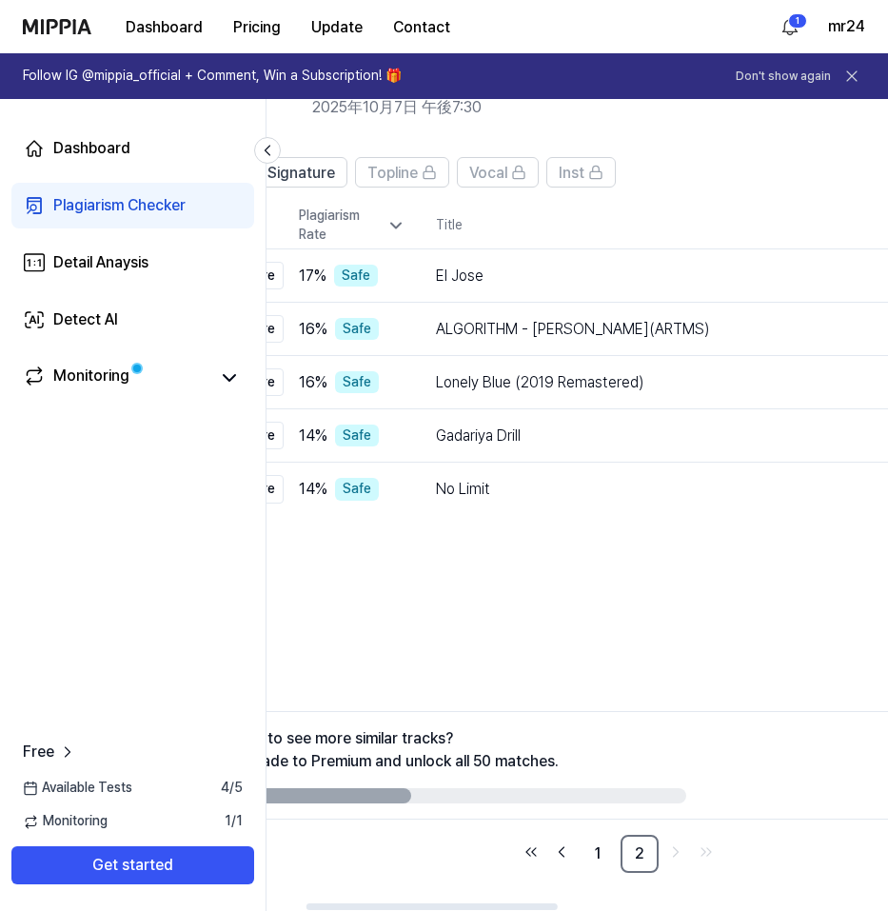
scroll to position [0, 0]
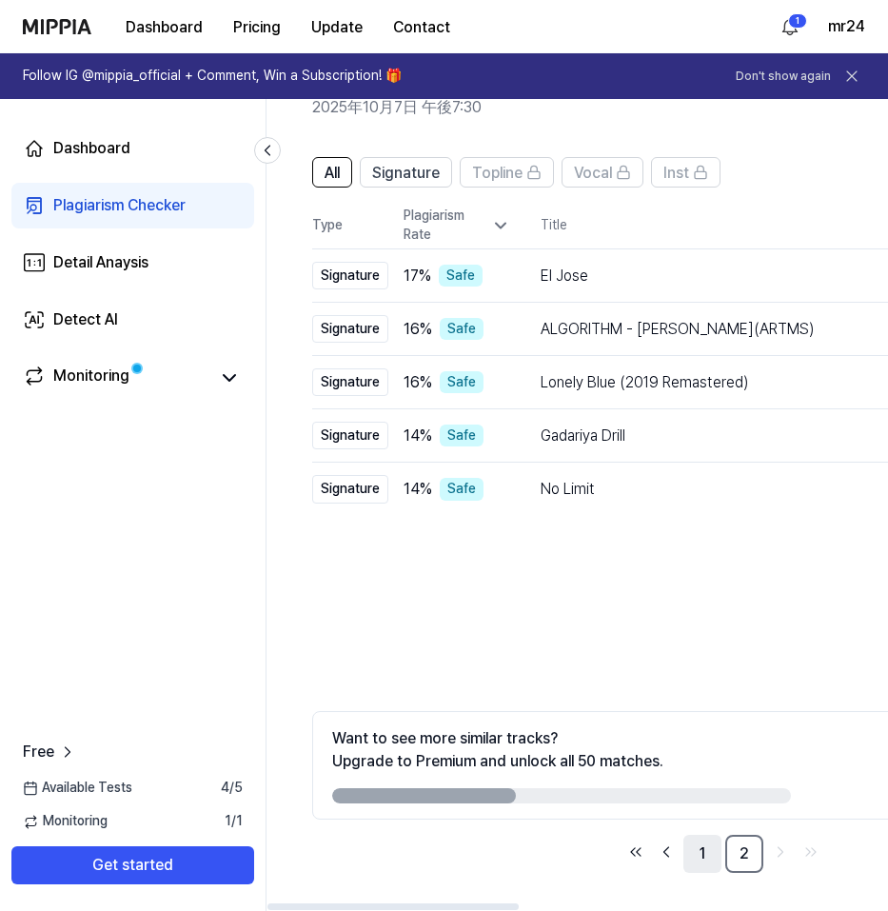
click at [704, 853] on link "1" at bounding box center [702, 854] width 38 height 38
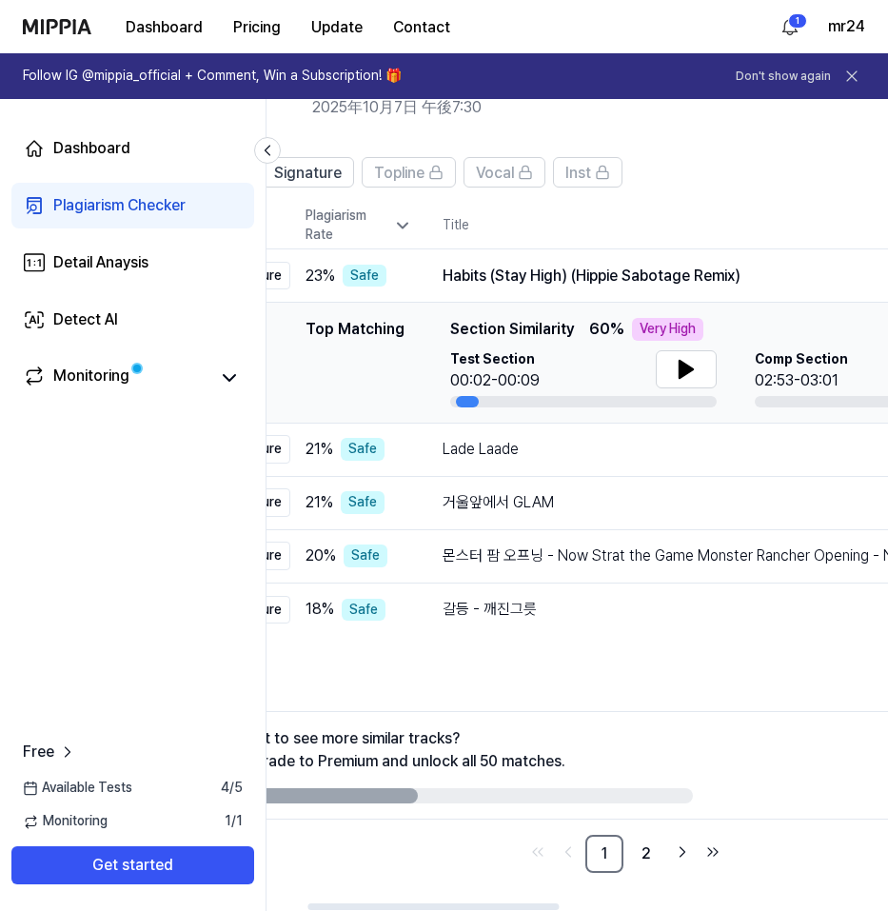
scroll to position [0, 79]
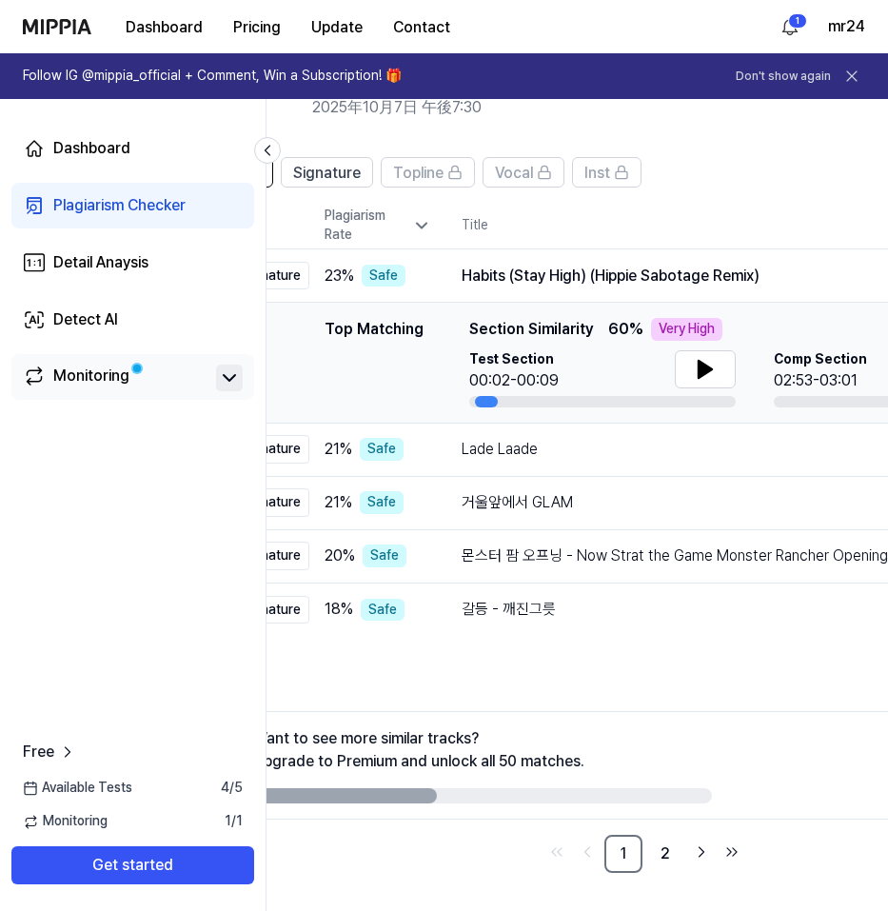
click at [228, 377] on icon at bounding box center [229, 377] width 23 height 23
click at [227, 375] on icon at bounding box center [229, 378] width 11 height 6
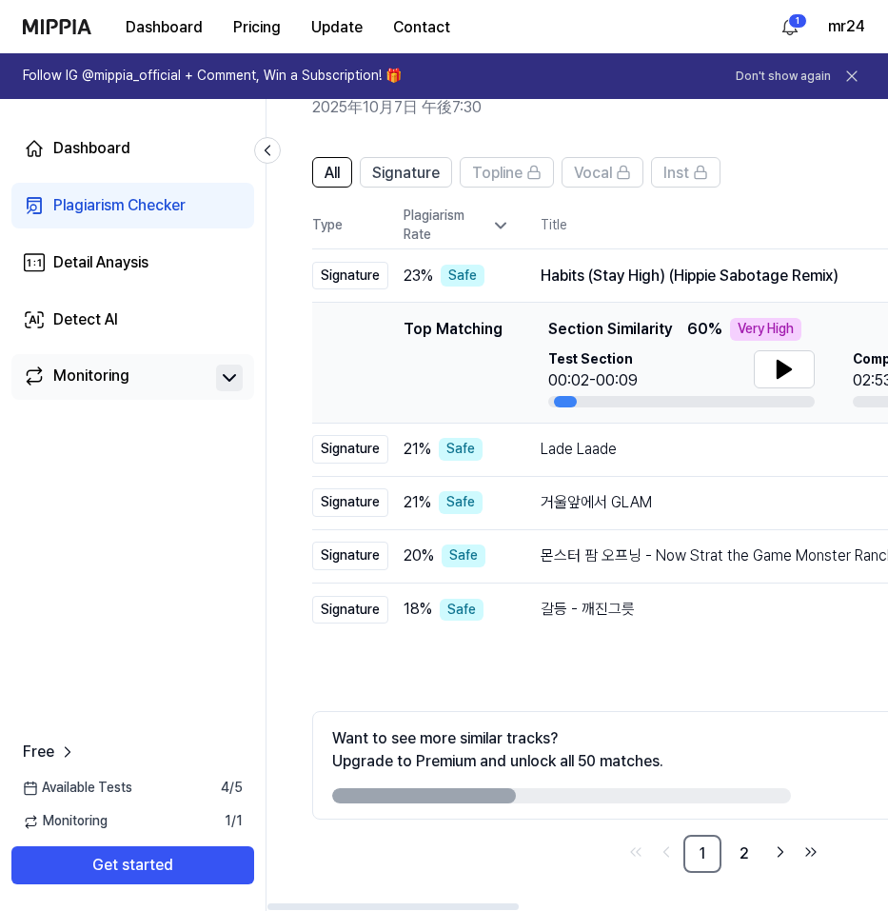
scroll to position [0, 4]
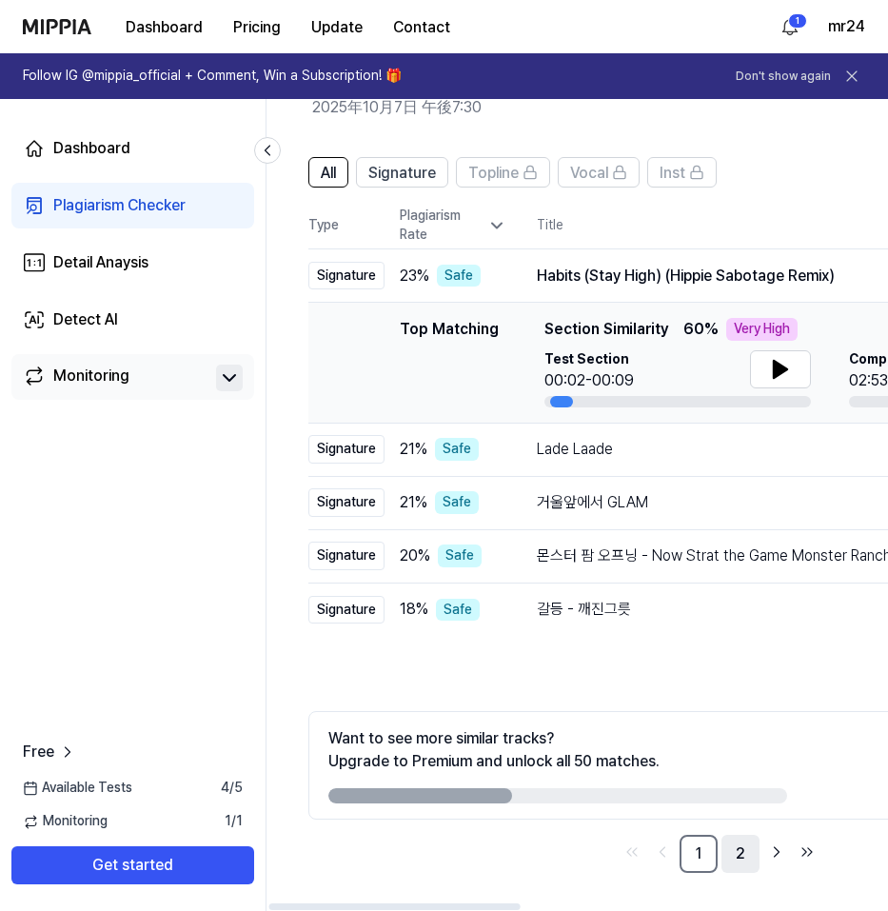
click at [741, 857] on link "2" at bounding box center [741, 854] width 38 height 38
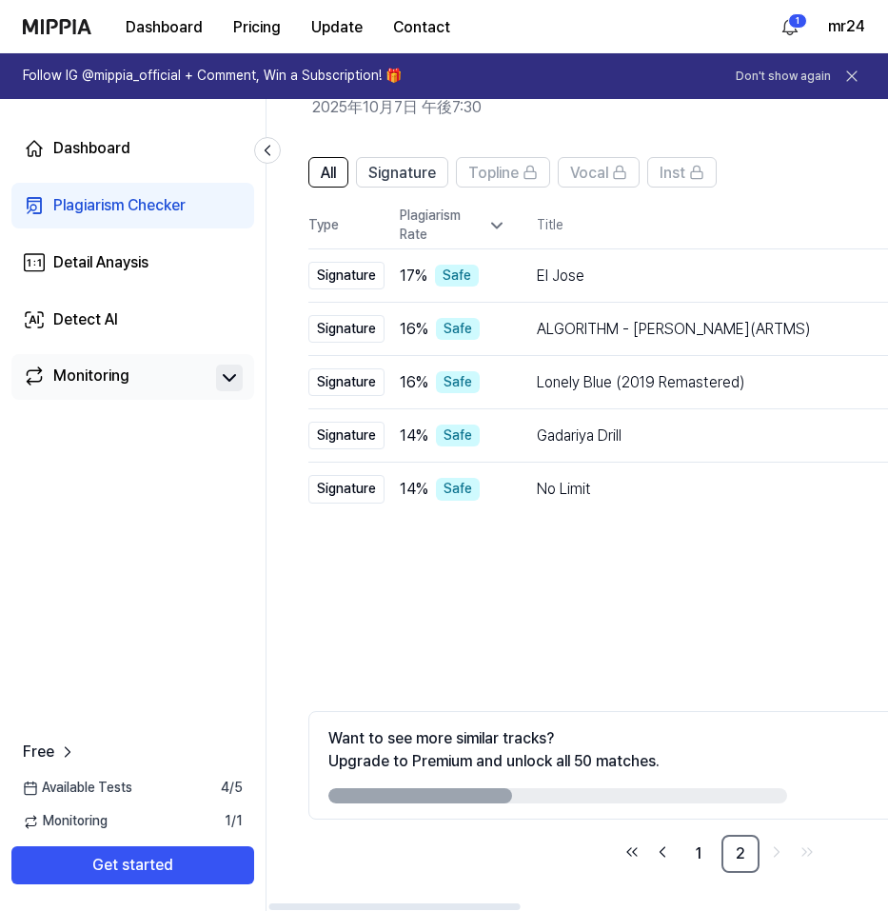
scroll to position [0, 0]
